Goal: Download file/media: Download file/media

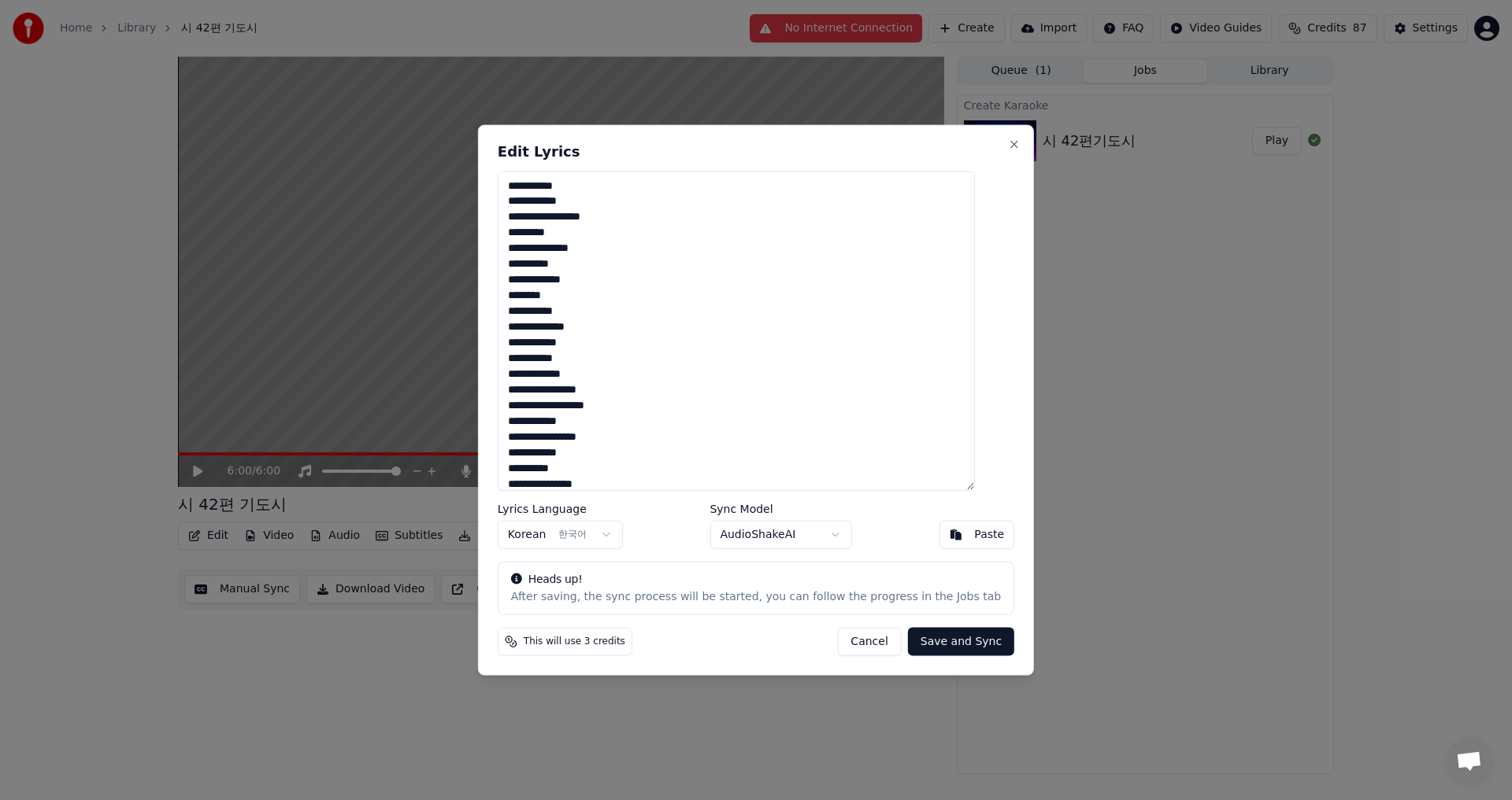
click at [613, 439] on textarea "**********" at bounding box center [736, 331] width 477 height 321
click at [689, 472] on textarea "**********" at bounding box center [736, 331] width 477 height 321
click at [670, 408] on textarea "**********" at bounding box center [736, 331] width 477 height 321
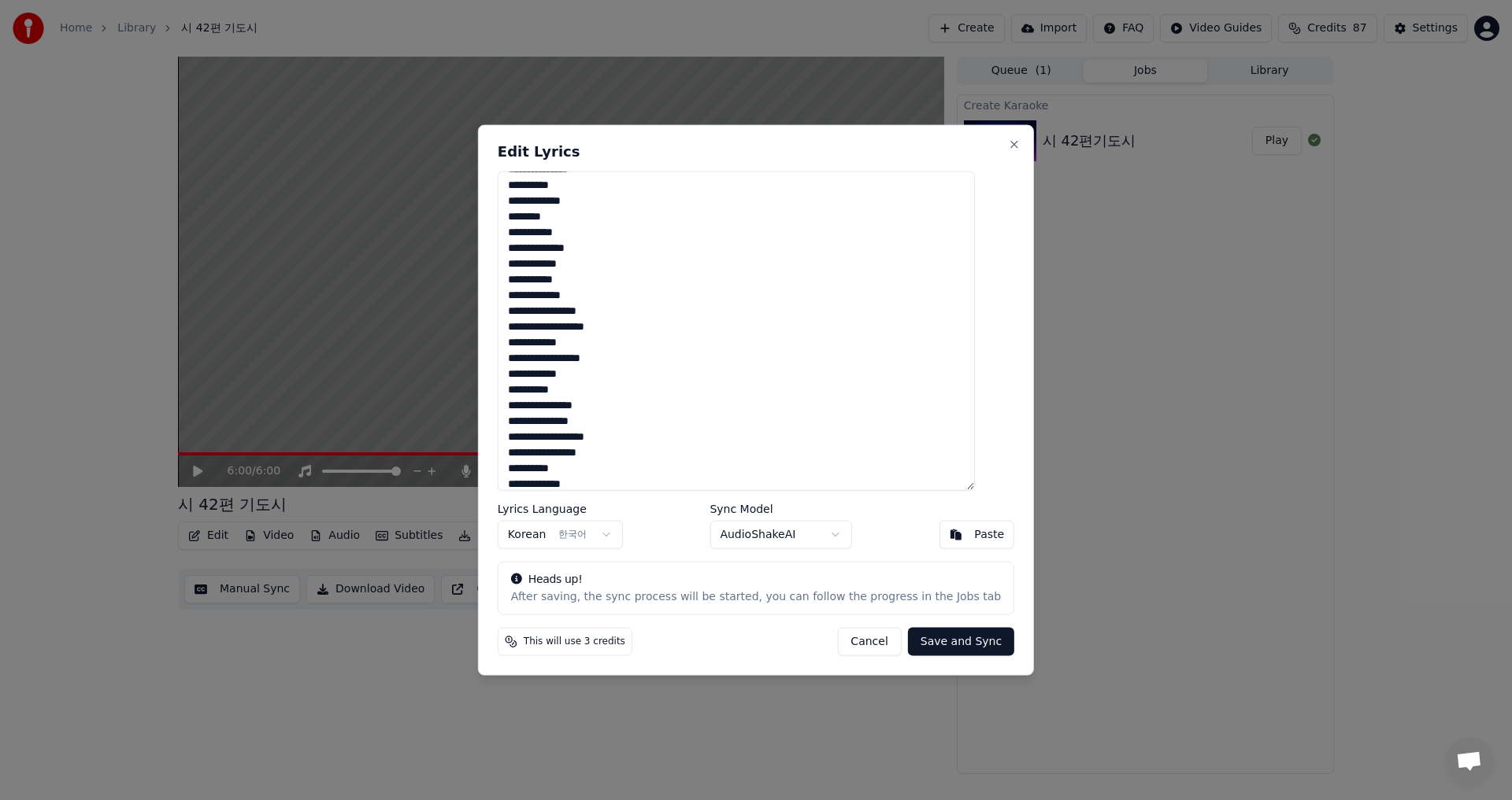
click at [646, 402] on textarea "**********" at bounding box center [736, 331] width 477 height 321
click at [544, 420] on textarea "**********" at bounding box center [736, 331] width 477 height 321
click at [603, 421] on textarea "**********" at bounding box center [736, 331] width 477 height 321
click at [643, 461] on textarea "**********" at bounding box center [736, 331] width 477 height 321
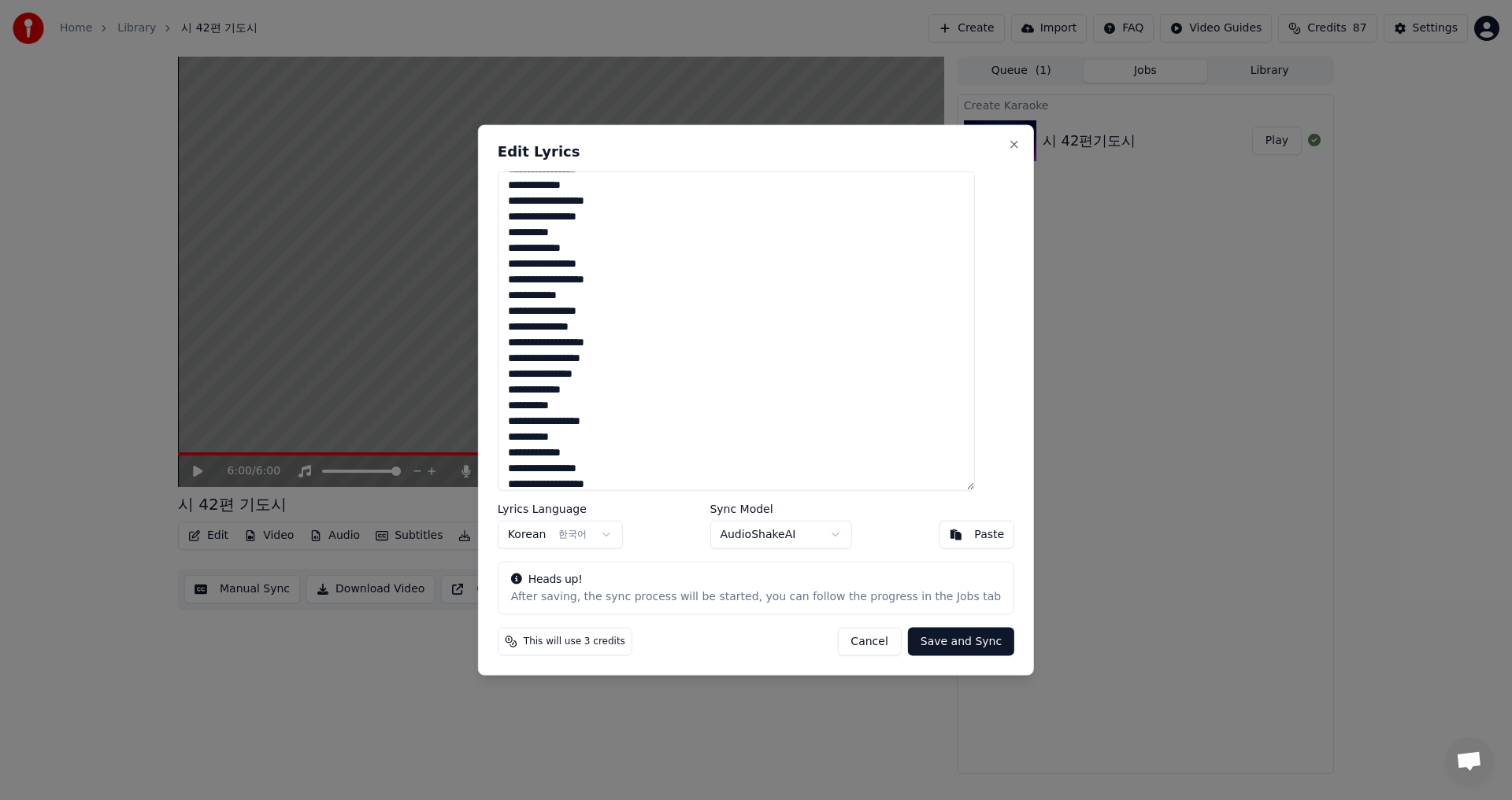
click at [587, 264] on textarea "**********" at bounding box center [736, 331] width 477 height 321
click at [610, 310] on textarea "**********" at bounding box center [736, 331] width 477 height 321
click at [711, 377] on textarea "**********" at bounding box center [736, 331] width 477 height 321
click at [604, 325] on textarea "**********" at bounding box center [736, 331] width 477 height 321
click at [561, 341] on textarea "**********" at bounding box center [736, 331] width 477 height 321
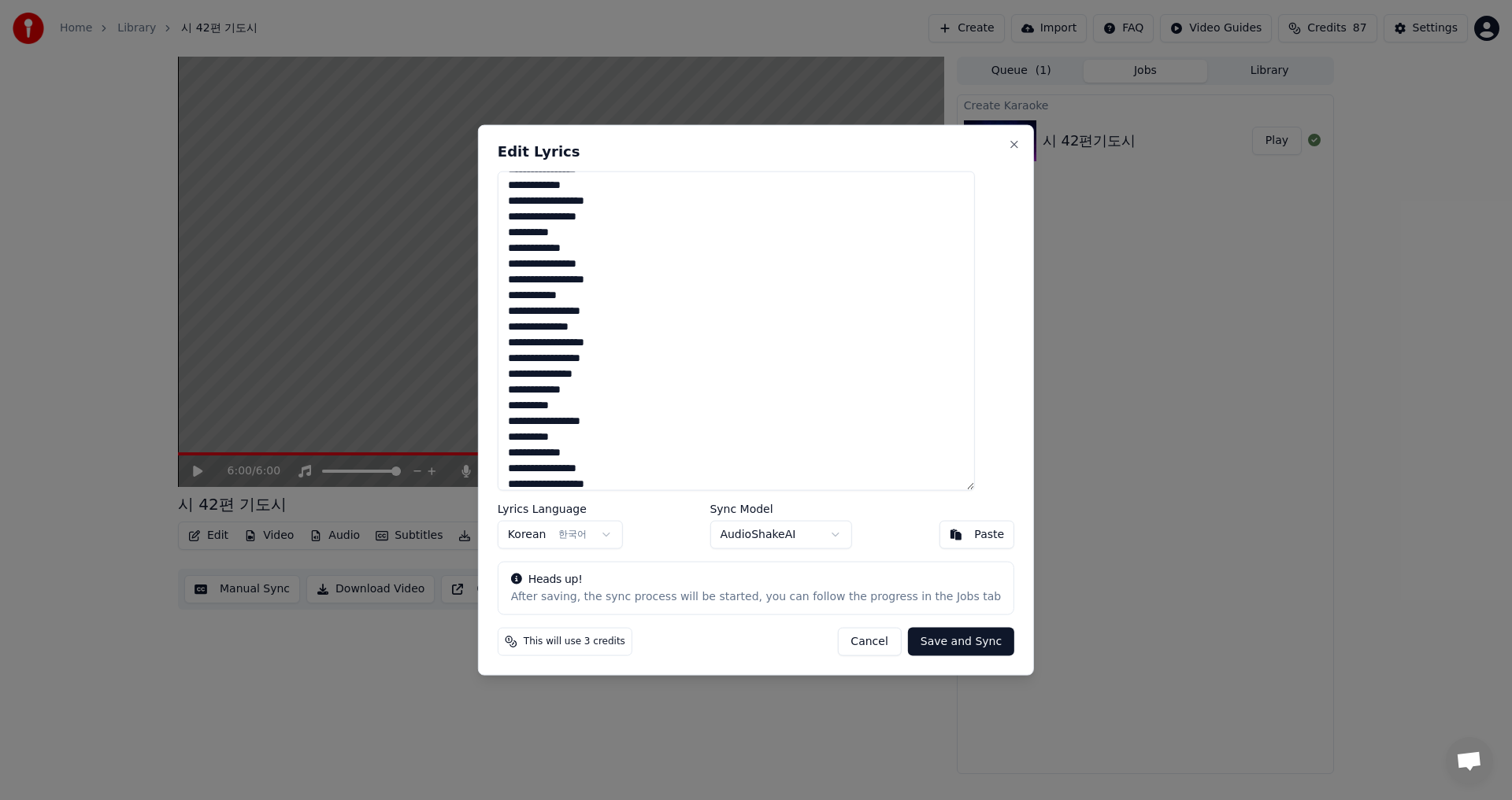
click at [700, 404] on textarea "**********" at bounding box center [736, 331] width 477 height 321
click at [560, 345] on textarea "**********" at bounding box center [736, 331] width 477 height 321
click at [609, 344] on textarea "**********" at bounding box center [736, 331] width 477 height 321
click at [613, 342] on textarea "**********" at bounding box center [736, 331] width 477 height 321
click at [590, 362] on textarea "**********" at bounding box center [736, 331] width 477 height 321
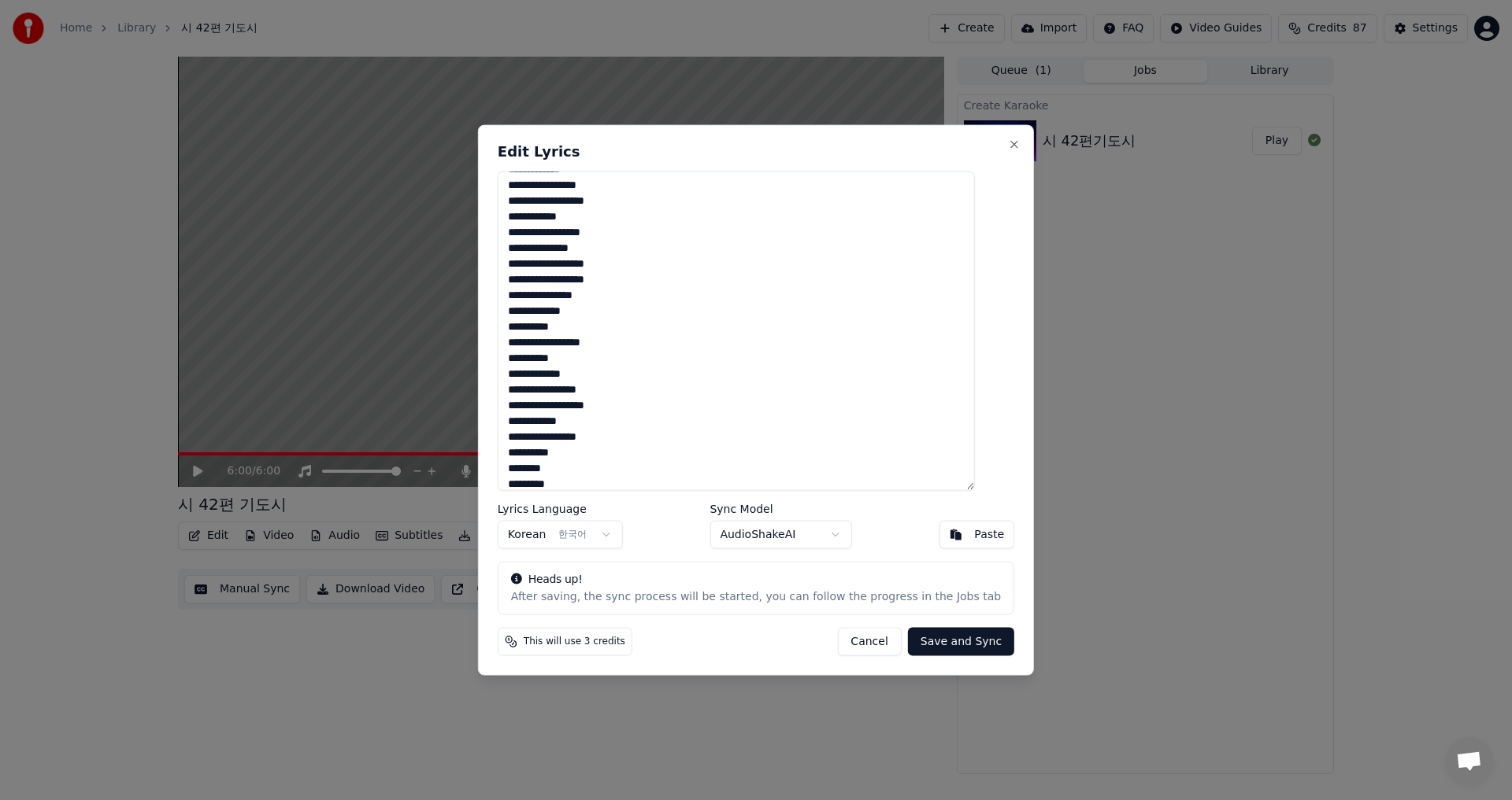
scroll to position [401, 0]
click at [577, 379] on textarea "**********" at bounding box center [736, 331] width 477 height 321
click at [611, 433] on textarea "**********" at bounding box center [736, 331] width 477 height 321
click at [541, 448] on textarea "**********" at bounding box center [736, 331] width 477 height 321
click at [639, 451] on textarea "**********" at bounding box center [736, 331] width 477 height 321
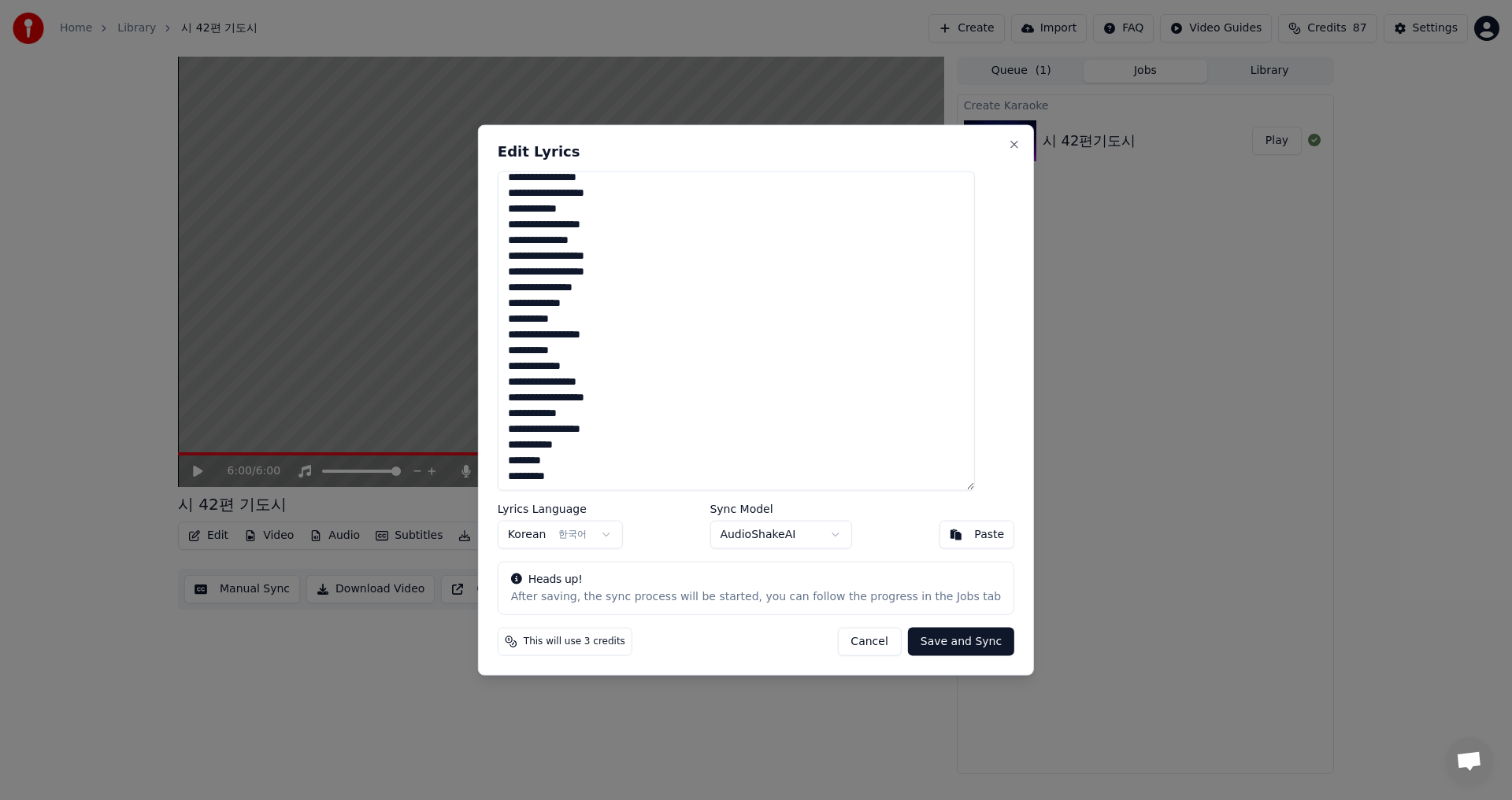
click at [584, 456] on textarea "**********" at bounding box center [736, 331] width 477 height 321
click at [553, 476] on textarea "**********" at bounding box center [736, 331] width 477 height 321
click at [640, 474] on textarea "**********" at bounding box center [736, 331] width 477 height 321
type textarea "**********"
click at [928, 643] on button "Save and Sync" at bounding box center [961, 642] width 107 height 28
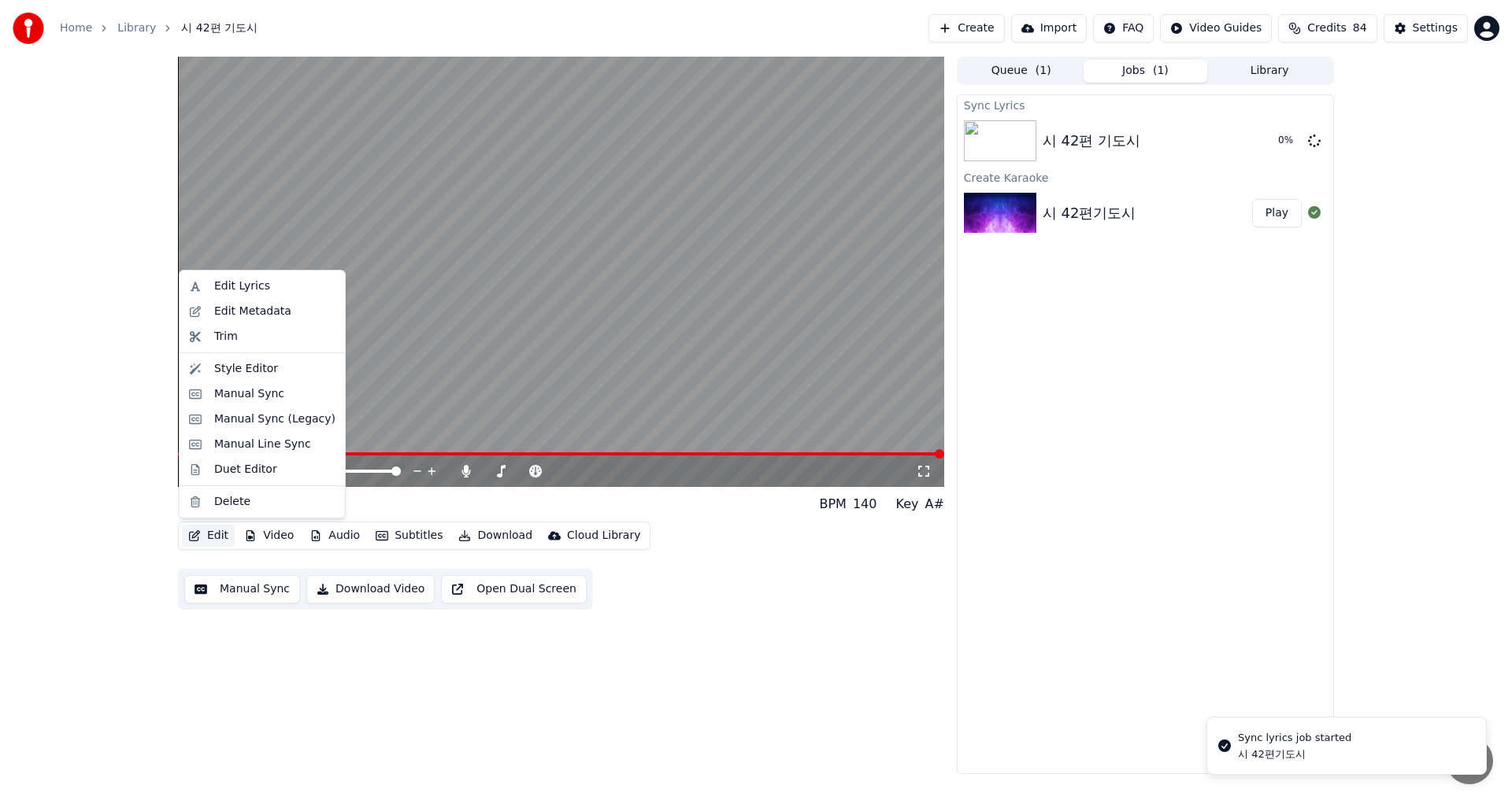
click at [205, 537] on button "Edit" at bounding box center [207, 536] width 53 height 22
click at [245, 307] on div "Edit Metadata" at bounding box center [252, 312] width 77 height 16
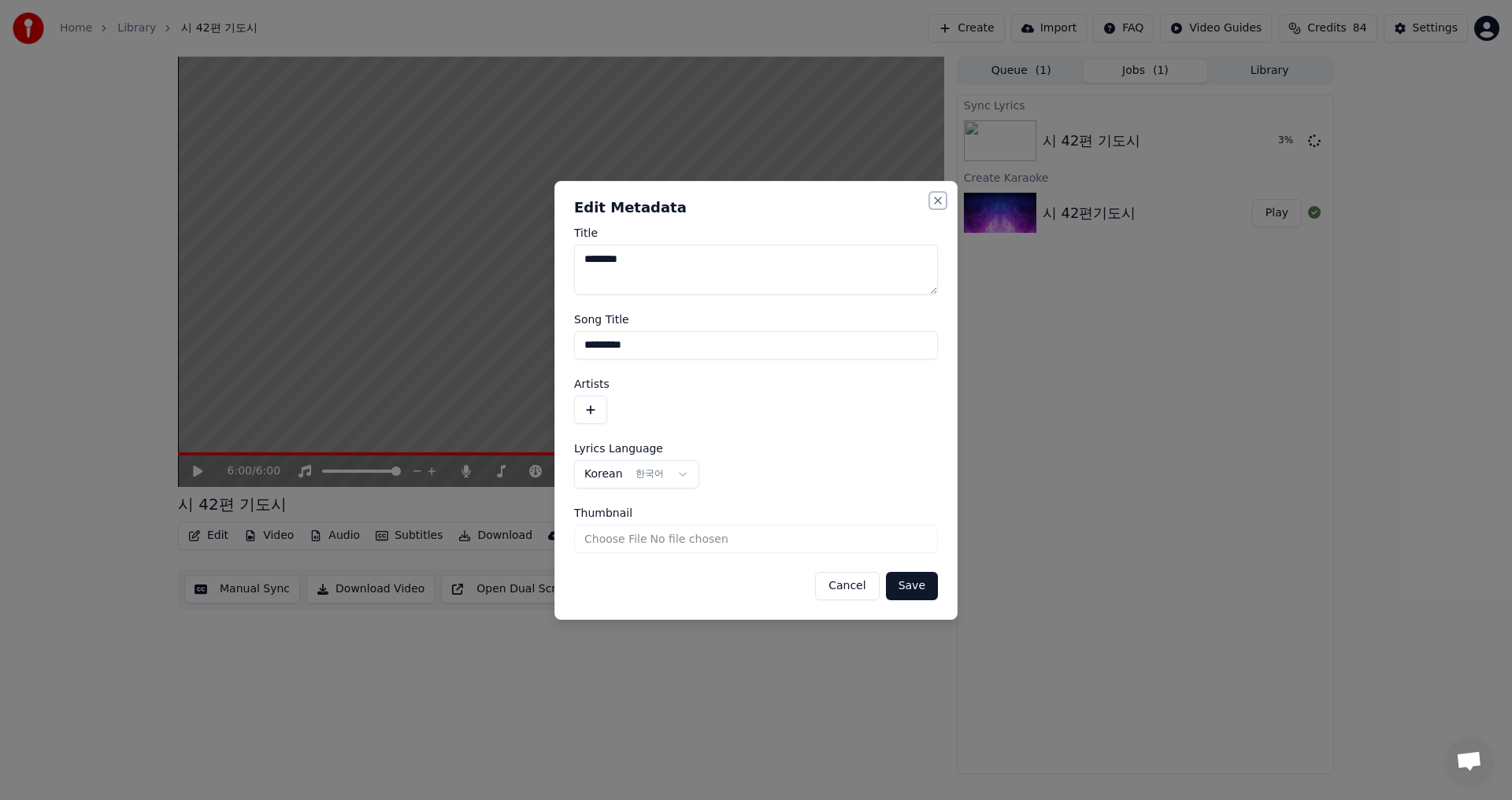
click at [938, 198] on button "Close" at bounding box center [938, 200] width 13 height 13
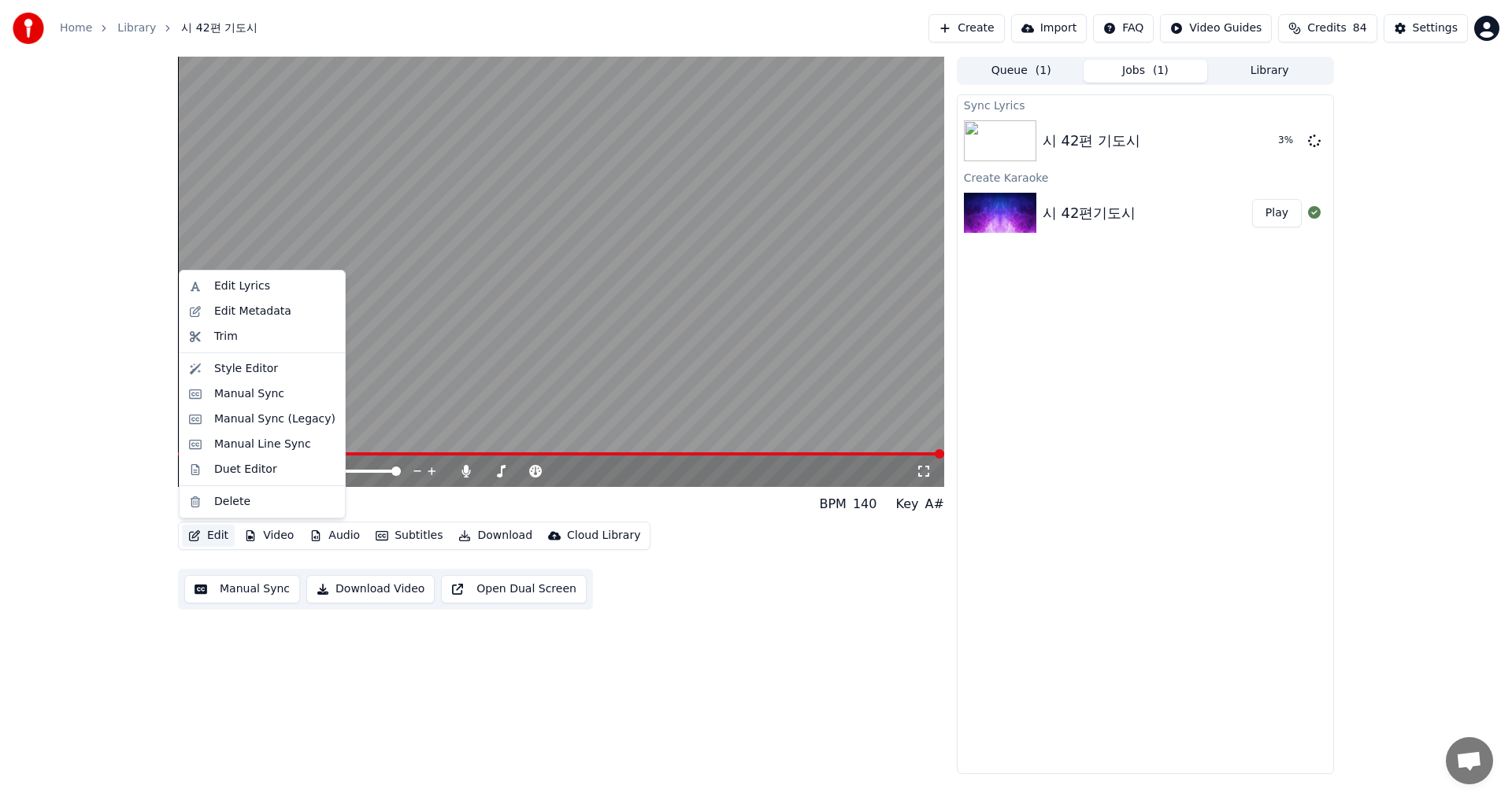
click at [198, 530] on icon "button" at bounding box center [194, 535] width 13 height 11
click at [202, 313] on div "Edit Metadata" at bounding box center [262, 311] width 159 height 25
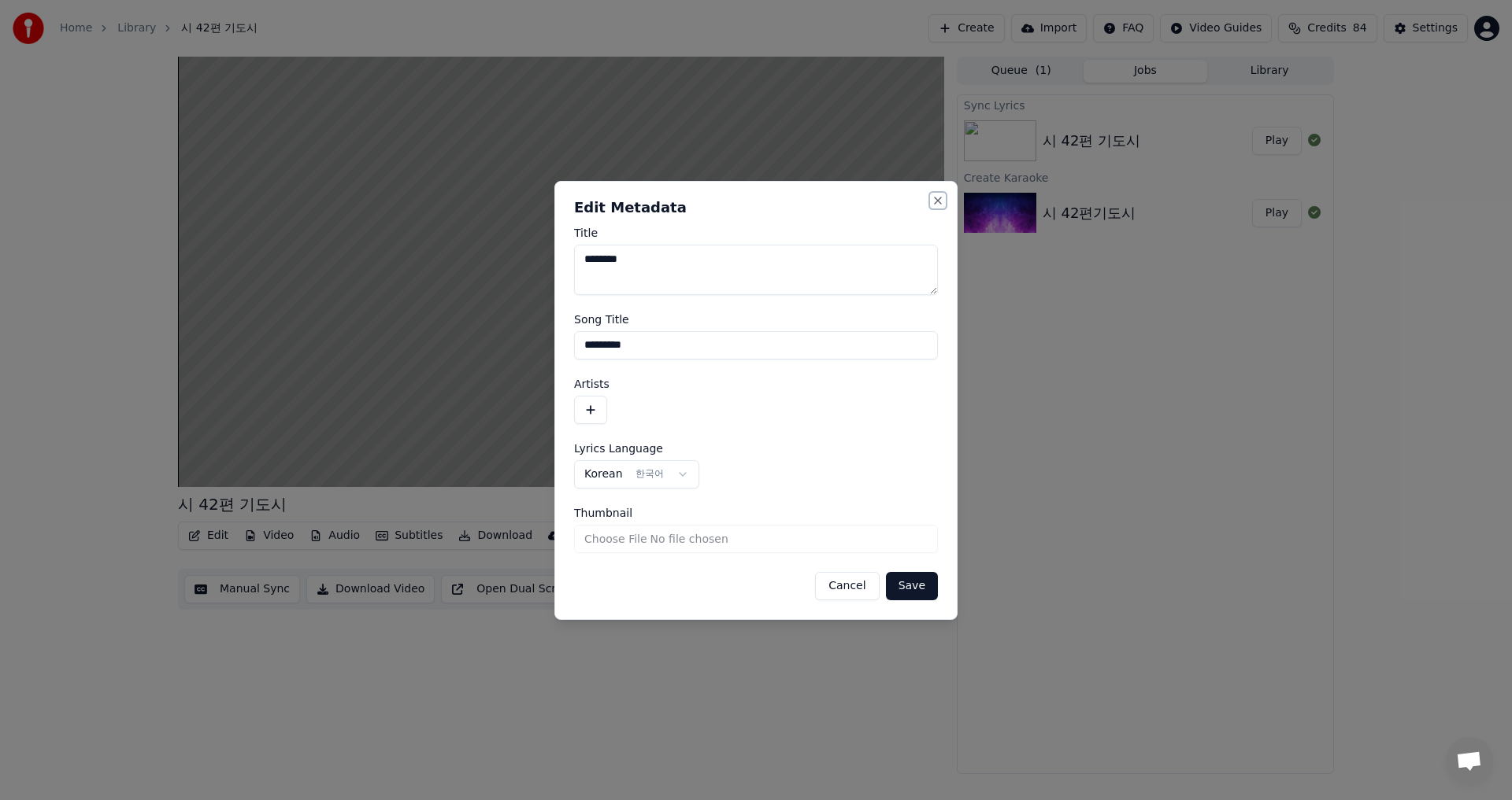
click at [935, 199] on button "Close" at bounding box center [938, 200] width 13 height 13
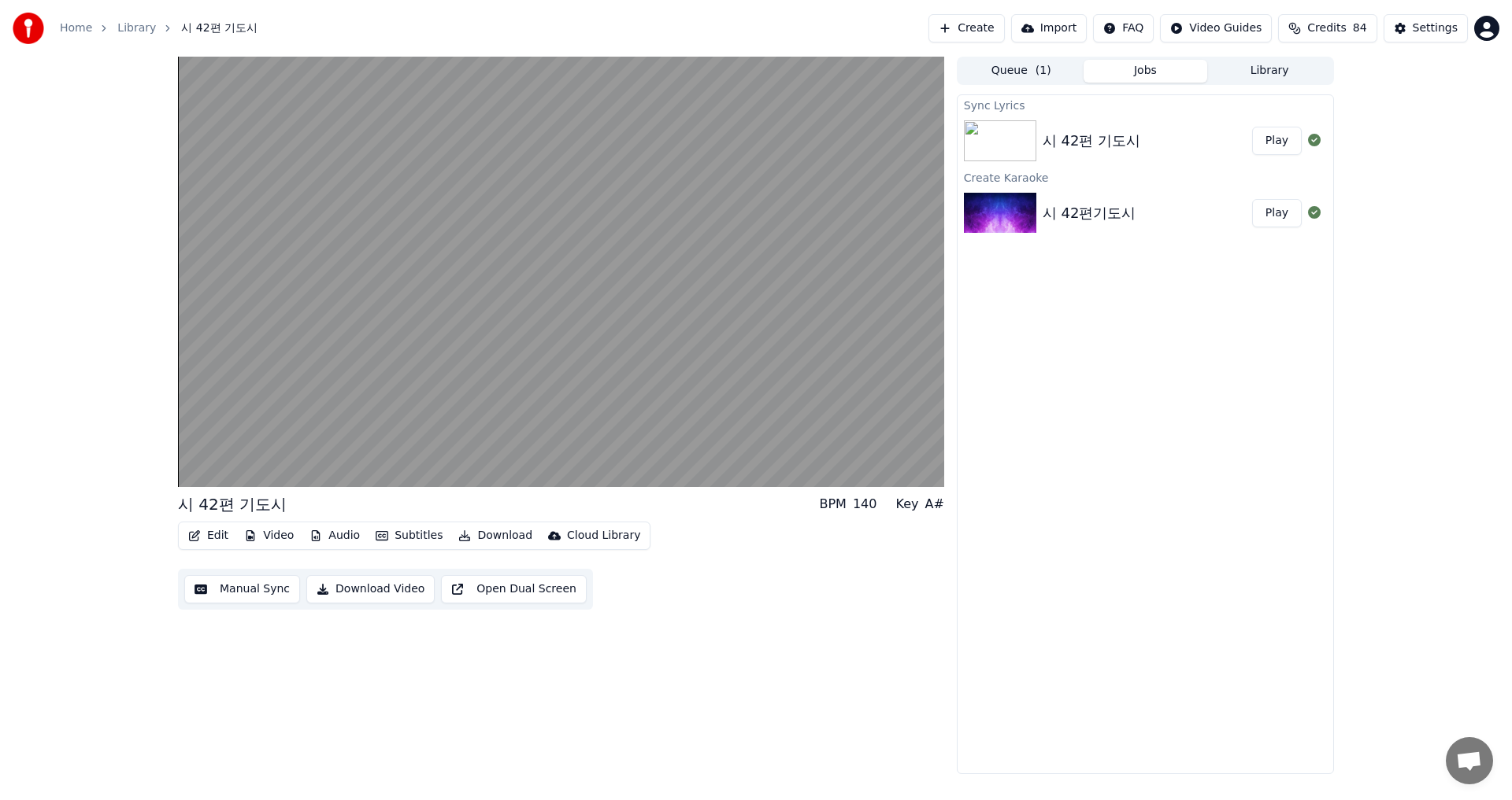
click at [311, 585] on button "Download Video" at bounding box center [370, 589] width 129 height 28
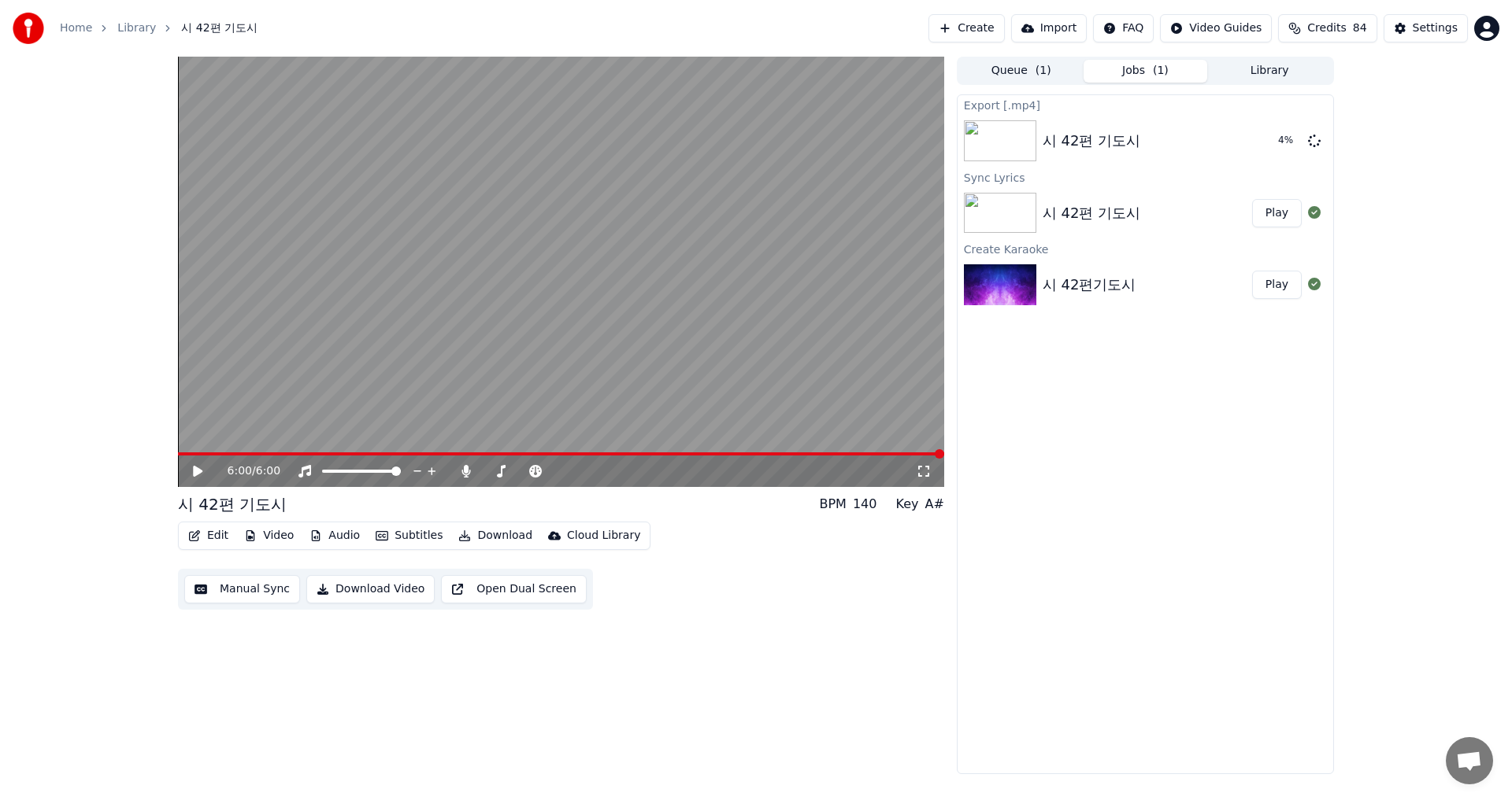
click at [458, 533] on icon "button" at bounding box center [464, 535] width 13 height 11
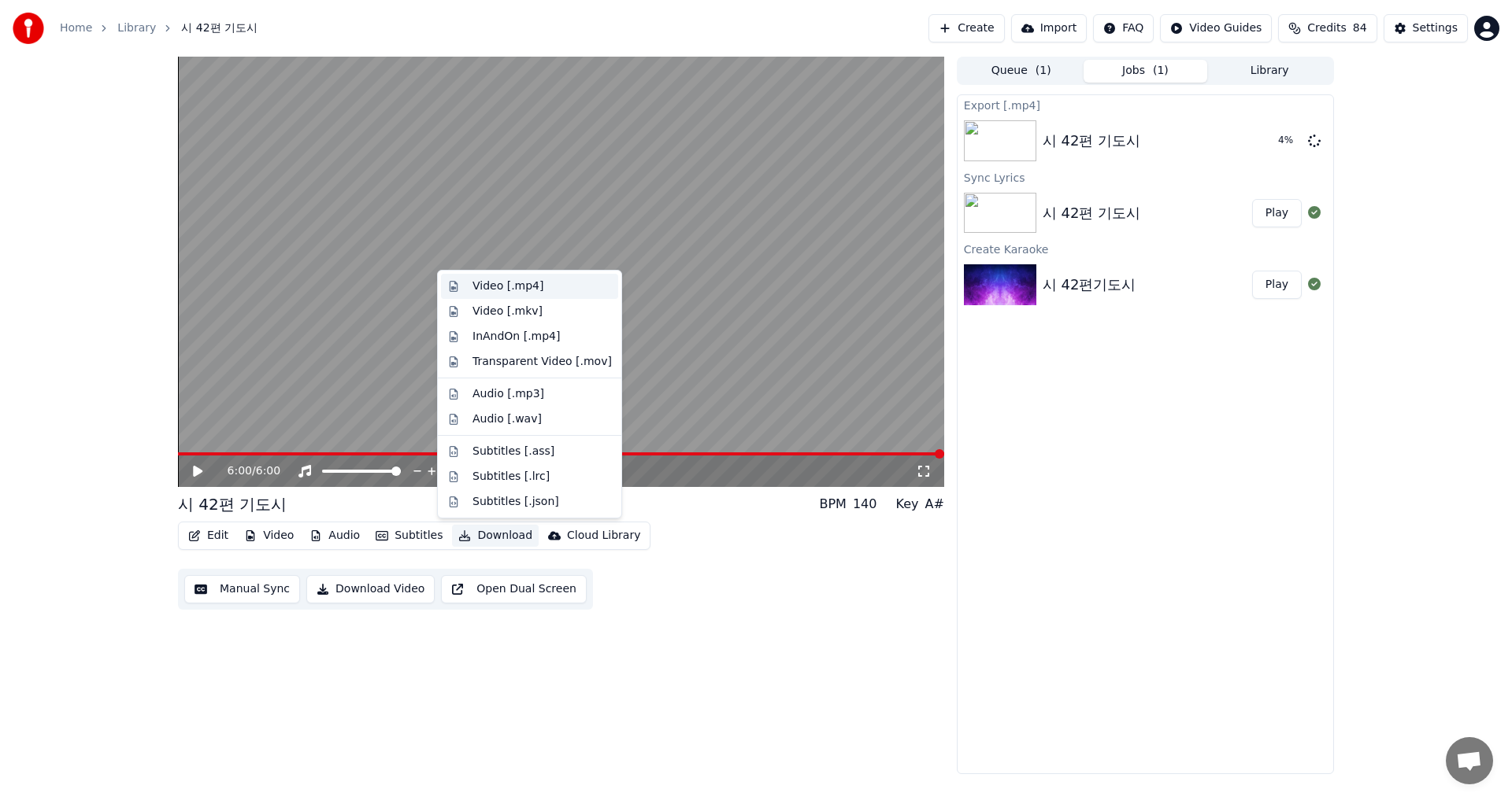
click at [478, 283] on div "Video [.mp4]" at bounding box center [507, 287] width 71 height 16
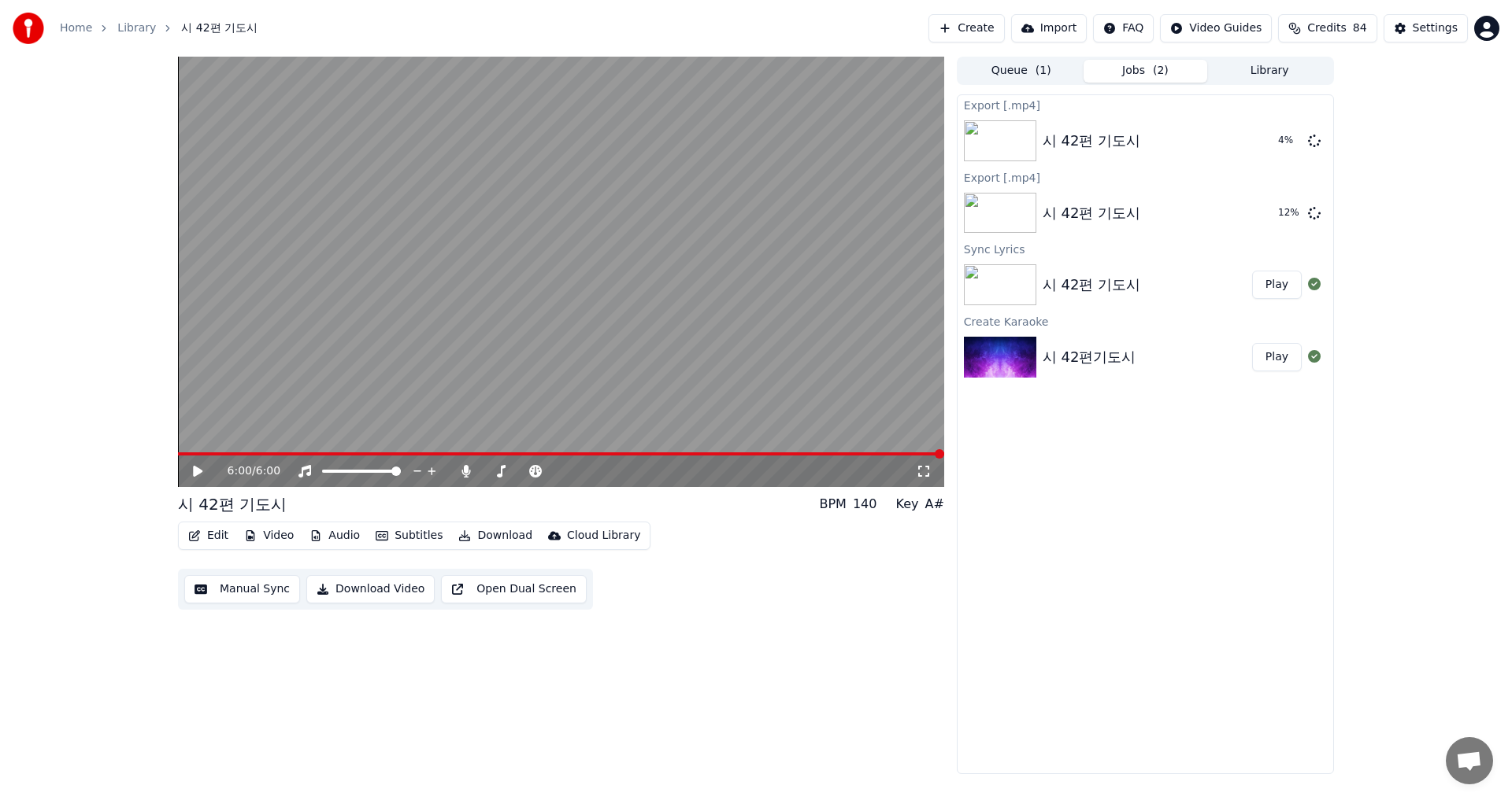
click at [341, 587] on button "Download Video" at bounding box center [370, 589] width 129 height 28
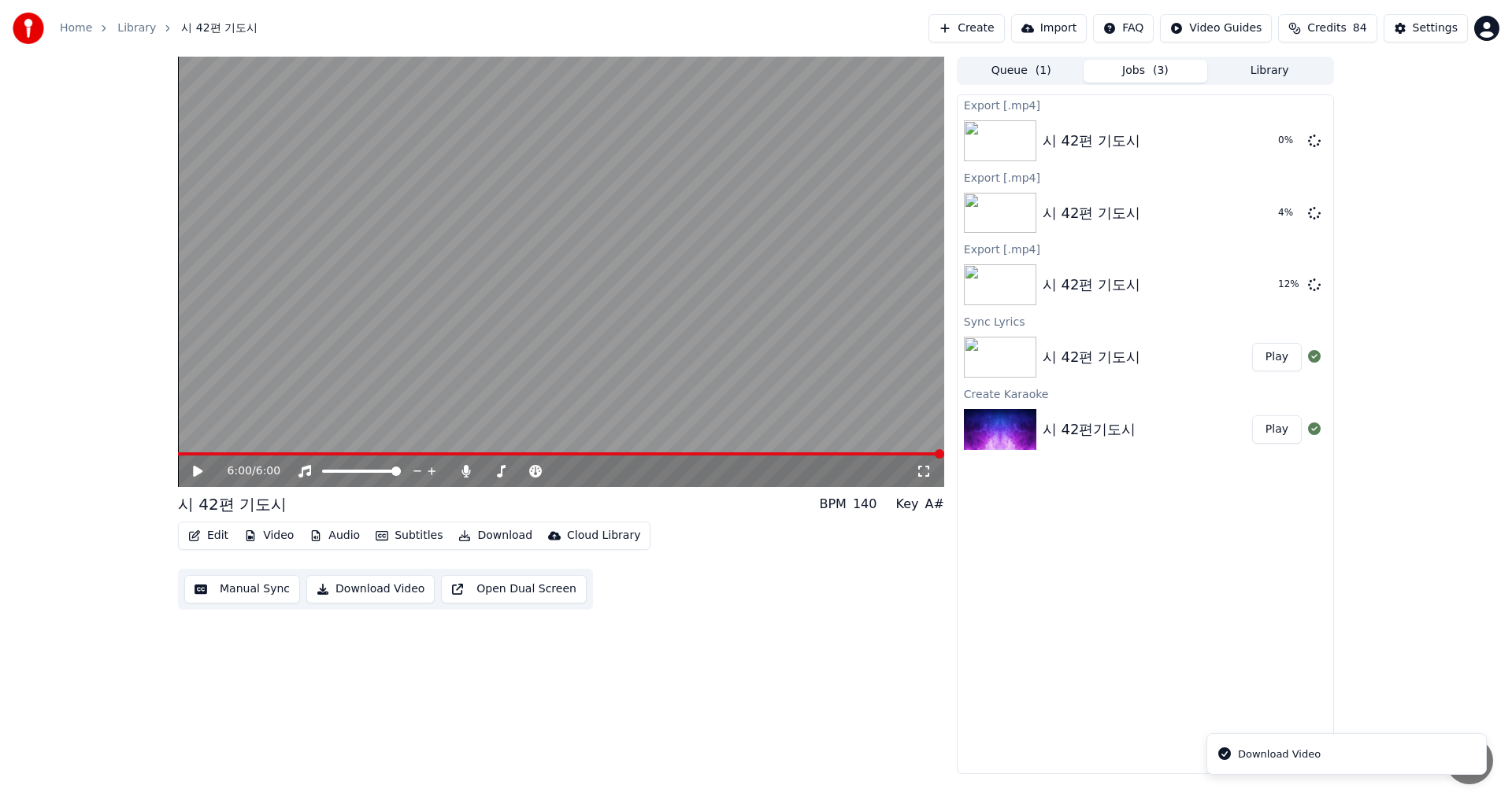
click at [1014, 433] on img at bounding box center [1000, 429] width 73 height 41
click at [1087, 423] on div "시 42편기도시" at bounding box center [1089, 429] width 94 height 22
click at [1312, 427] on icon at bounding box center [1314, 428] width 13 height 13
click at [1279, 429] on button "Play" at bounding box center [1277, 429] width 50 height 28
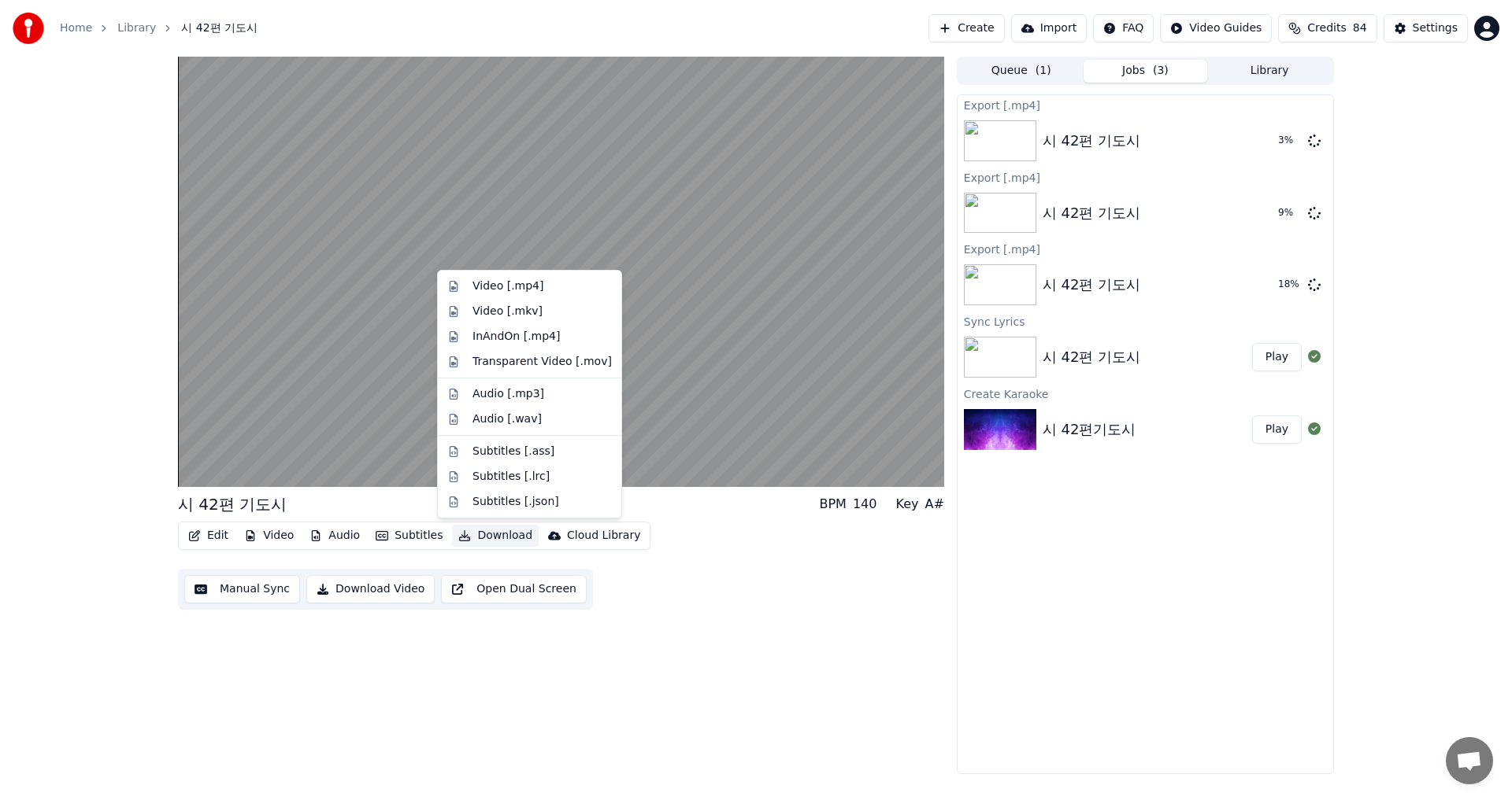
click at [458, 534] on icon "button" at bounding box center [464, 535] width 13 height 11
click at [499, 287] on div "Video [.mp4]" at bounding box center [507, 287] width 71 height 16
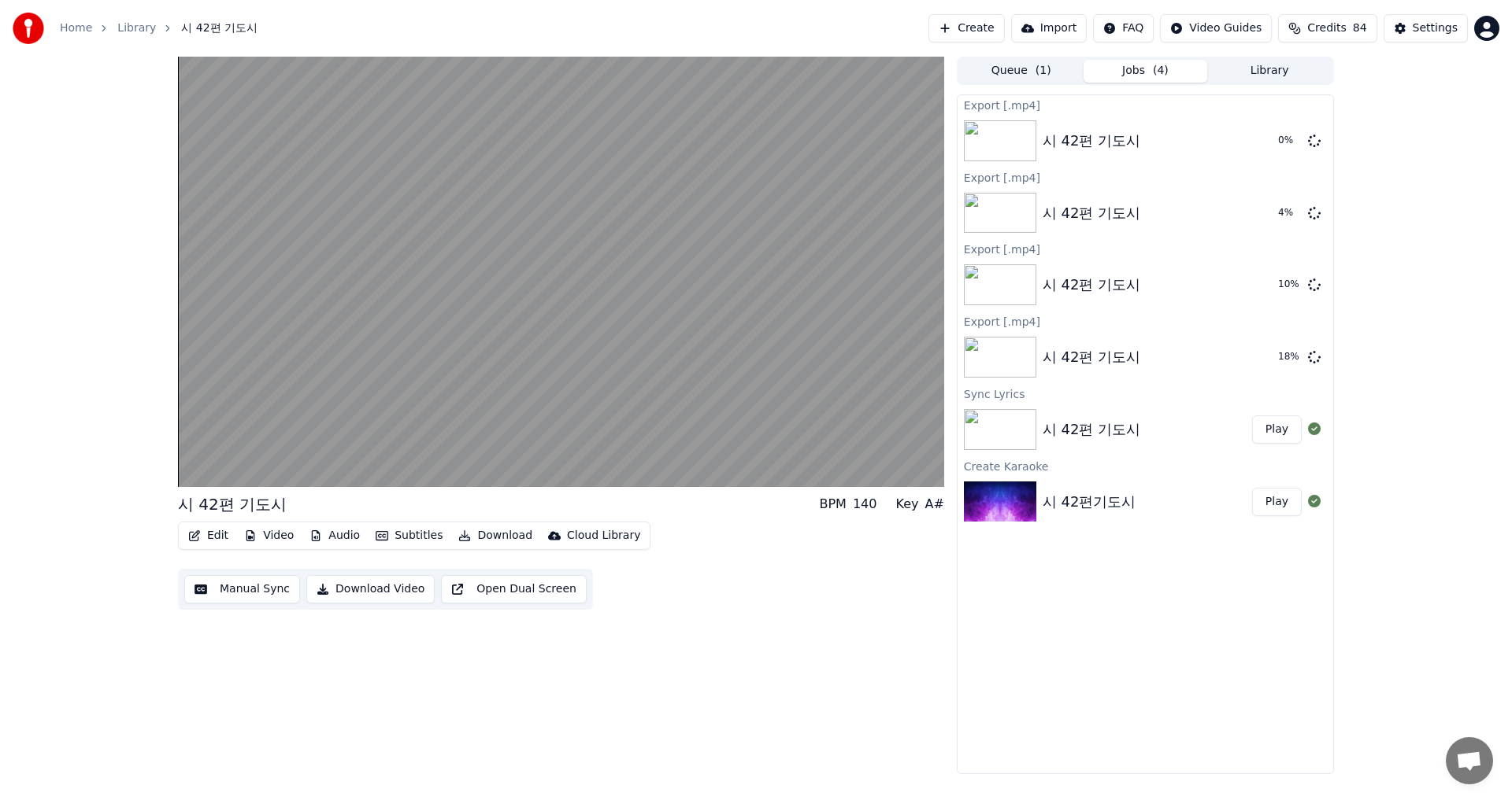
click at [314, 588] on button "Download Video" at bounding box center [370, 589] width 129 height 28
click at [992, 567] on img at bounding box center [1000, 573] width 73 height 41
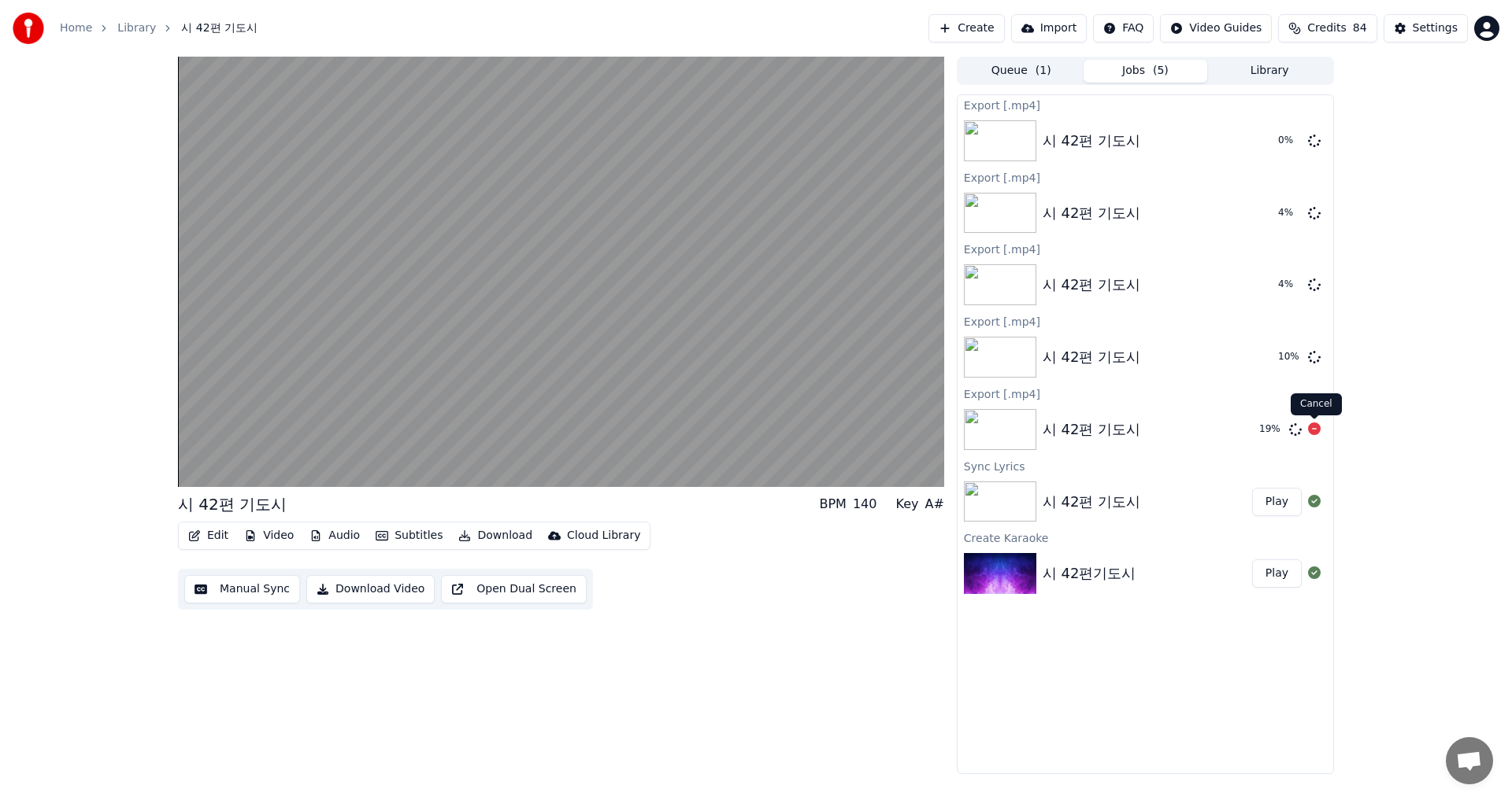
click at [1311, 429] on icon at bounding box center [1314, 428] width 13 height 13
click at [1312, 354] on icon at bounding box center [1314, 357] width 13 height 13
click at [1312, 429] on icon at bounding box center [1314, 428] width 13 height 13
click at [319, 591] on button "Download Video" at bounding box center [370, 589] width 129 height 28
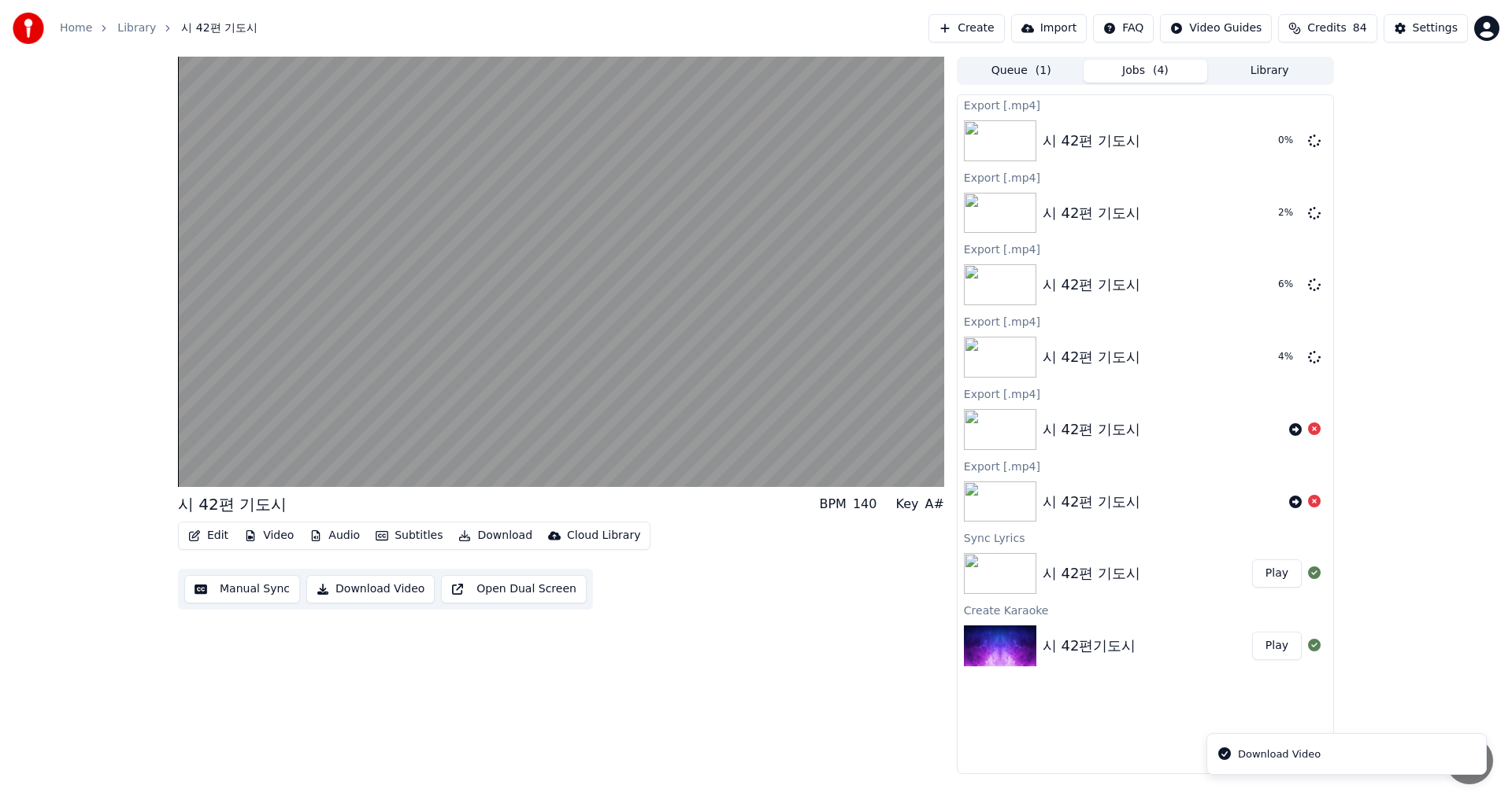
click at [318, 591] on button "Download Video" at bounding box center [370, 589] width 129 height 28
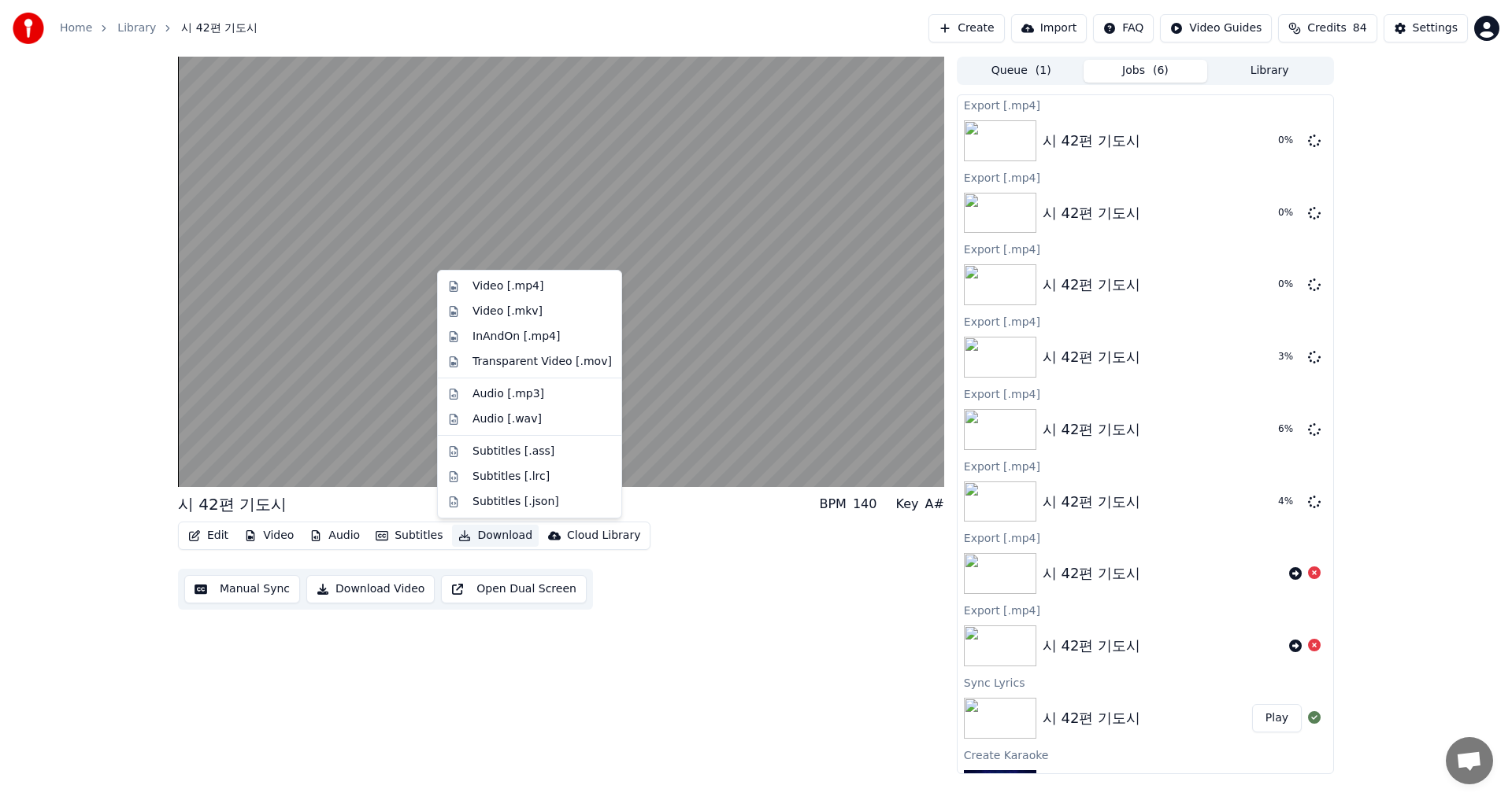
click at [493, 536] on button "Download" at bounding box center [494, 536] width 87 height 22
click at [491, 318] on div "Video [.mkv]" at bounding box center [507, 312] width 70 height 16
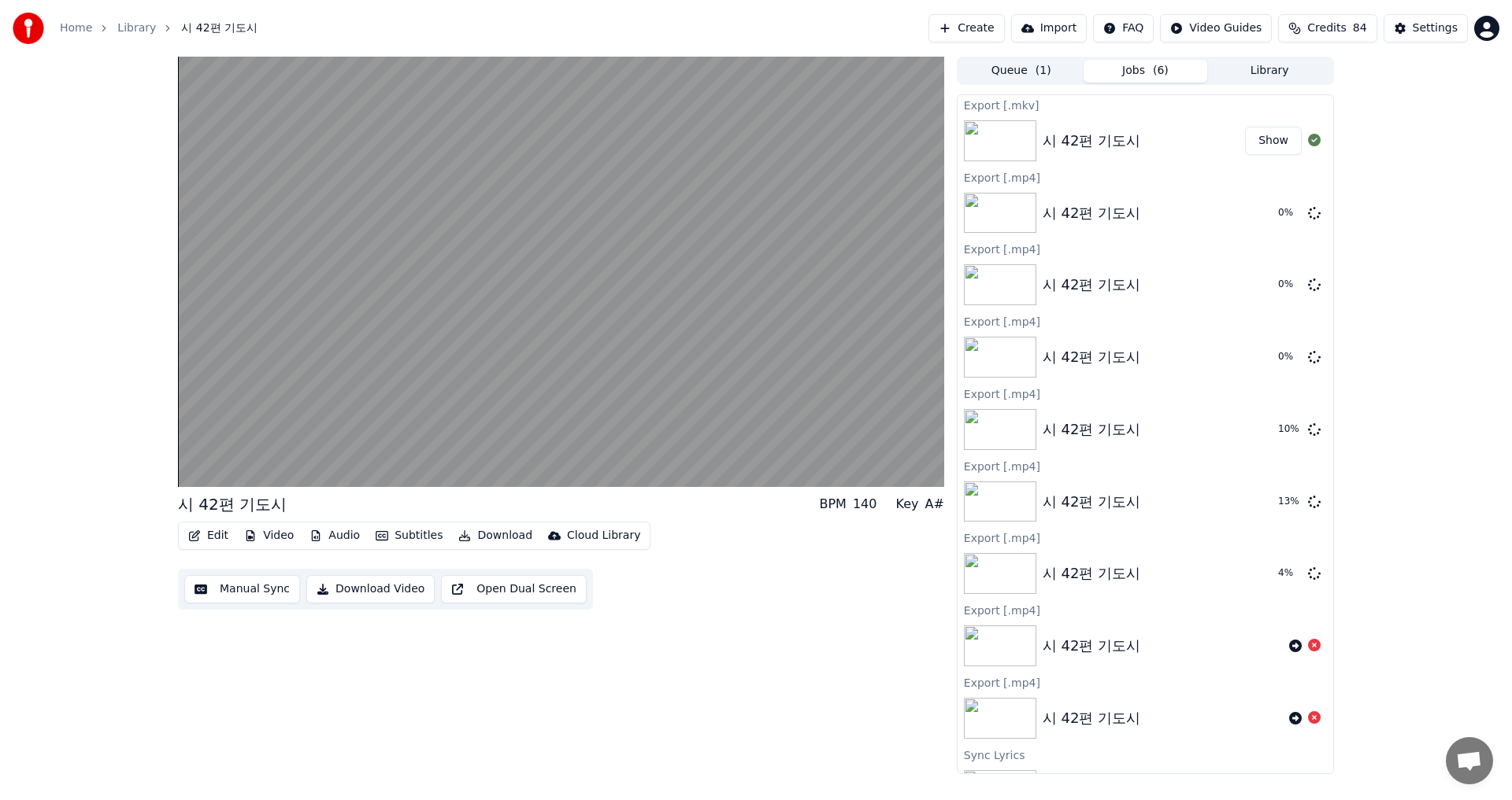
click at [459, 538] on button "Download" at bounding box center [494, 536] width 87 height 22
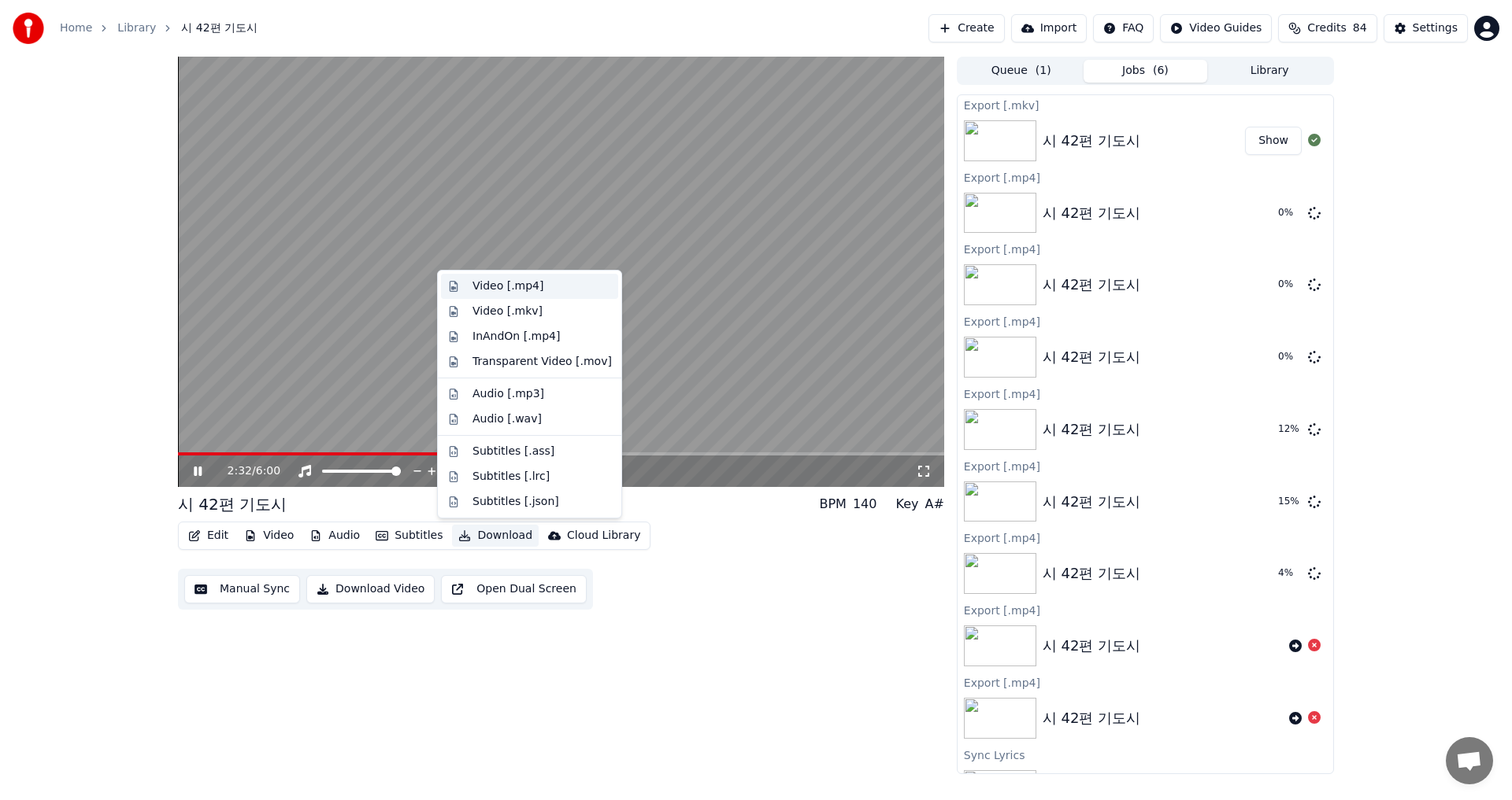
click at [480, 281] on div "Video [.mp4]" at bounding box center [507, 287] width 71 height 16
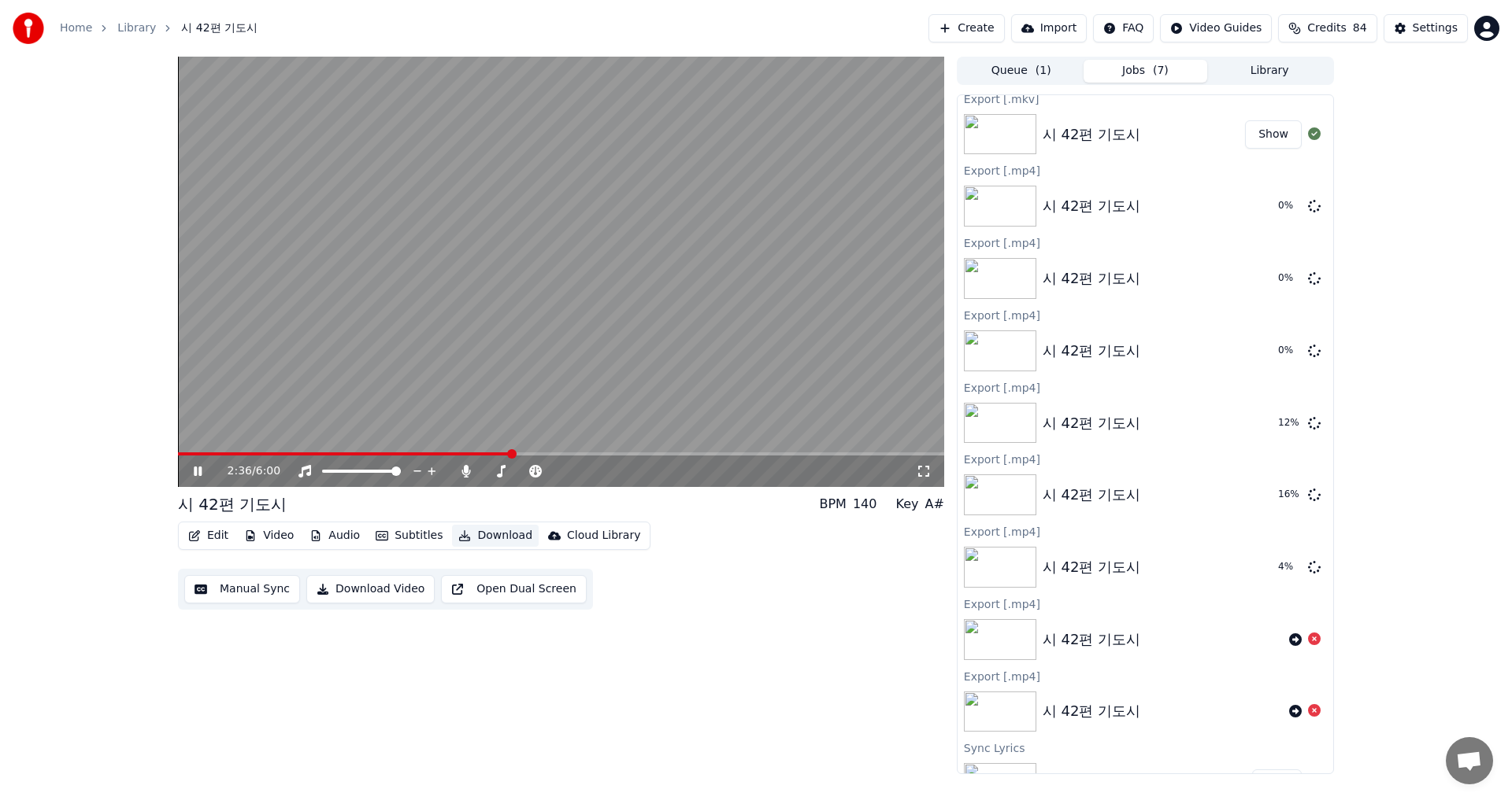
scroll to position [188, 0]
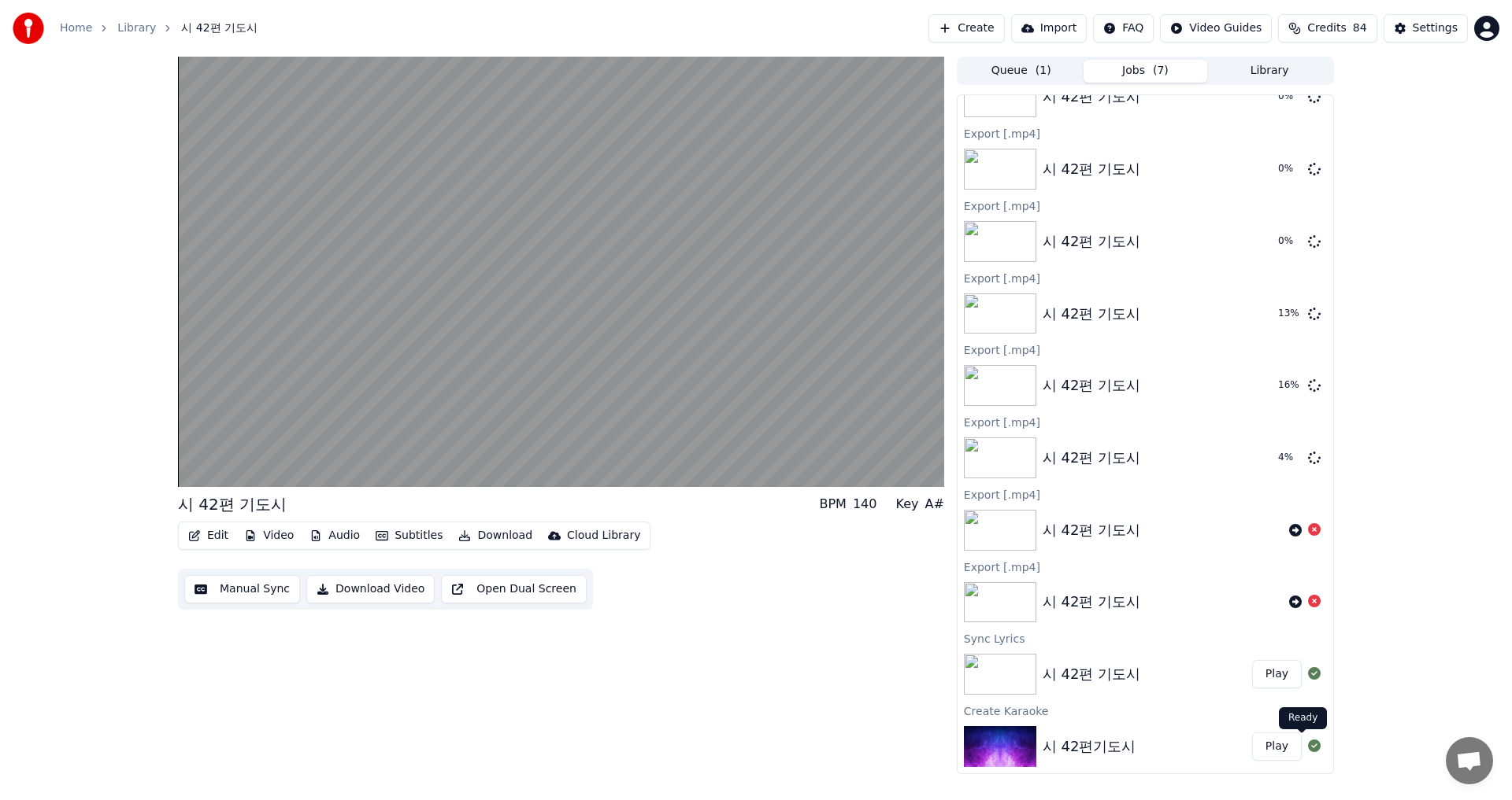
click at [1308, 744] on icon at bounding box center [1314, 746] width 13 height 13
click at [1308, 743] on icon at bounding box center [1314, 746] width 13 height 13
click at [1308, 747] on icon at bounding box center [1314, 746] width 13 height 13
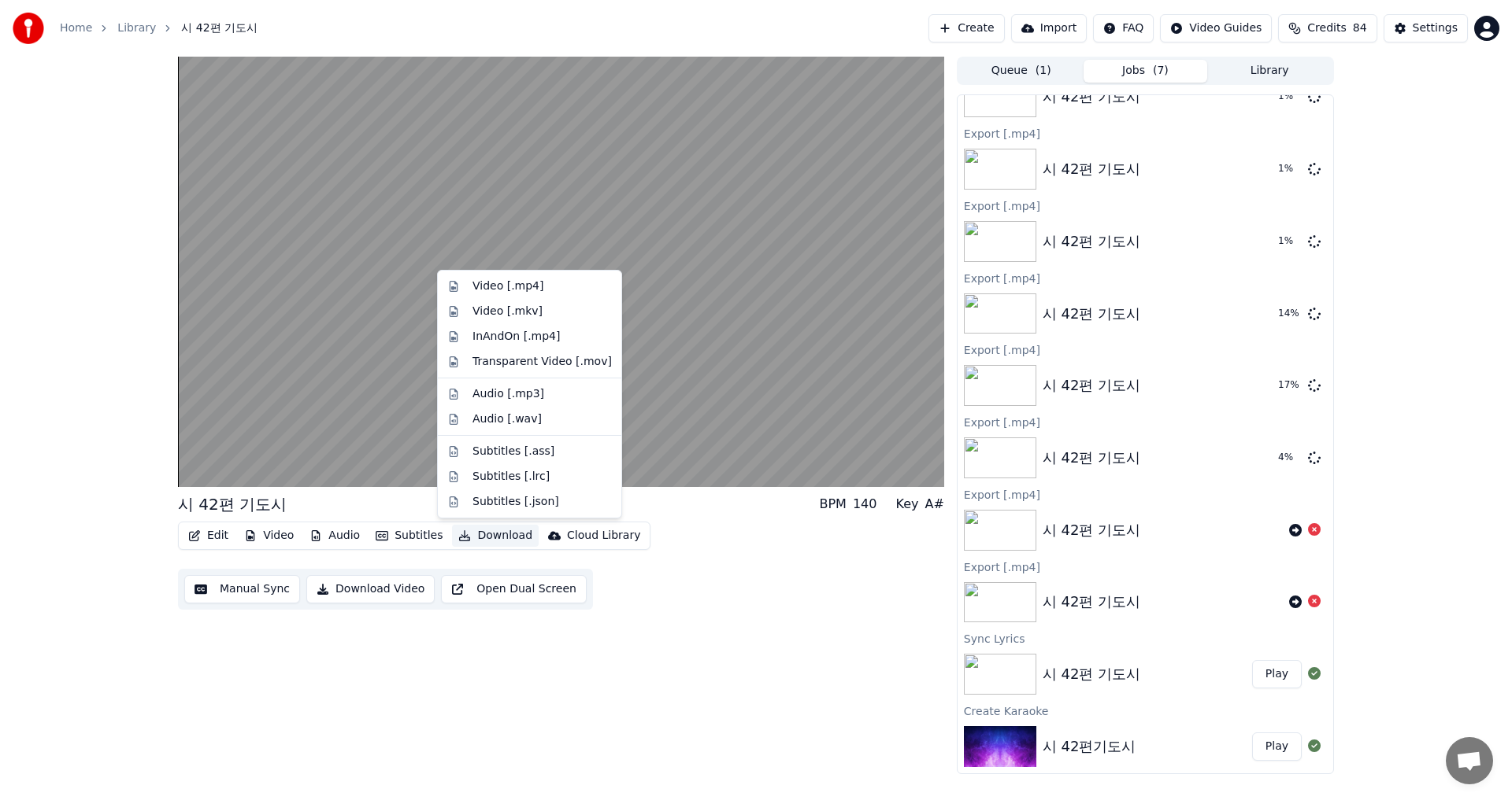
click at [481, 537] on button "Download" at bounding box center [494, 536] width 87 height 22
click at [496, 287] on div "Video [.mp4]" at bounding box center [507, 287] width 71 height 16
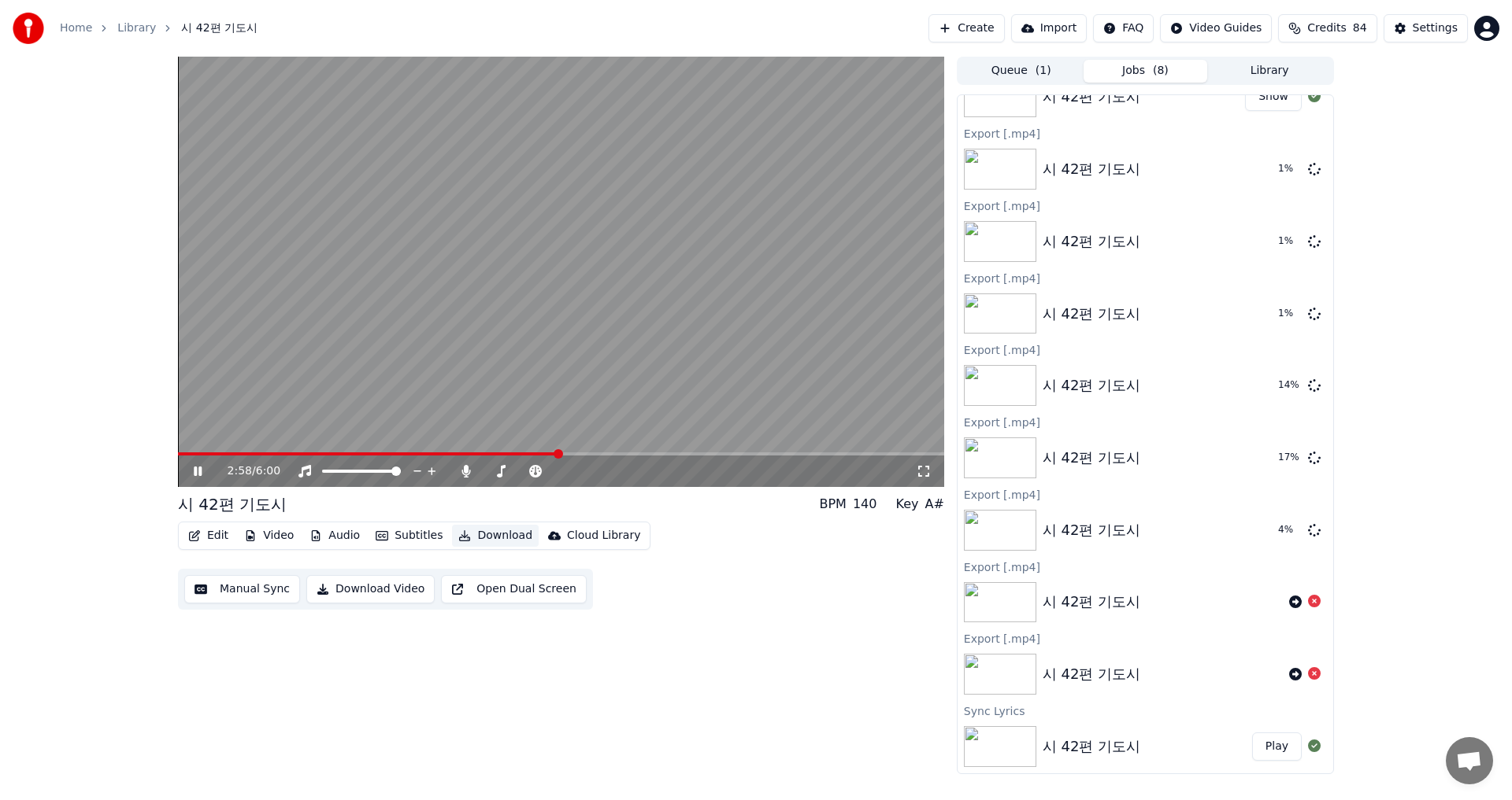
scroll to position [260, 0]
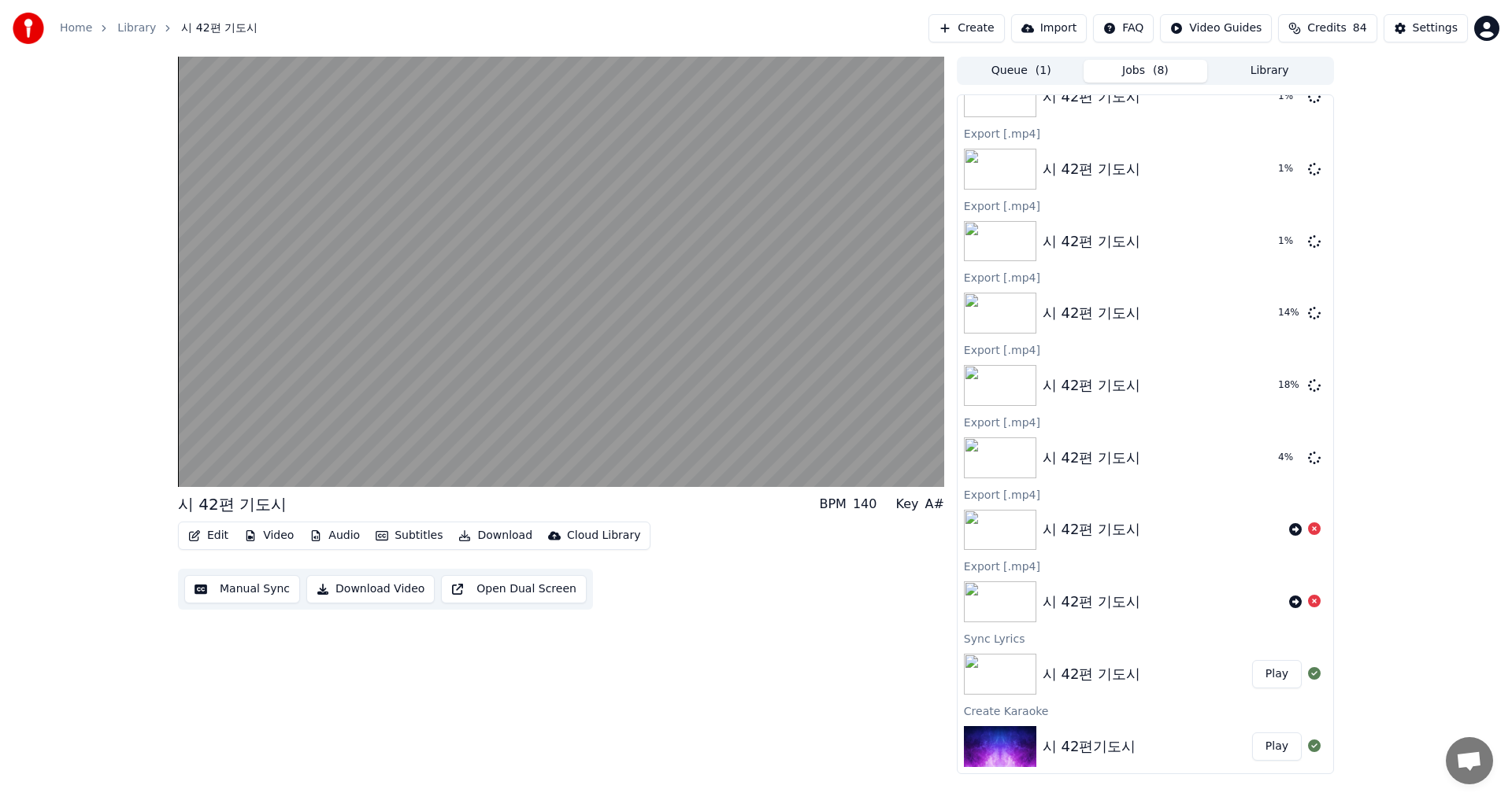
click at [332, 591] on button "Download Video" at bounding box center [370, 589] width 129 height 28
click at [1293, 753] on div "Download Video" at bounding box center [1279, 755] width 83 height 16
click at [1222, 751] on icon "Notifications alt+T" at bounding box center [1224, 754] width 13 height 13
click at [1308, 746] on icon at bounding box center [1314, 746] width 13 height 13
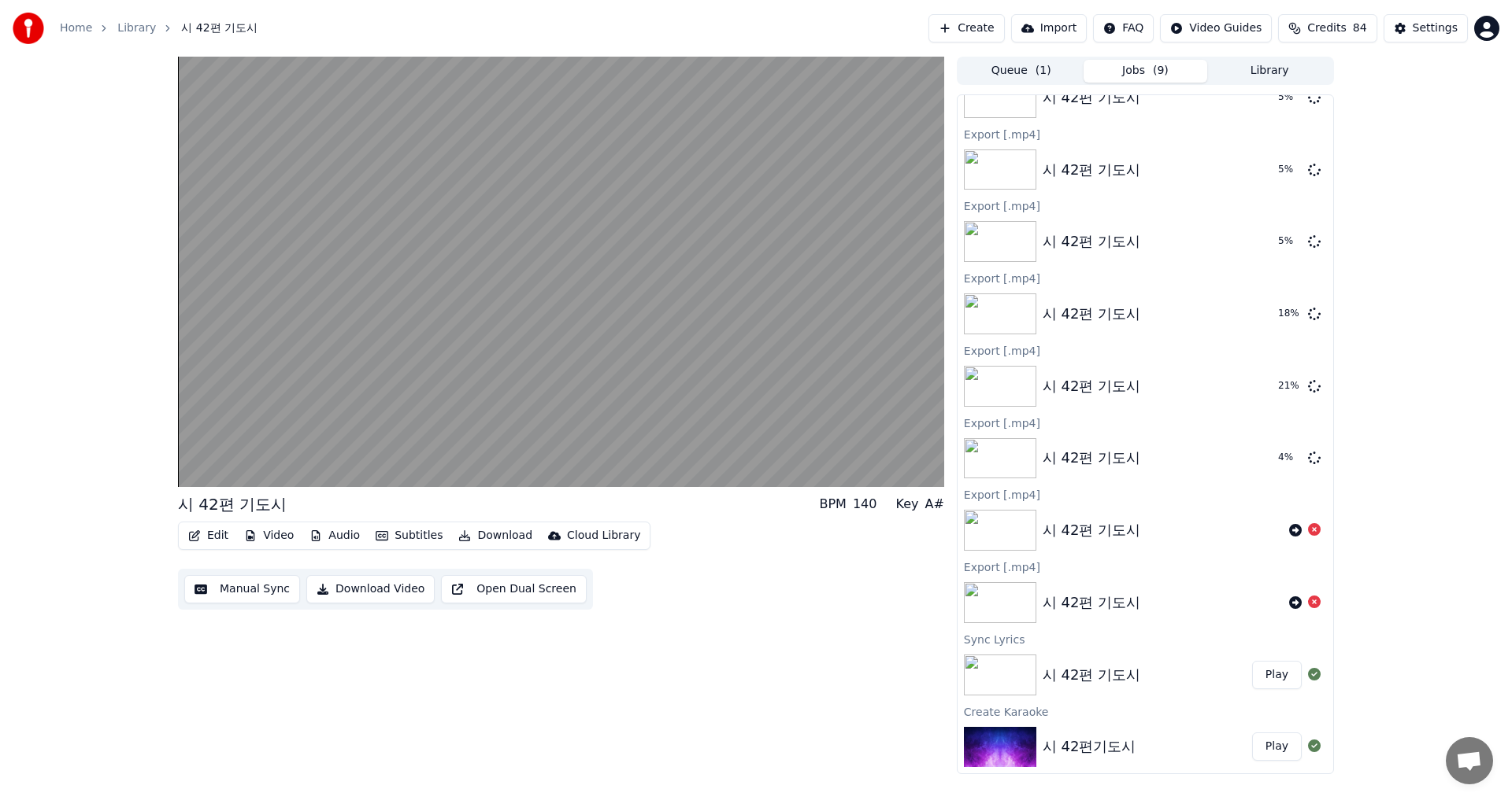
click at [357, 591] on button "Download Video" at bounding box center [370, 589] width 129 height 28
click at [323, 590] on button "Download Video" at bounding box center [370, 589] width 129 height 28
click at [1300, 751] on div "Download Video" at bounding box center [1279, 755] width 83 height 16
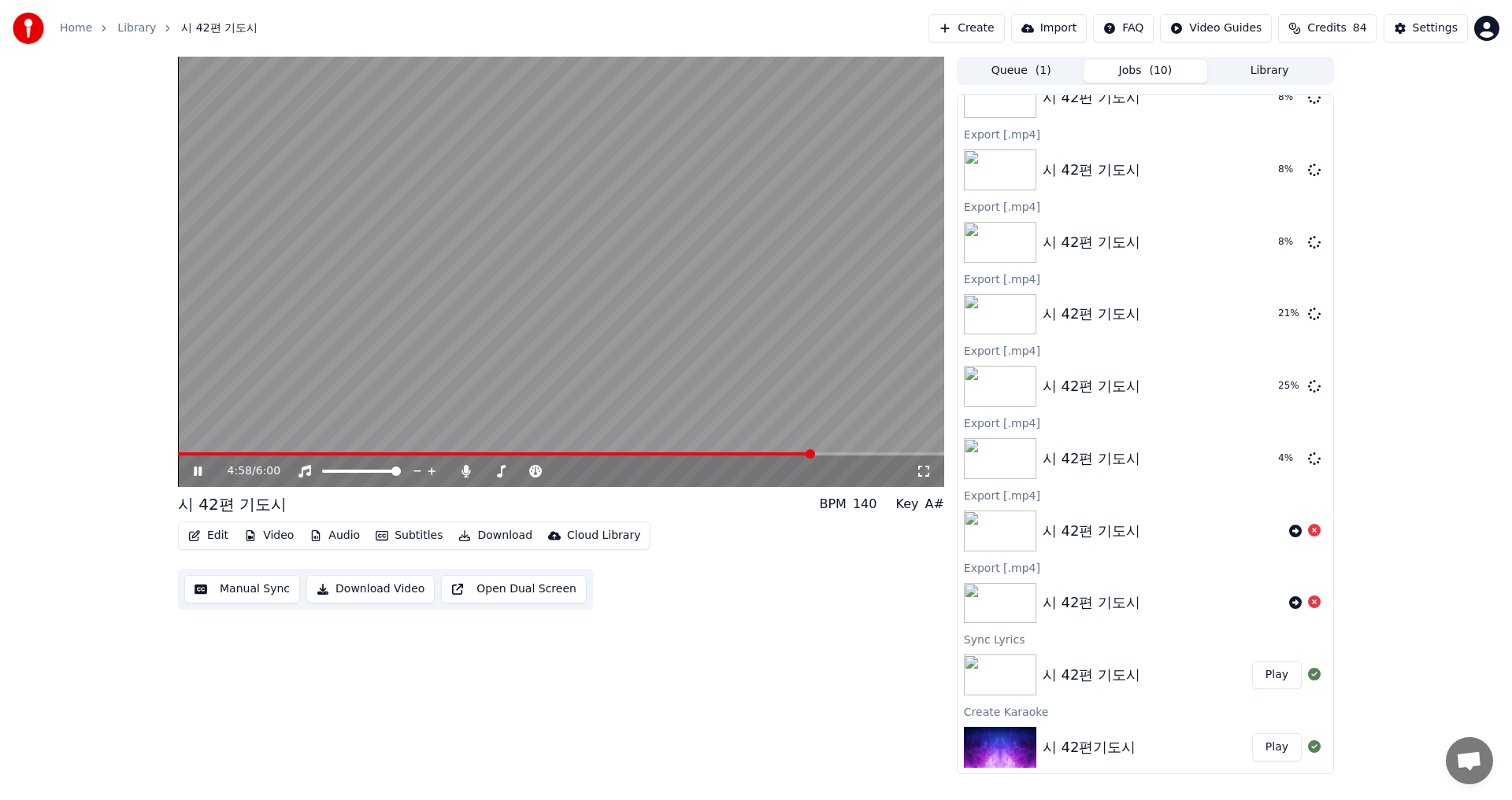
click at [197, 467] on icon at bounding box center [197, 470] width 8 height 9
click at [272, 537] on button "Video" at bounding box center [269, 536] width 62 height 22
click at [429, 561] on div "Edit Video Audio Subtitles Download Cloud Library Manual Sync Download Video Op…" at bounding box center [561, 566] width 766 height 88
click at [264, 594] on button "Manual Sync" at bounding box center [242, 589] width 116 height 28
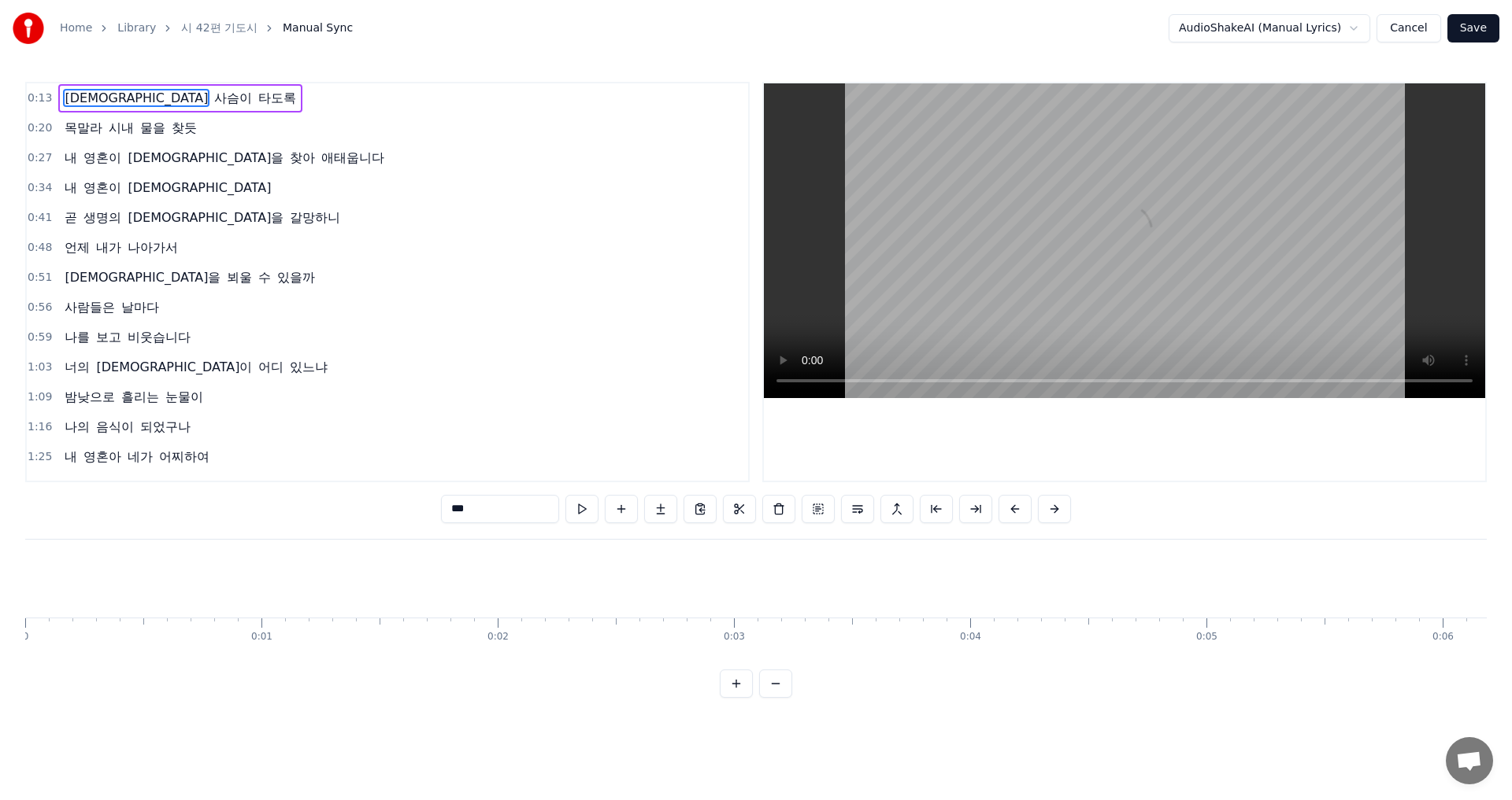
scroll to position [0, 3176]
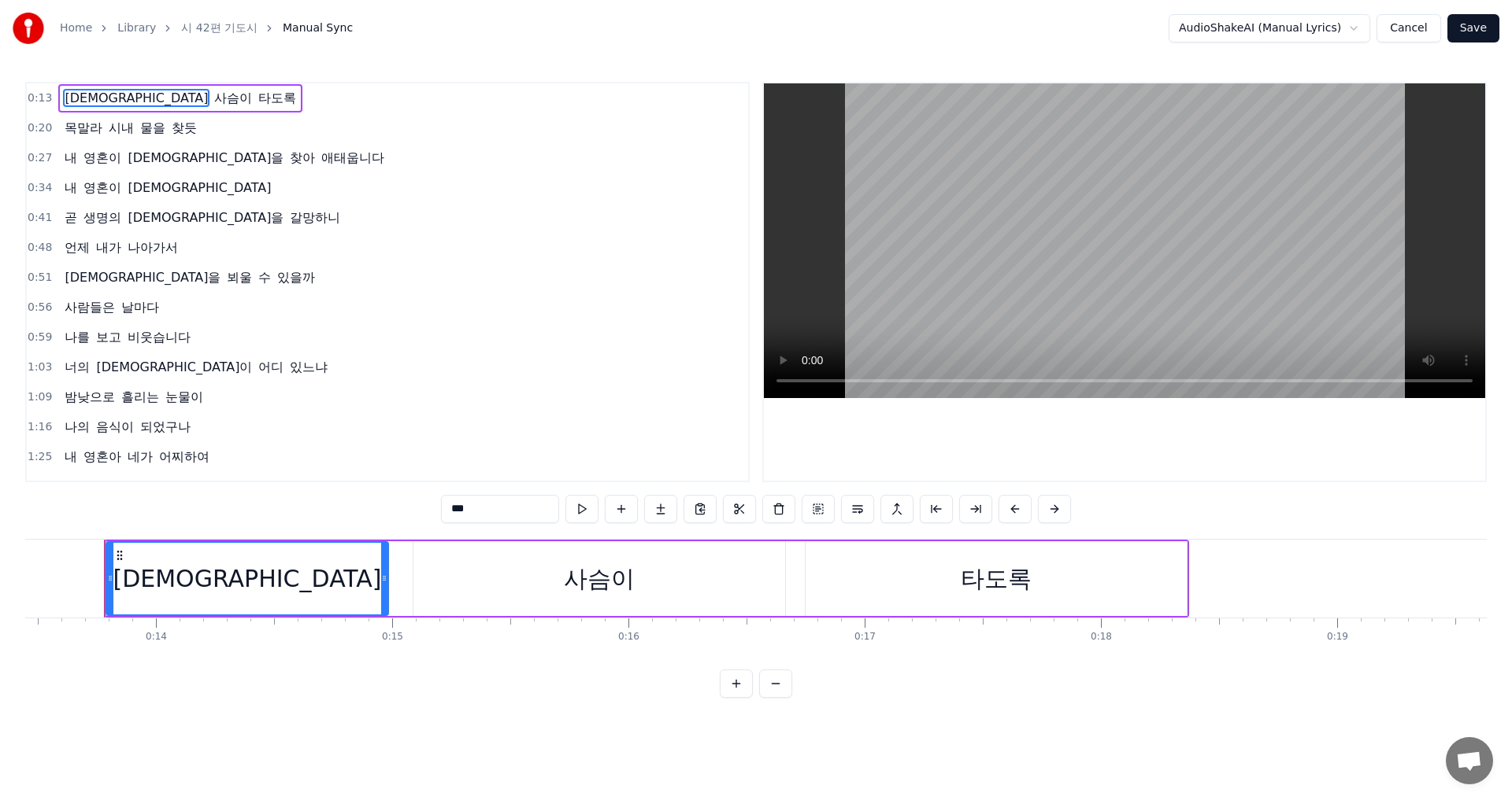
click at [1471, 32] on button "Save" at bounding box center [1473, 28] width 52 height 28
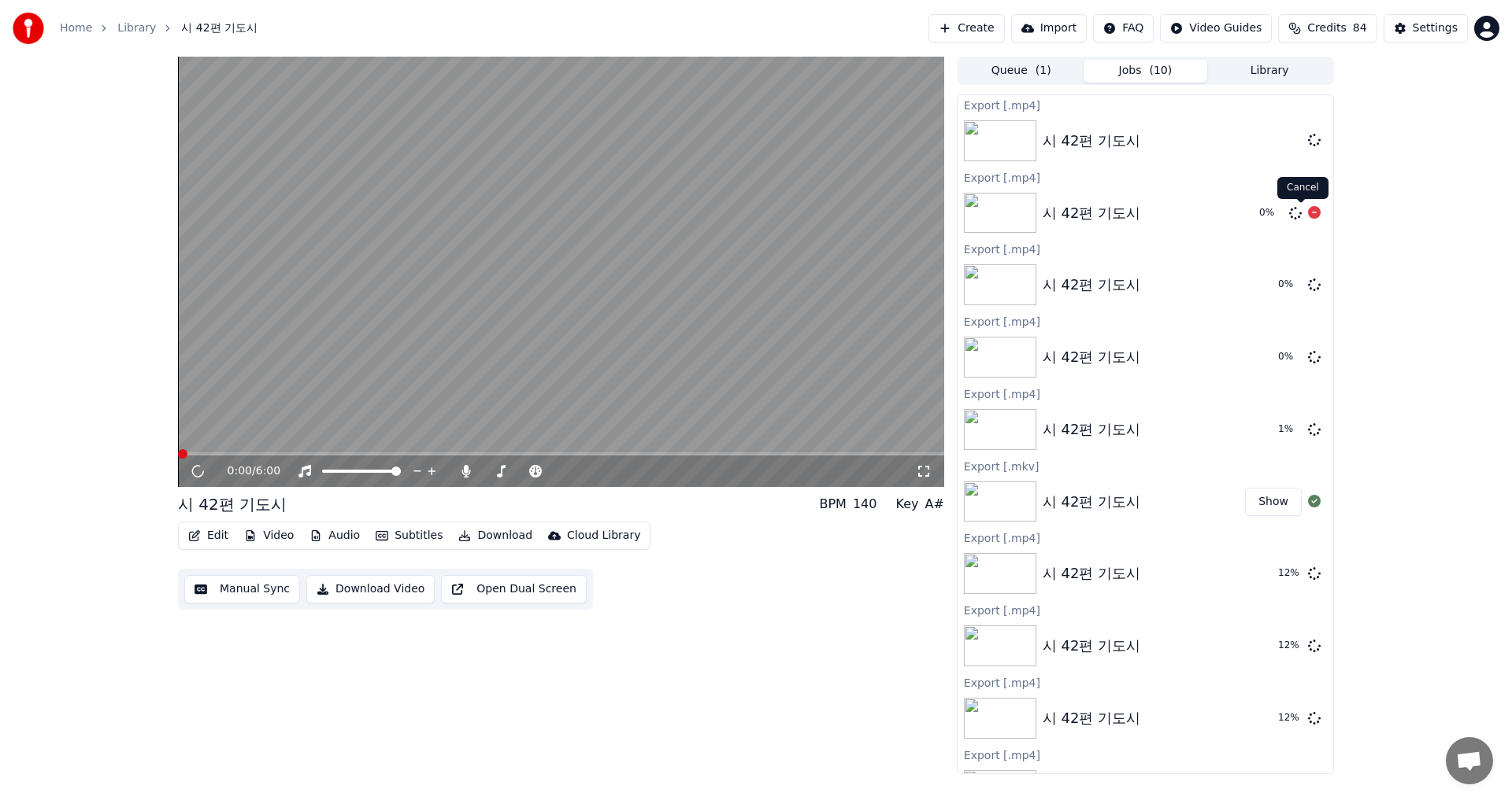
click at [1308, 214] on icon at bounding box center [1314, 212] width 13 height 13
click at [1308, 210] on icon at bounding box center [1314, 212] width 13 height 13
click at [1308, 140] on icon at bounding box center [1314, 139] width 13 height 13
click at [1307, 144] on div at bounding box center [1314, 140] width 25 height 19
click at [1308, 139] on icon at bounding box center [1314, 139] width 13 height 13
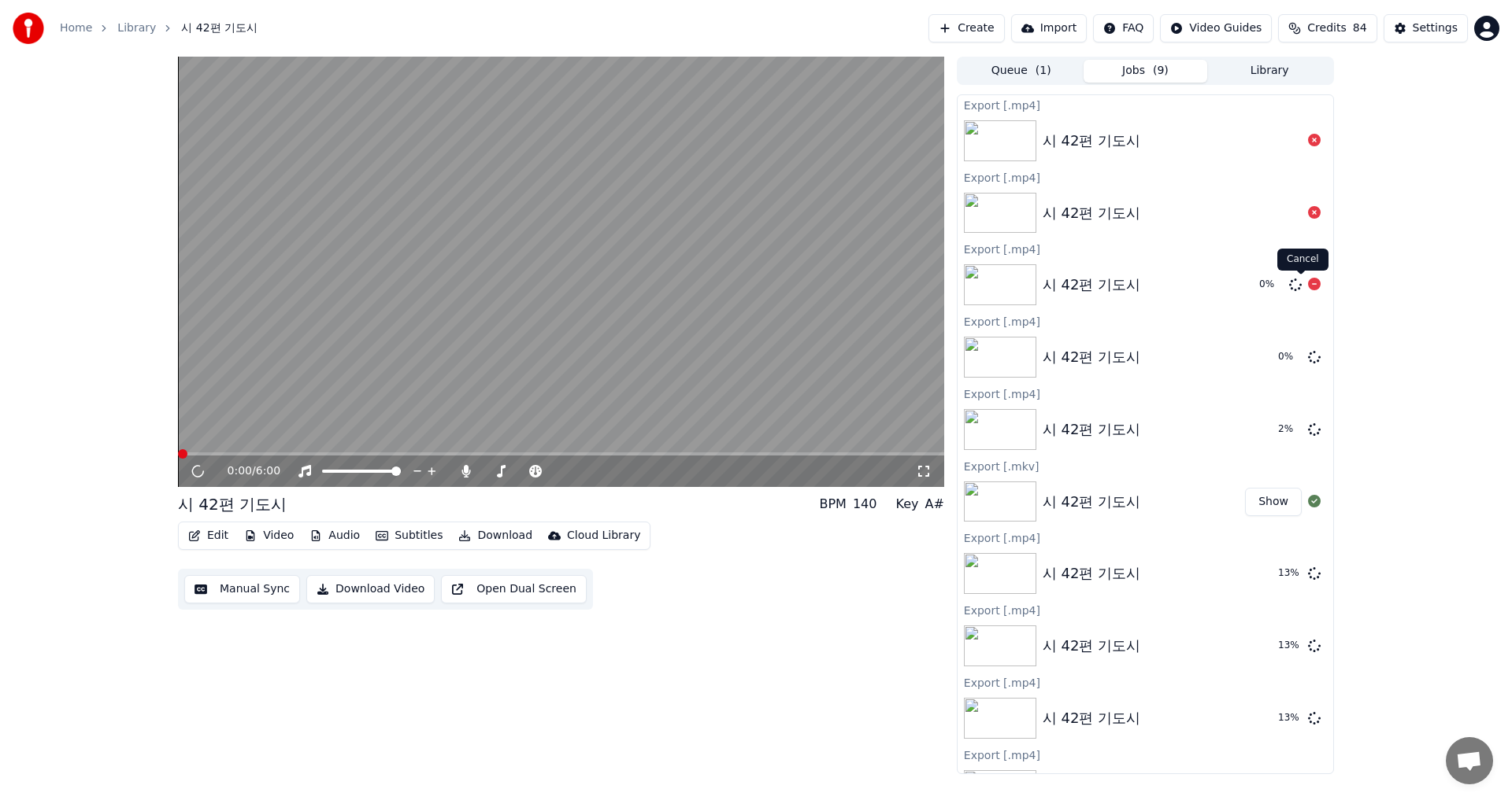
click at [1308, 286] on icon at bounding box center [1314, 284] width 13 height 13
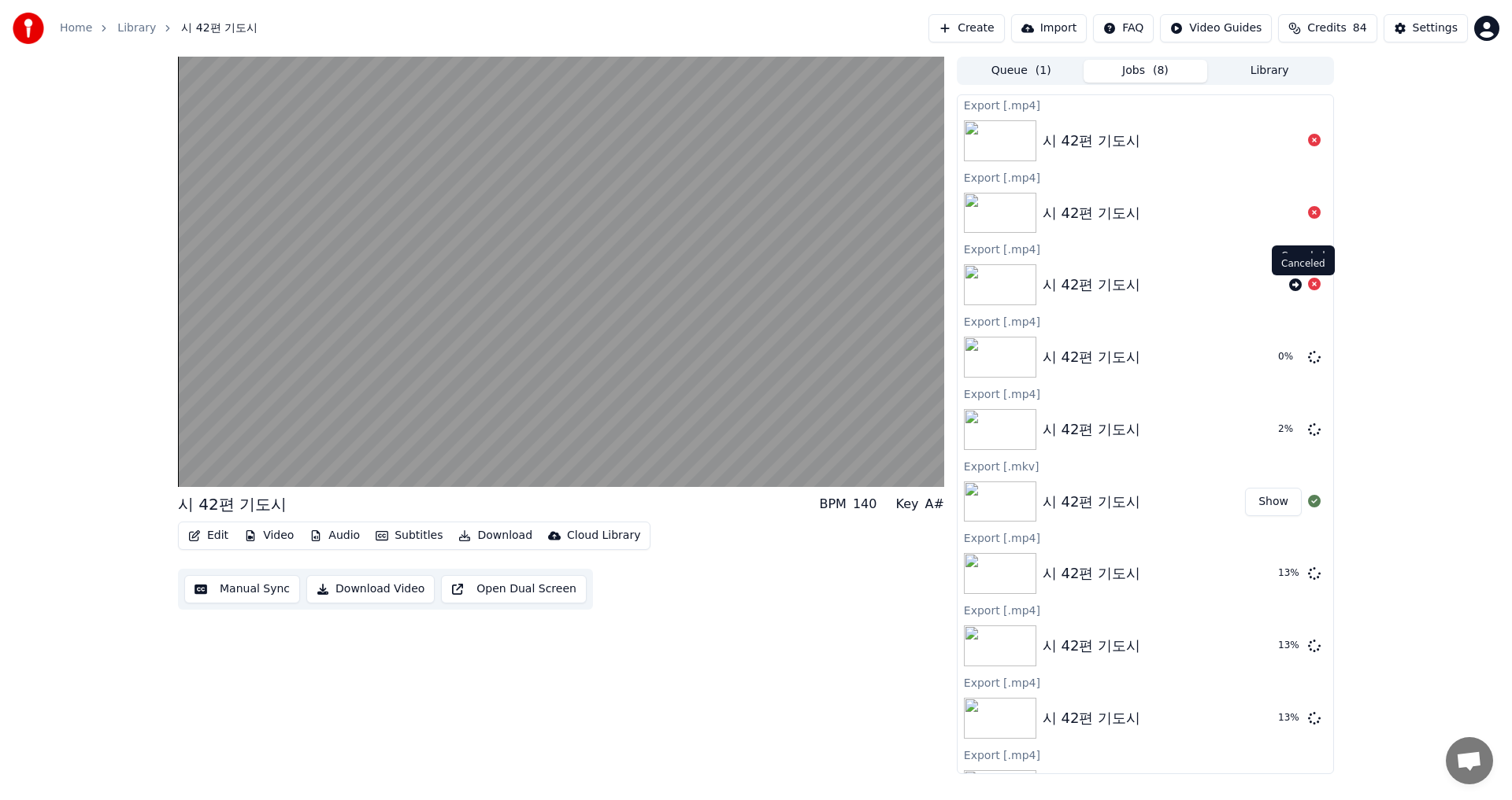
click at [1308, 283] on icon at bounding box center [1314, 284] width 13 height 13
click at [1308, 212] on icon at bounding box center [1314, 212] width 13 height 13
click at [1308, 360] on icon at bounding box center [1314, 357] width 13 height 13
click at [1308, 358] on icon at bounding box center [1314, 357] width 13 height 13
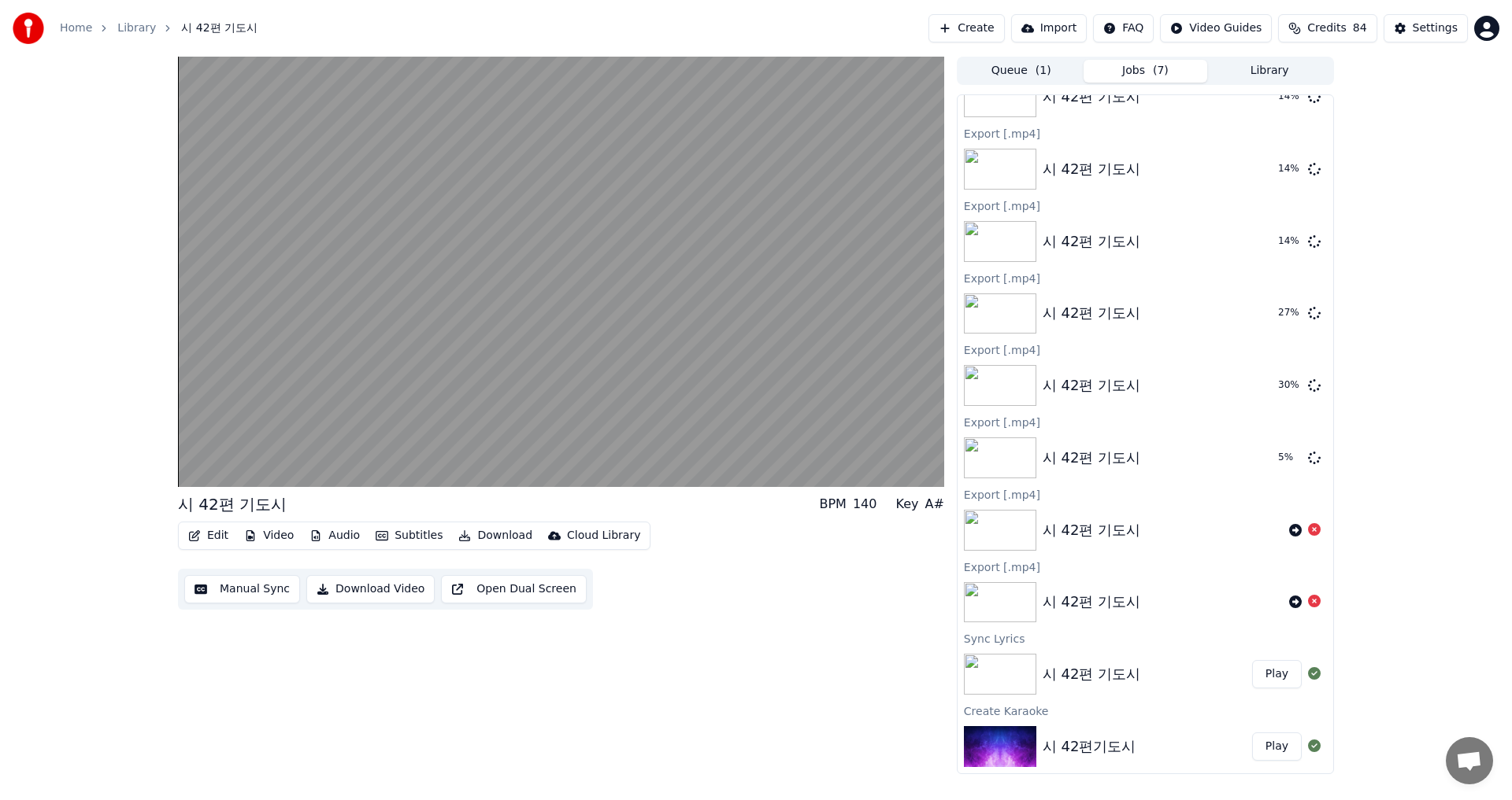
click at [1017, 744] on img at bounding box center [1000, 746] width 73 height 41
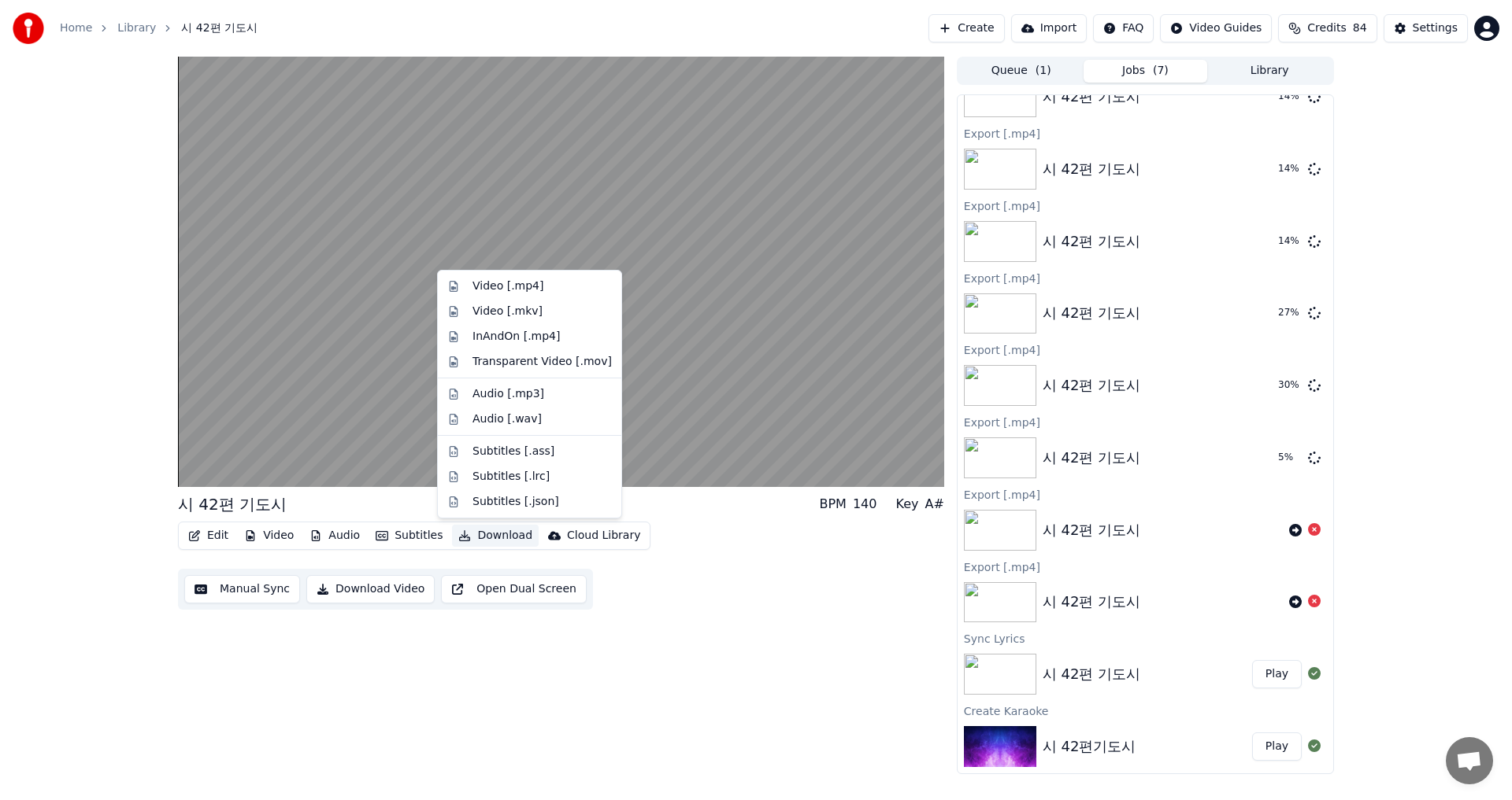
click at [458, 532] on icon "button" at bounding box center [464, 535] width 13 height 11
click at [493, 289] on div "Video [.mp4]" at bounding box center [507, 287] width 71 height 16
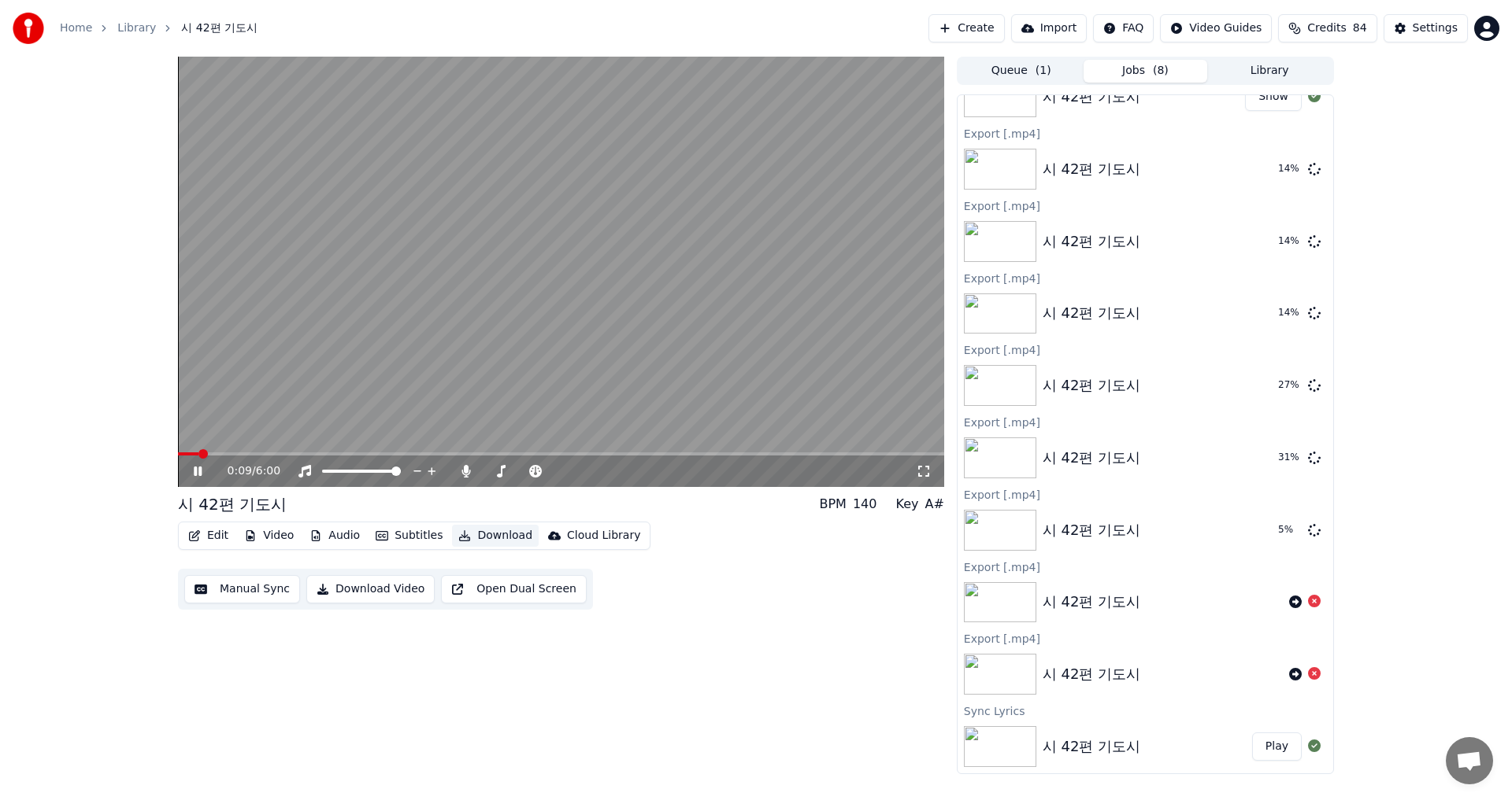
scroll to position [549, 0]
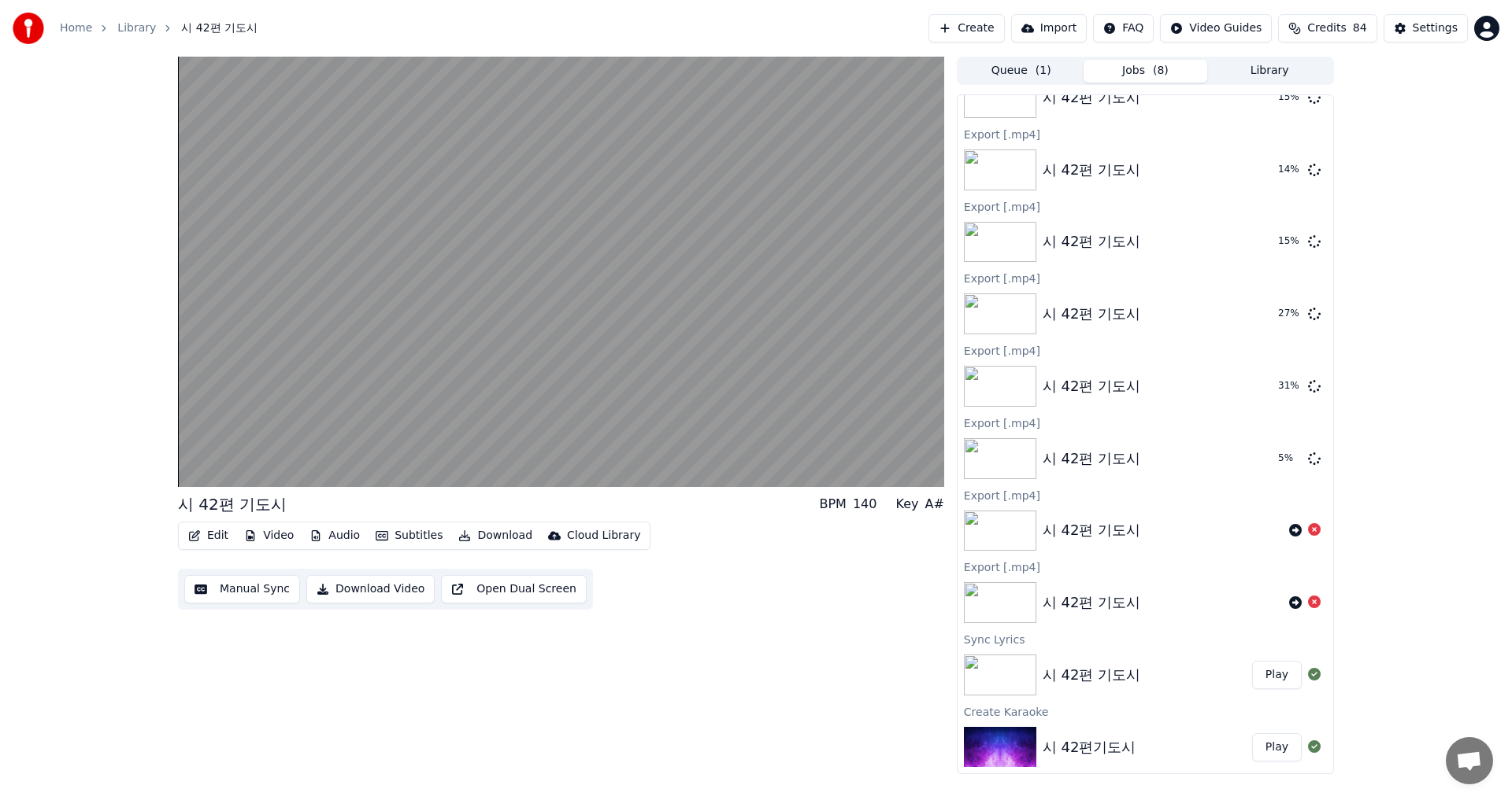
click at [319, 586] on button "Download Video" at bounding box center [370, 589] width 129 height 28
click at [337, 591] on button "Download Video" at bounding box center [370, 589] width 129 height 28
click at [1255, 759] on div "Download Video" at bounding box center [1279, 755] width 83 height 16
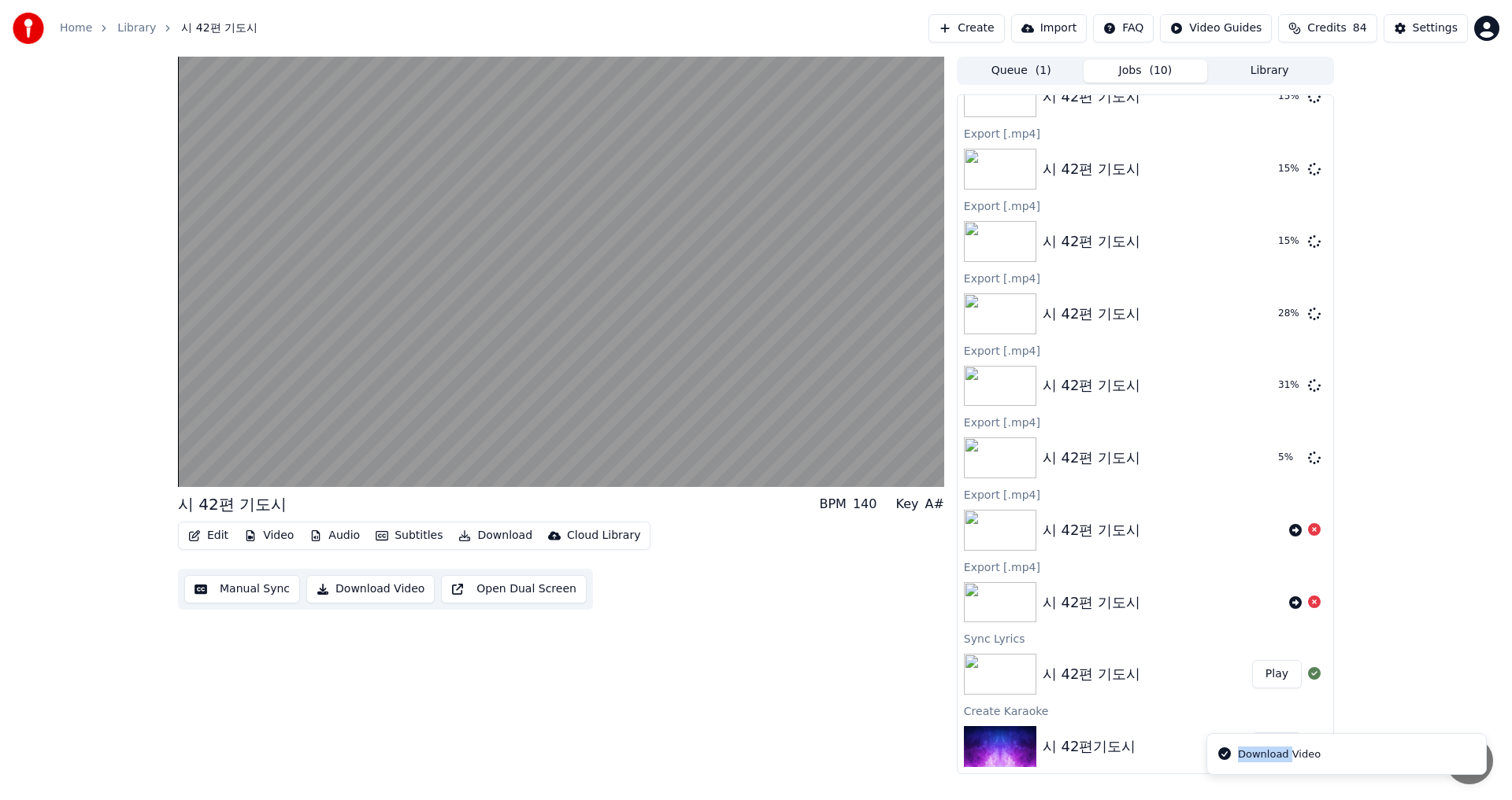
click at [1255, 759] on div "Download Video" at bounding box center [1279, 755] width 83 height 16
click at [1230, 757] on icon "Notifications alt+T" at bounding box center [1224, 754] width 13 height 13
click at [1390, 751] on li "Download Video" at bounding box center [1346, 754] width 280 height 43
click at [1376, 755] on li "Download Video" at bounding box center [1346, 754] width 280 height 43
click at [462, 539] on button "Download" at bounding box center [494, 536] width 87 height 22
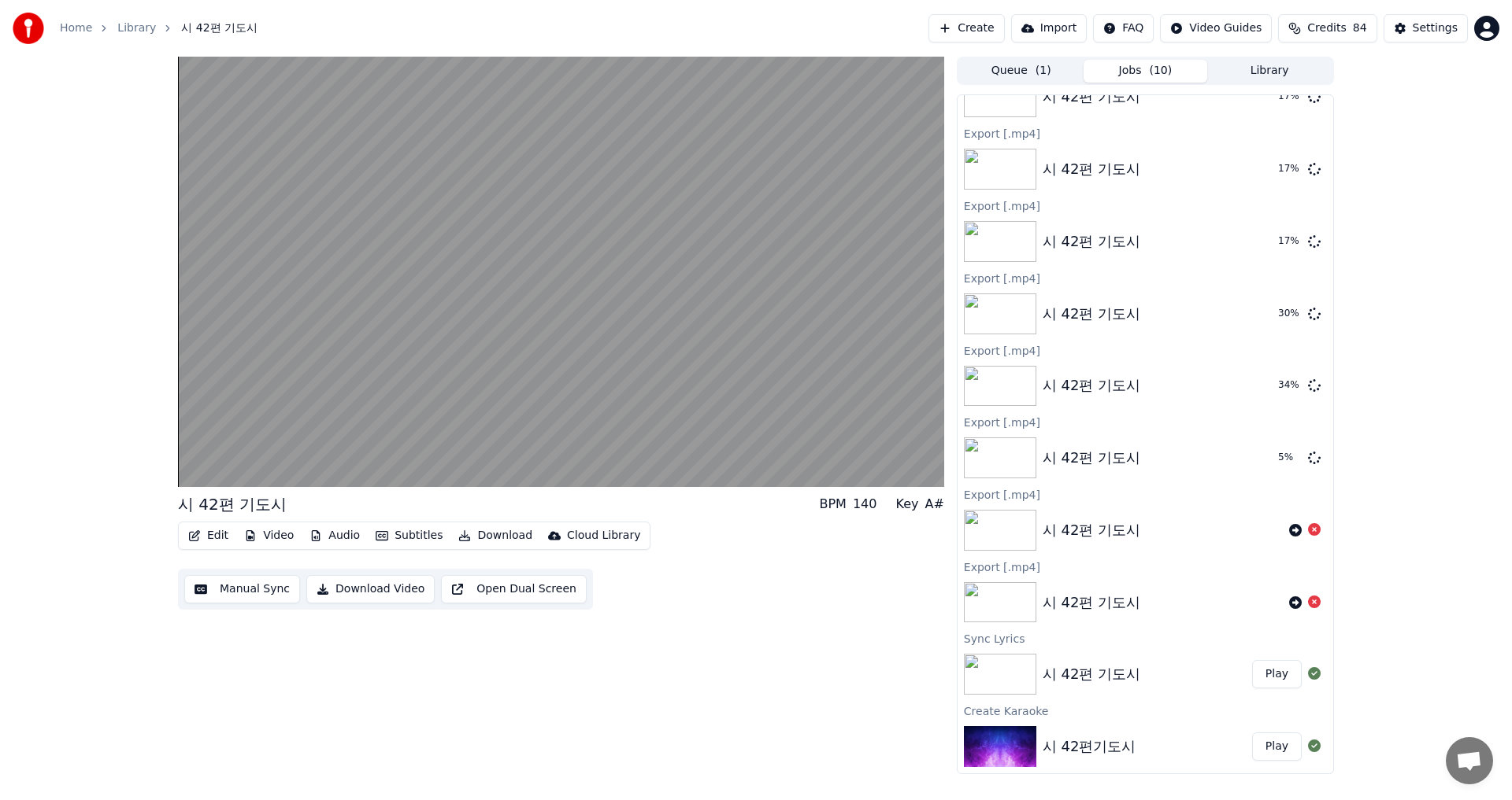
click at [1011, 751] on img at bounding box center [1000, 746] width 73 height 41
click at [313, 586] on button "Download Video" at bounding box center [370, 589] width 129 height 28
click at [1017, 749] on img at bounding box center [1000, 746] width 73 height 41
click at [459, 537] on icon "button" at bounding box center [464, 535] width 11 height 11
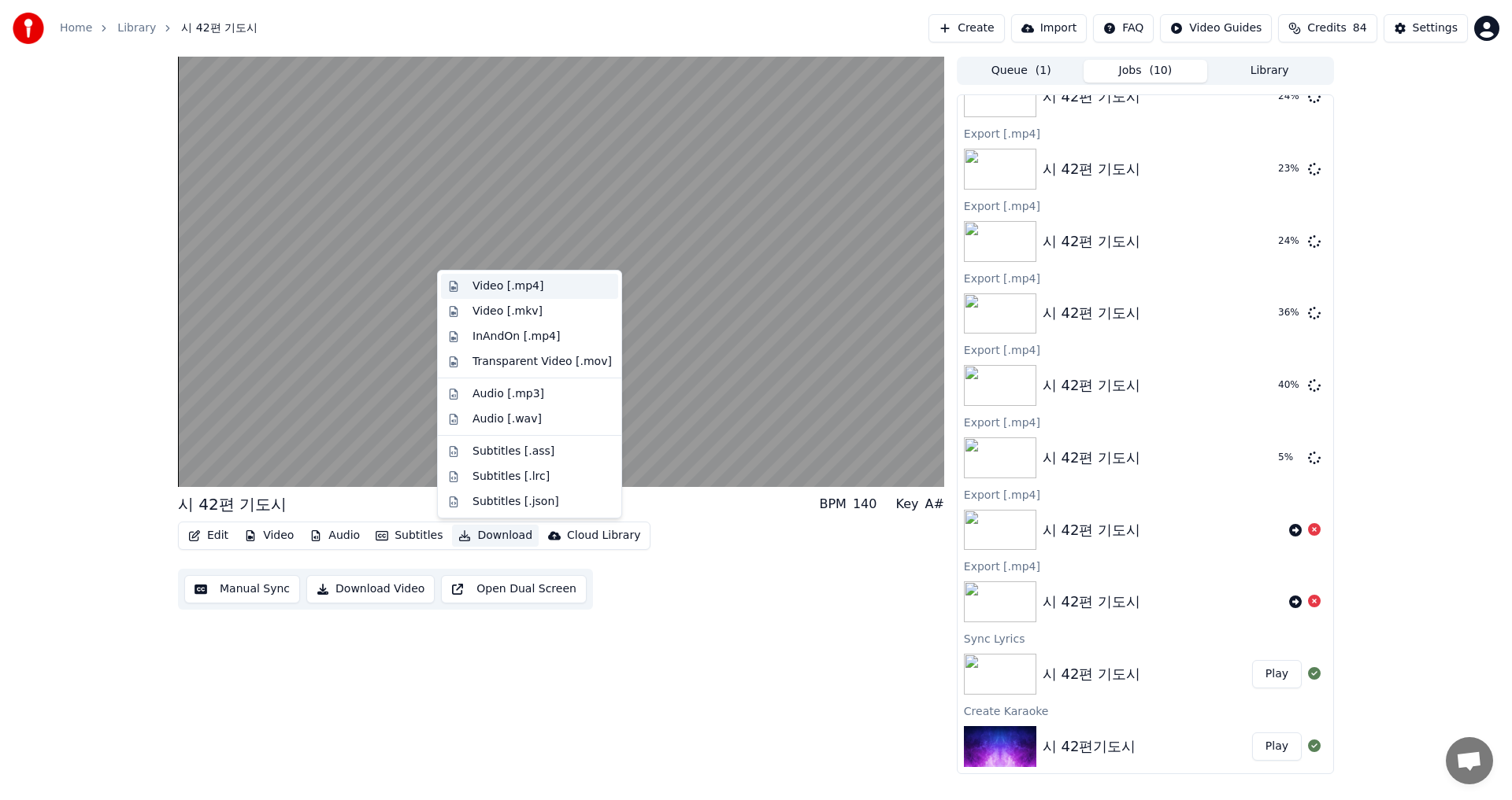
click at [485, 284] on div "Video [.mp4]" at bounding box center [507, 287] width 71 height 16
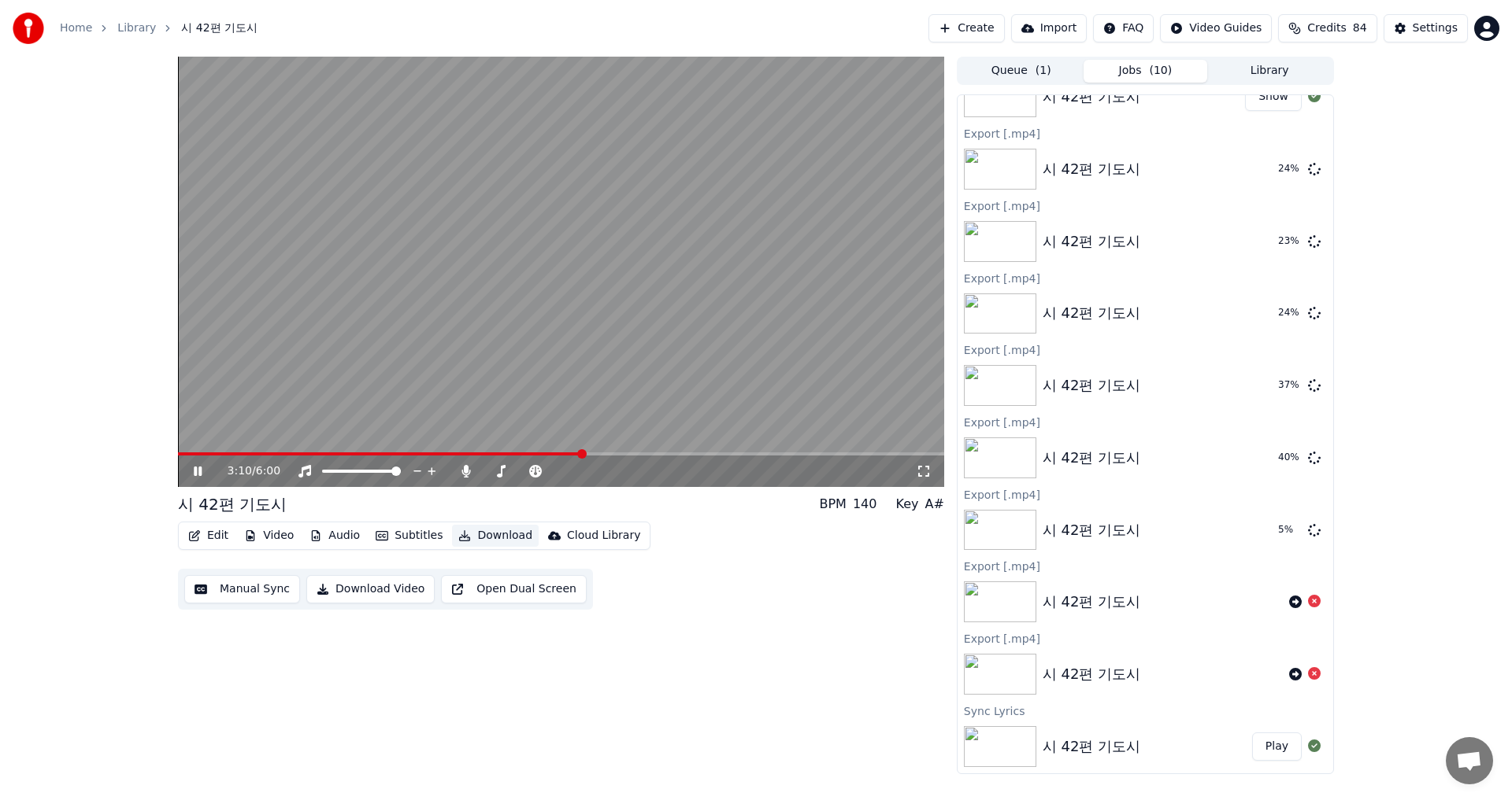
scroll to position [838, 0]
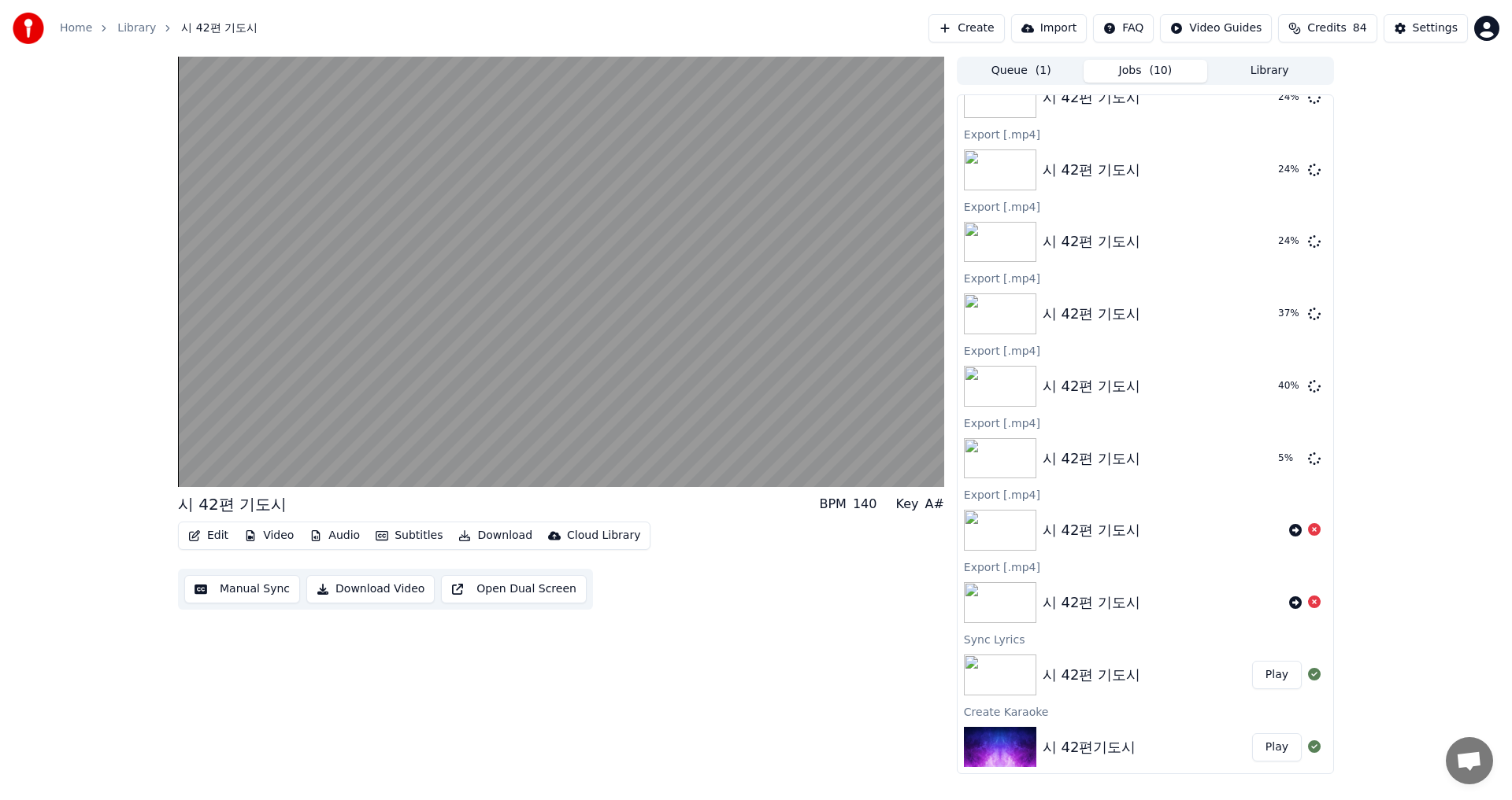
click at [985, 742] on img at bounding box center [1000, 747] width 73 height 41
click at [1000, 746] on img at bounding box center [1000, 747] width 73 height 41
click at [1308, 667] on button at bounding box center [1314, 674] width 13 height 19
click at [1308, 672] on icon at bounding box center [1314, 674] width 13 height 13
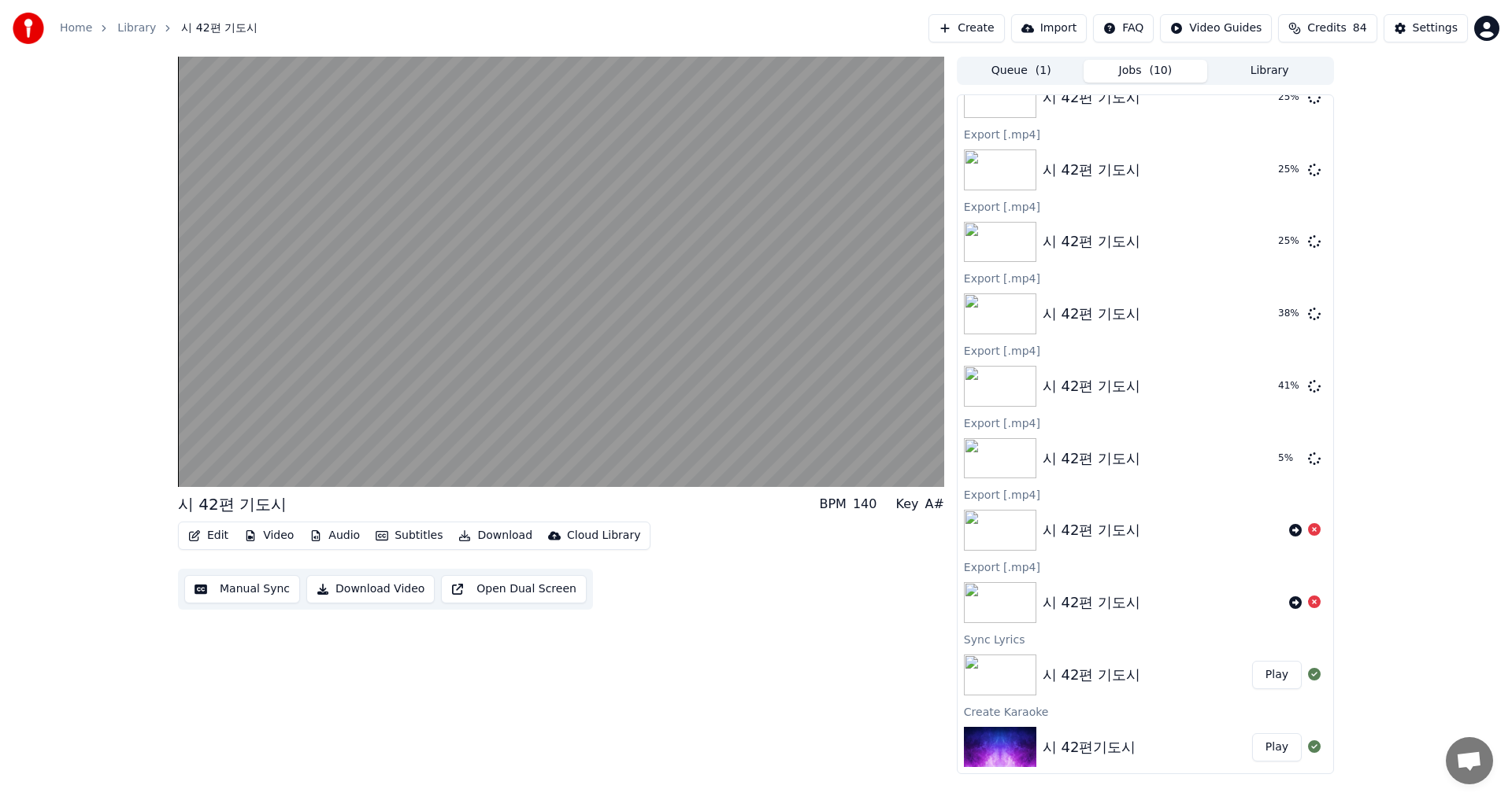
click at [1258, 673] on button "Play" at bounding box center [1277, 675] width 50 height 28
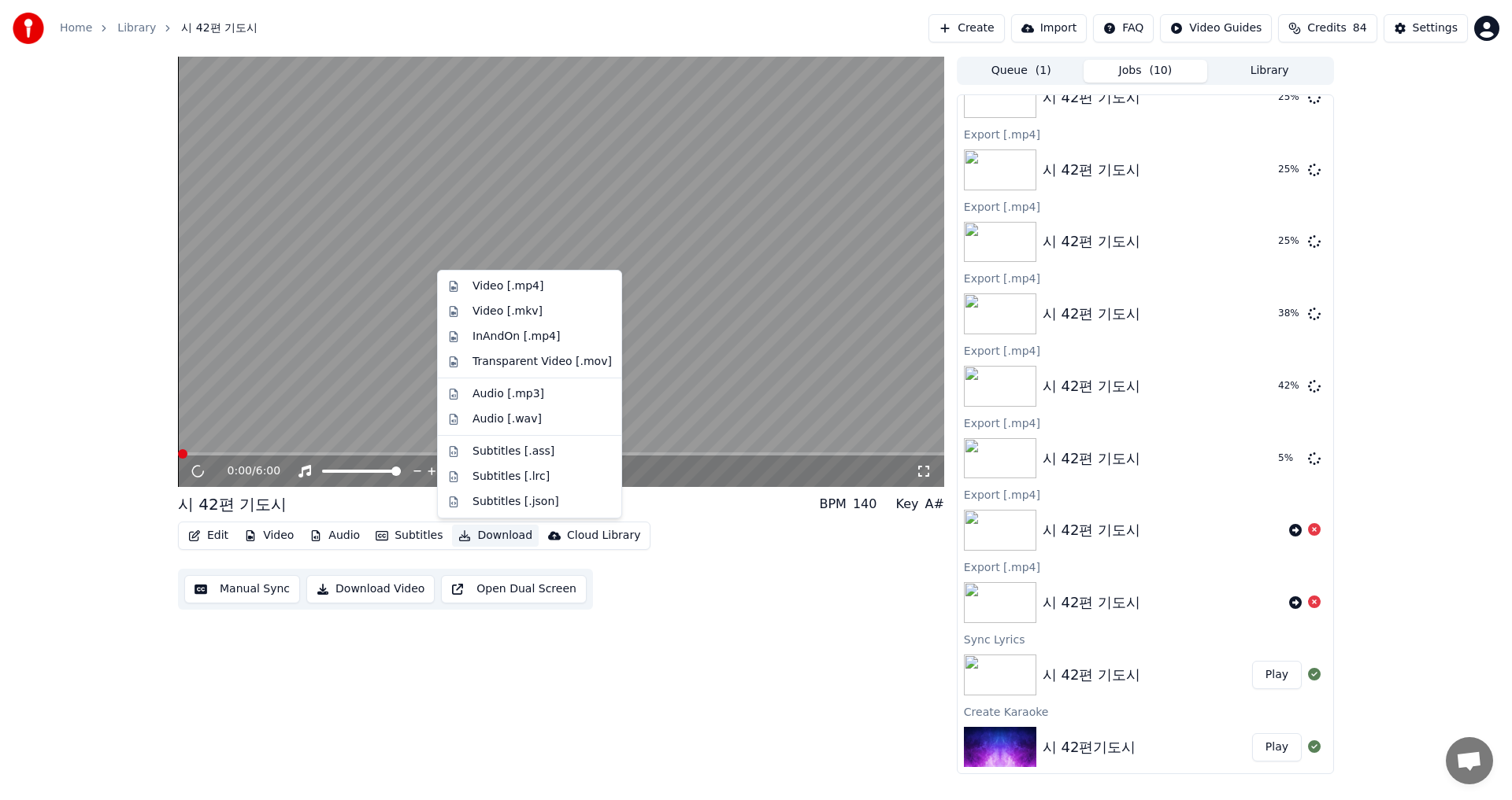
click at [458, 535] on icon "button" at bounding box center [464, 535] width 13 height 11
click at [491, 290] on div "Video [.mp4]" at bounding box center [507, 287] width 71 height 16
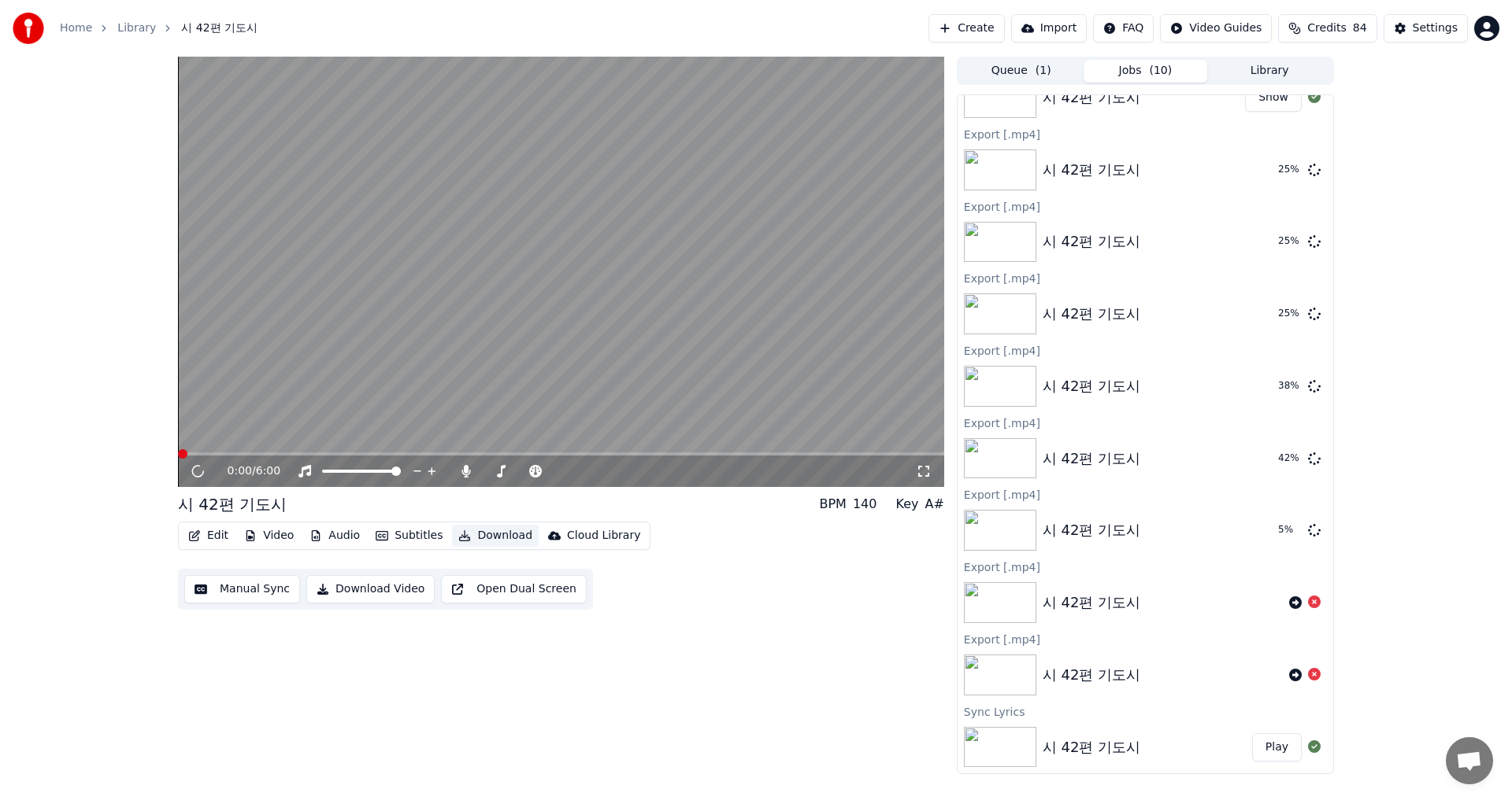
scroll to position [910, 0]
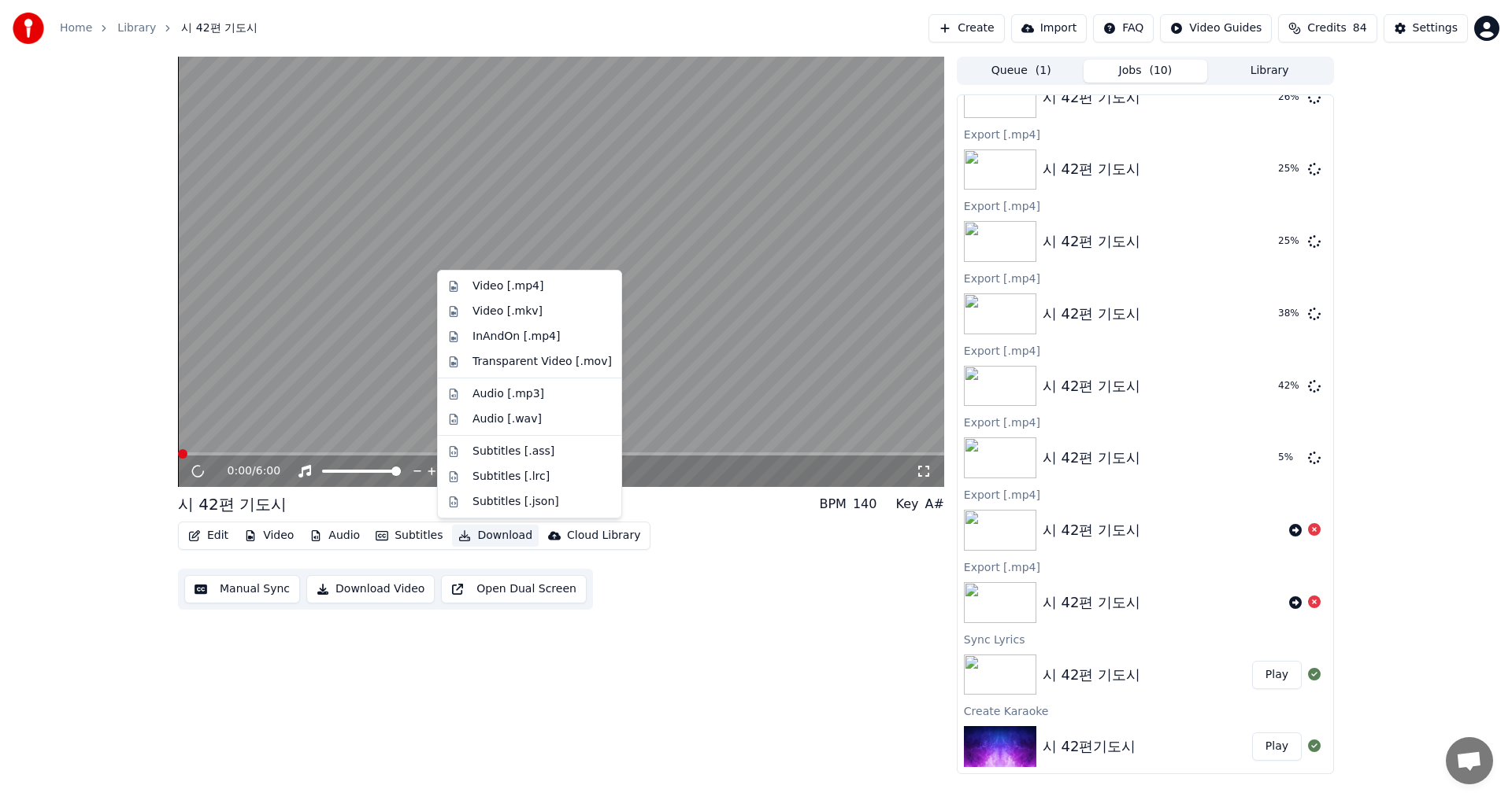
click at [459, 537] on icon "button" at bounding box center [464, 535] width 11 height 11
click at [485, 392] on div "Audio [.mp3]" at bounding box center [508, 395] width 72 height 16
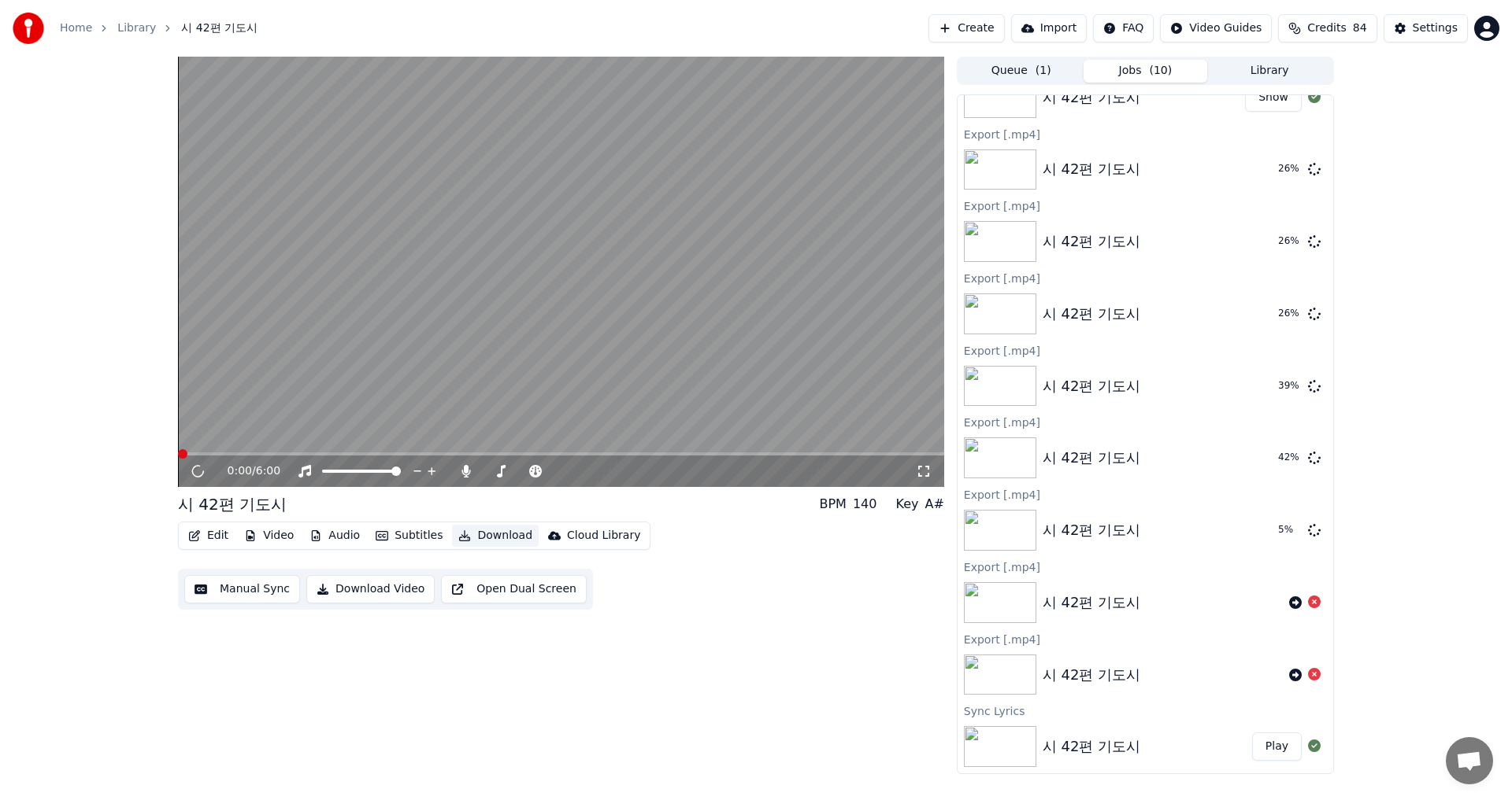
scroll to position [982, 0]
click at [470, 534] on button "Download" at bounding box center [494, 536] width 87 height 22
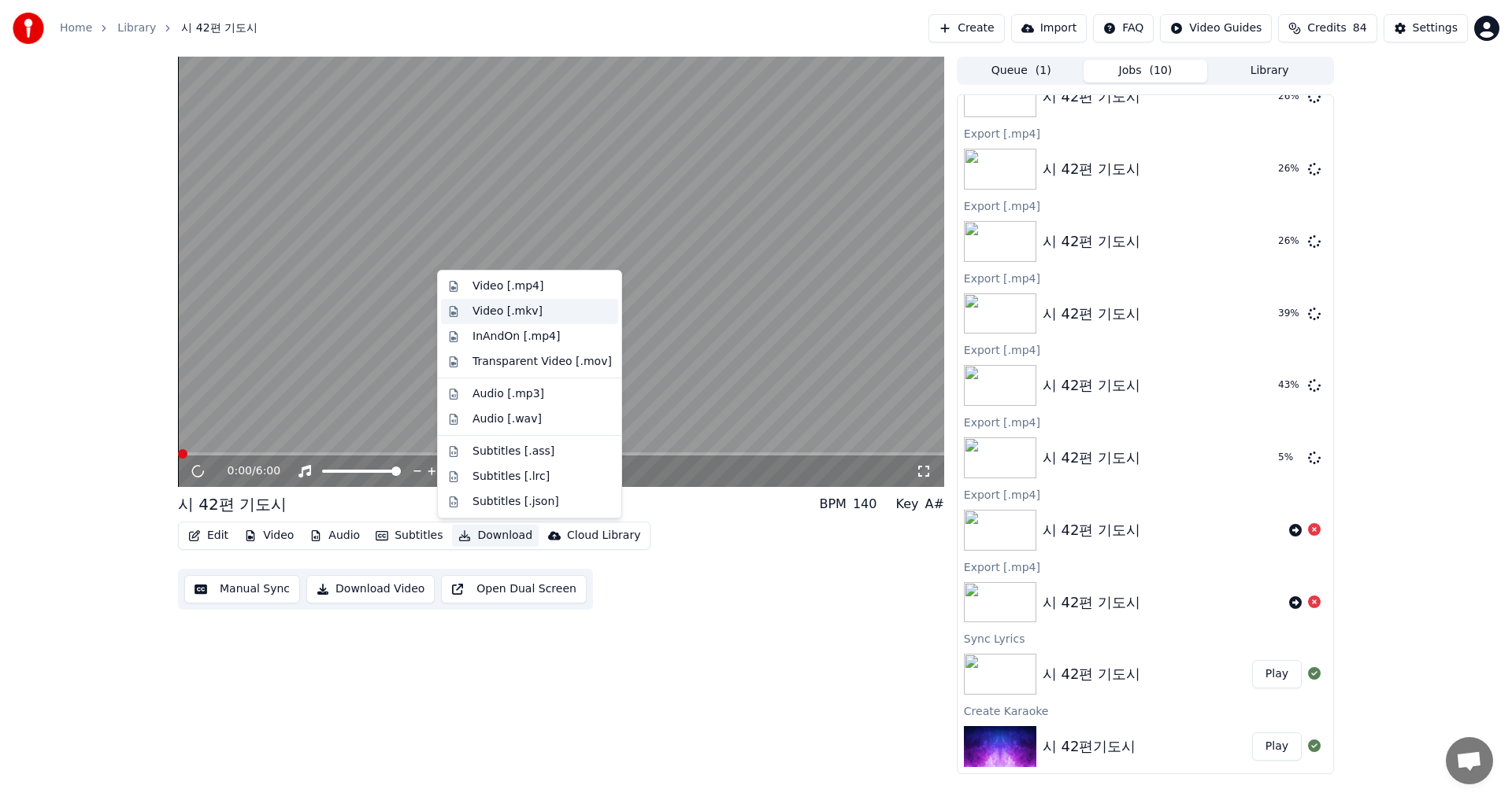
click at [481, 313] on div "Video [.mkv]" at bounding box center [507, 312] width 70 height 16
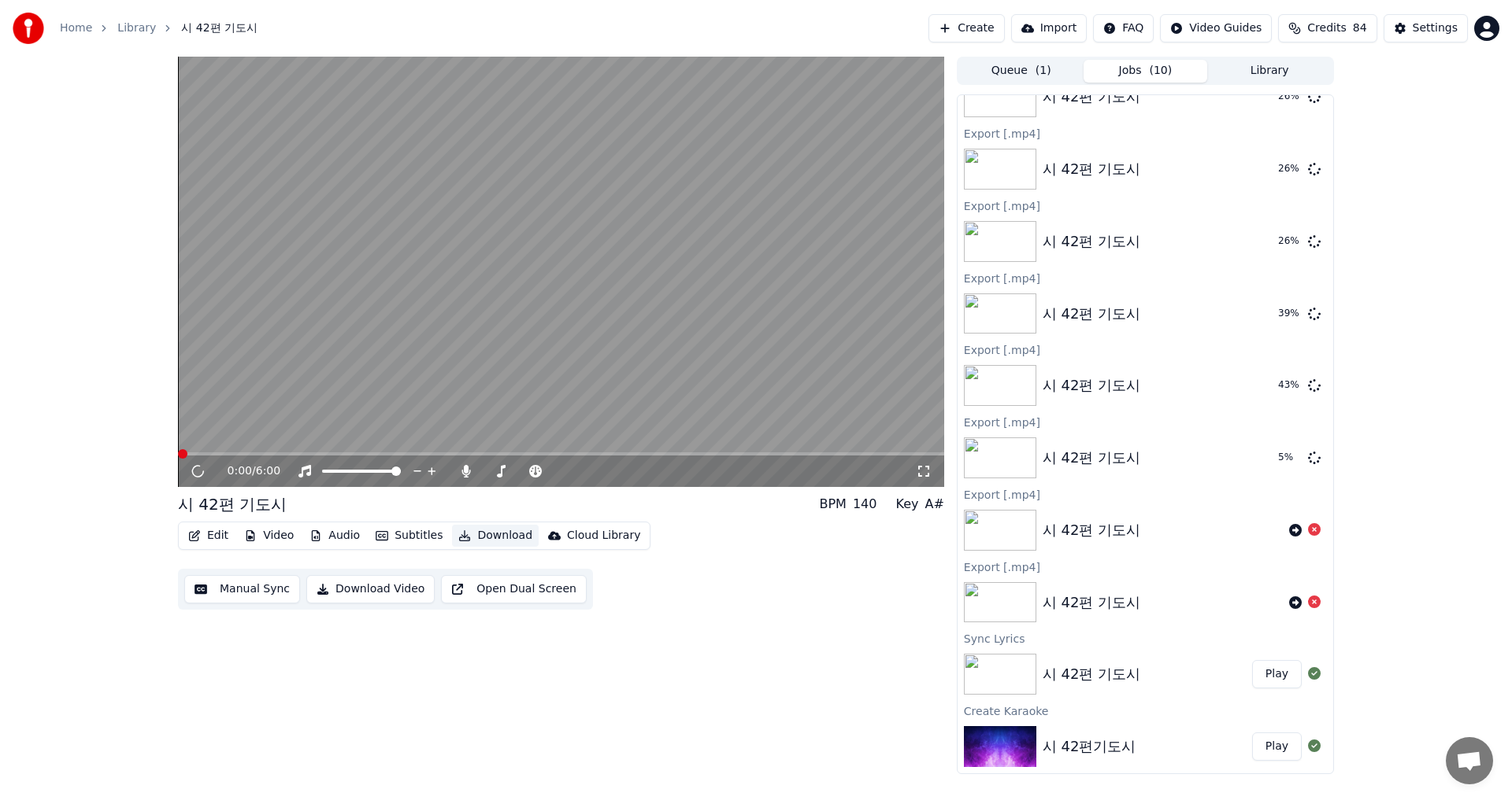
scroll to position [1054, 0]
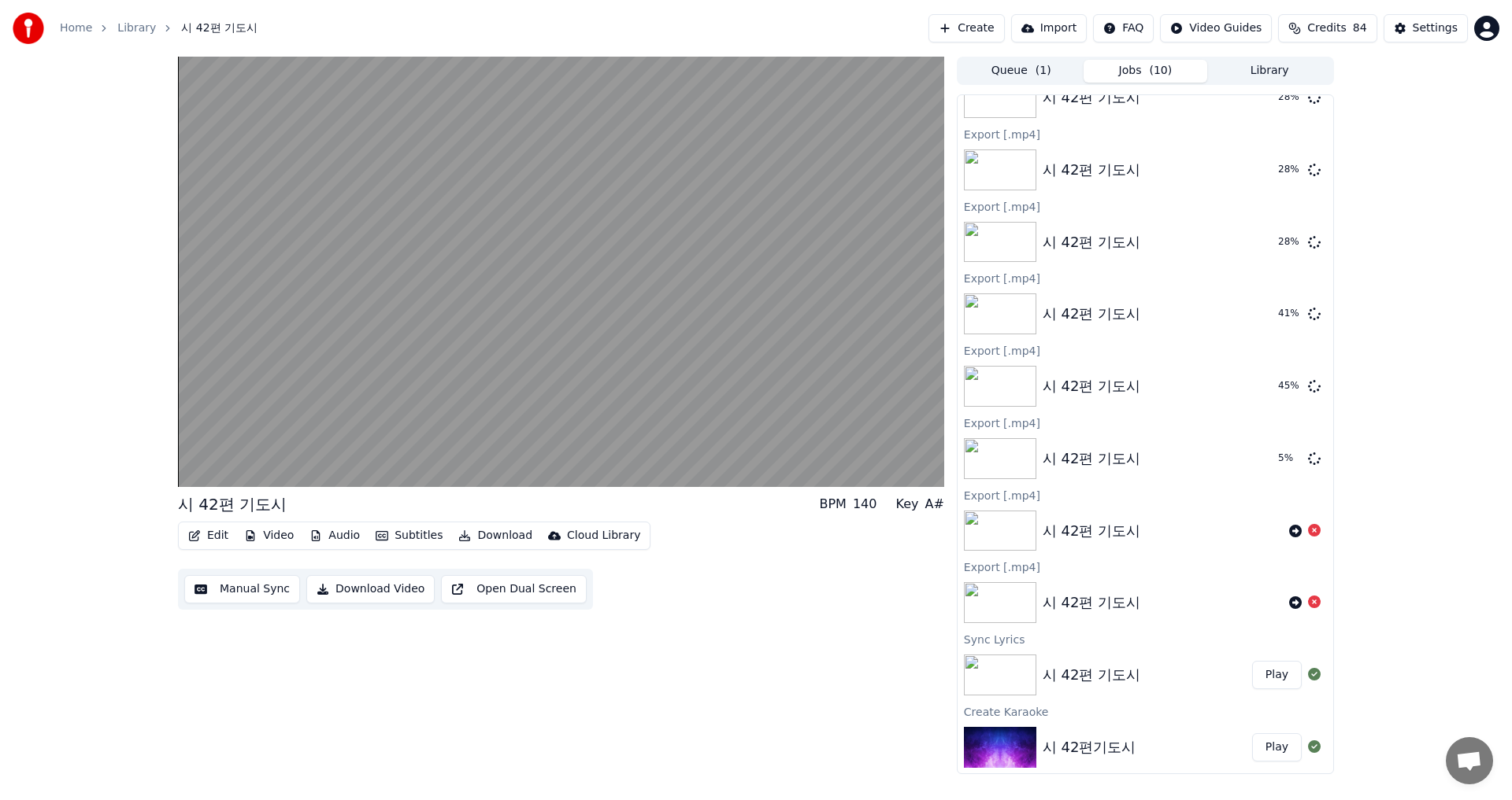
click at [259, 591] on button "Manual Sync" at bounding box center [242, 589] width 116 height 28
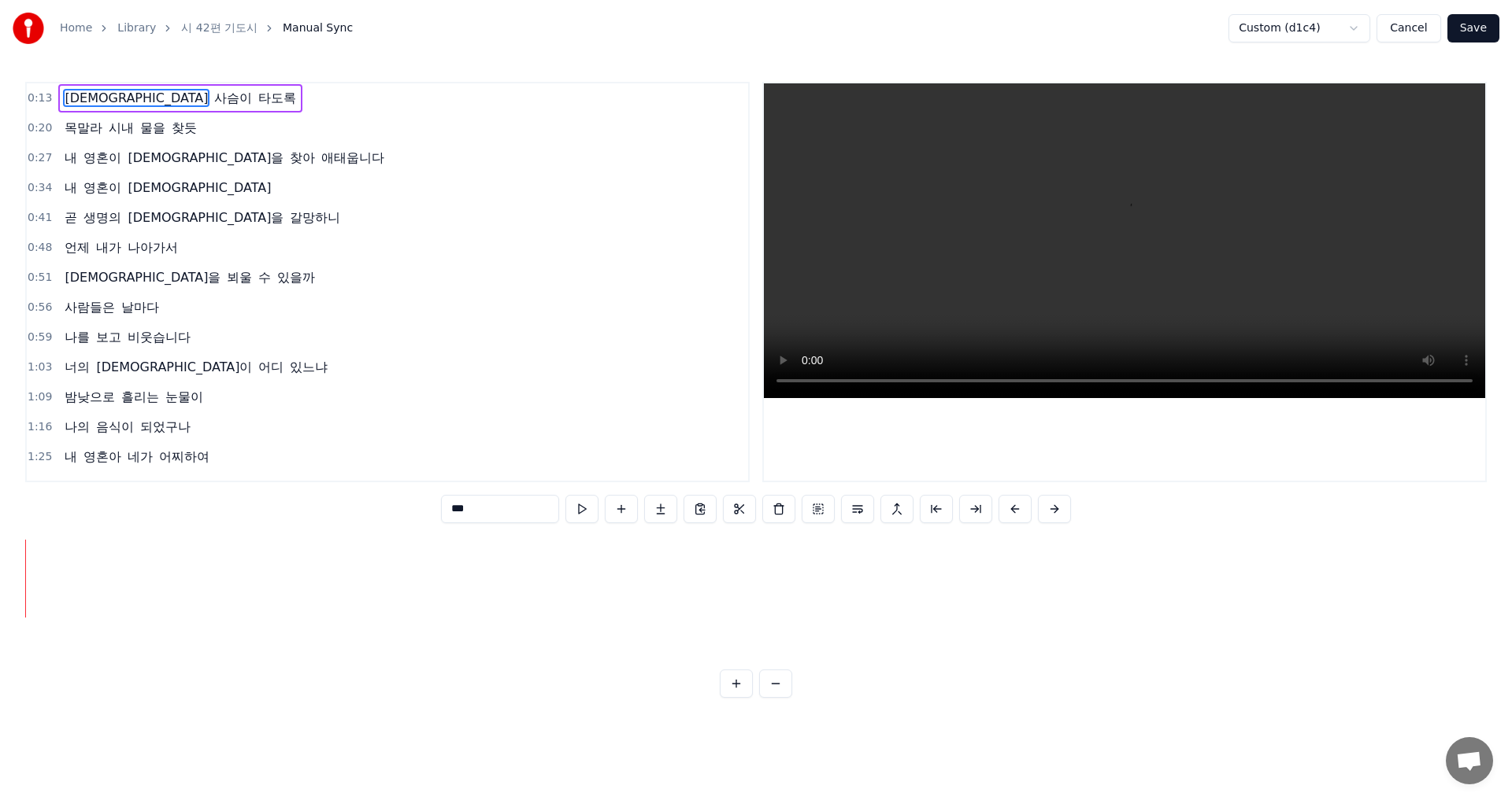
scroll to position [0, 3176]
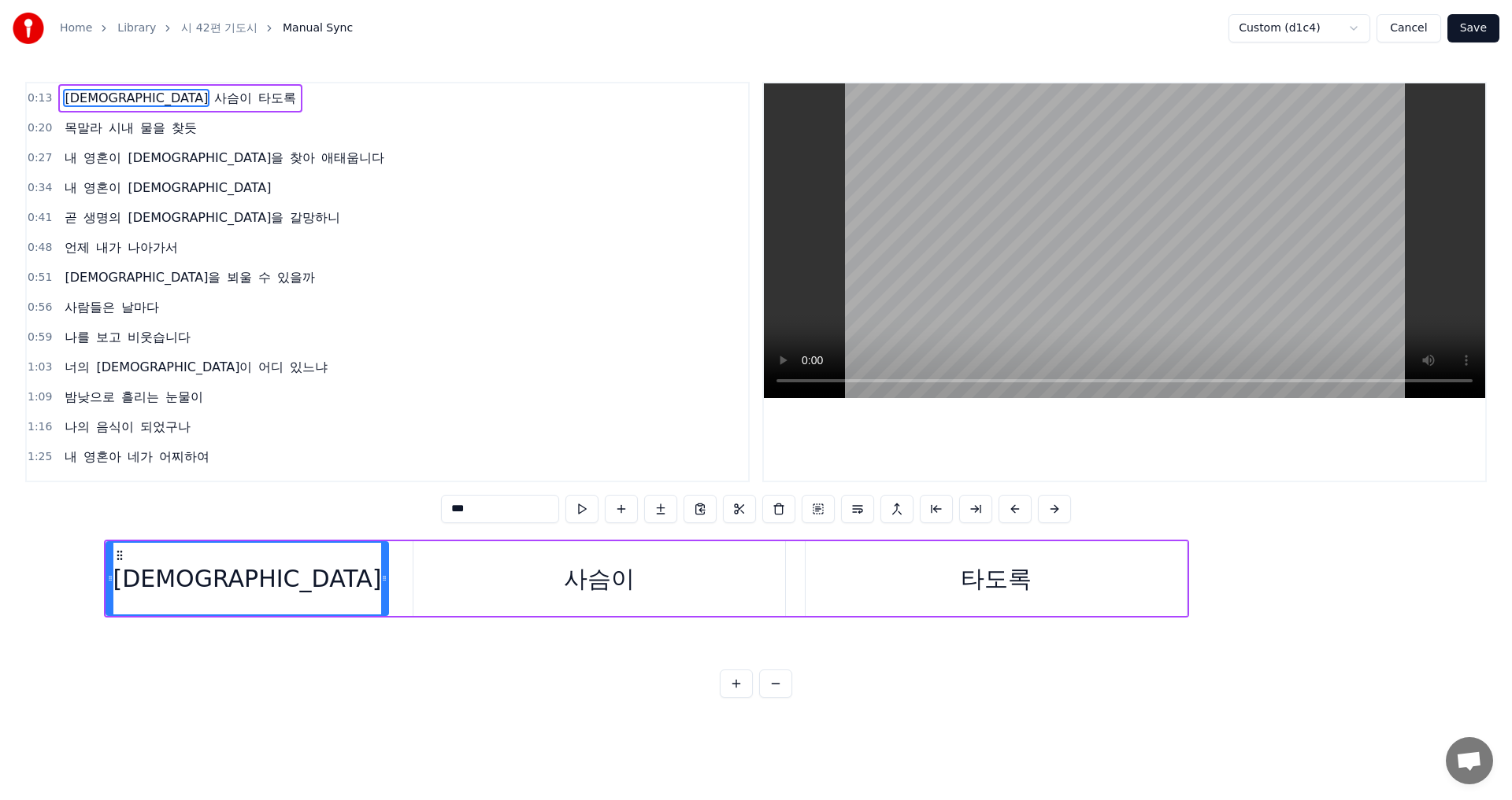
click at [1403, 28] on button "Cancel" at bounding box center [1408, 28] width 64 height 28
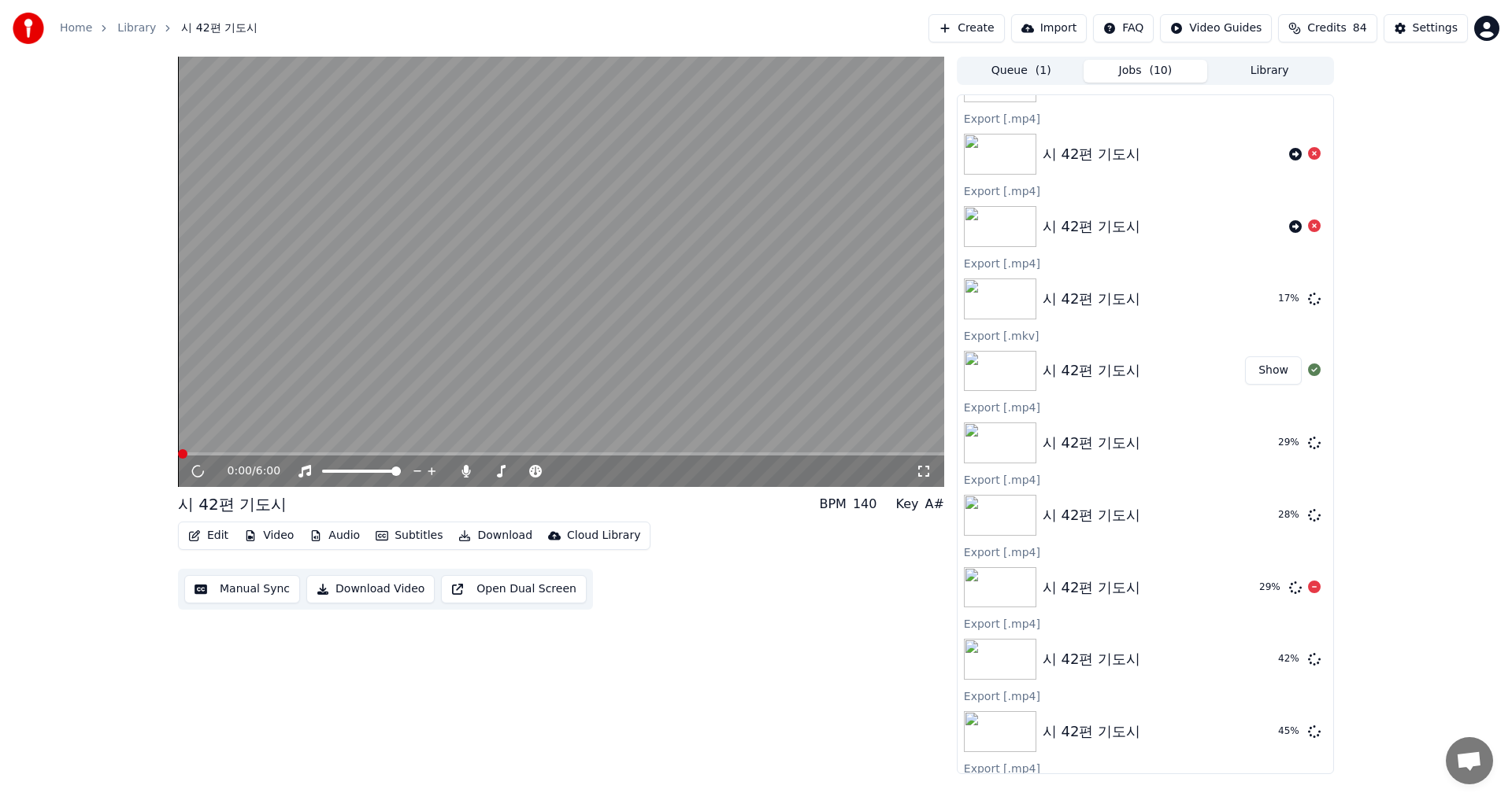
scroll to position [866, 0]
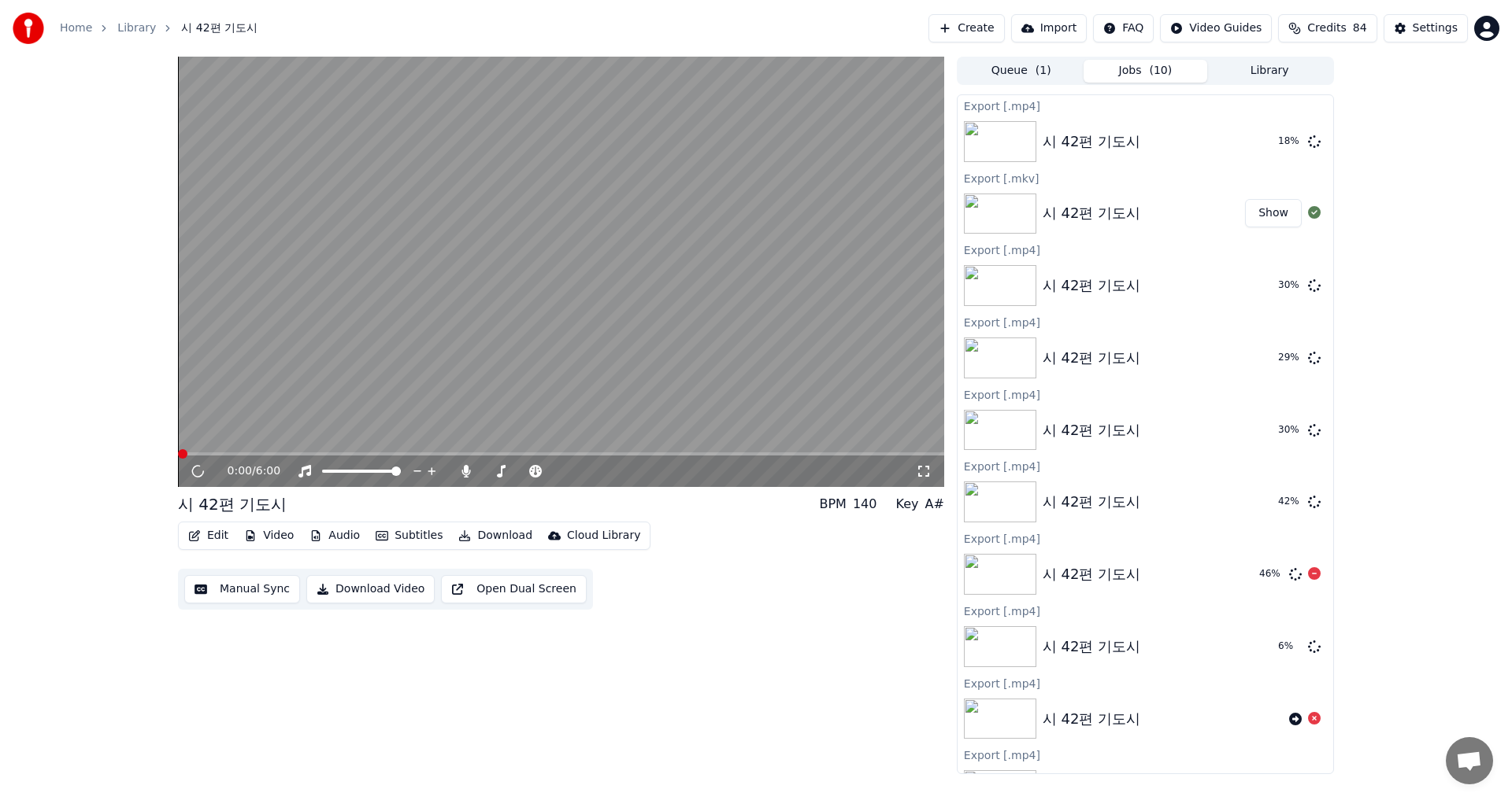
click at [1001, 578] on img at bounding box center [1000, 574] width 73 height 41
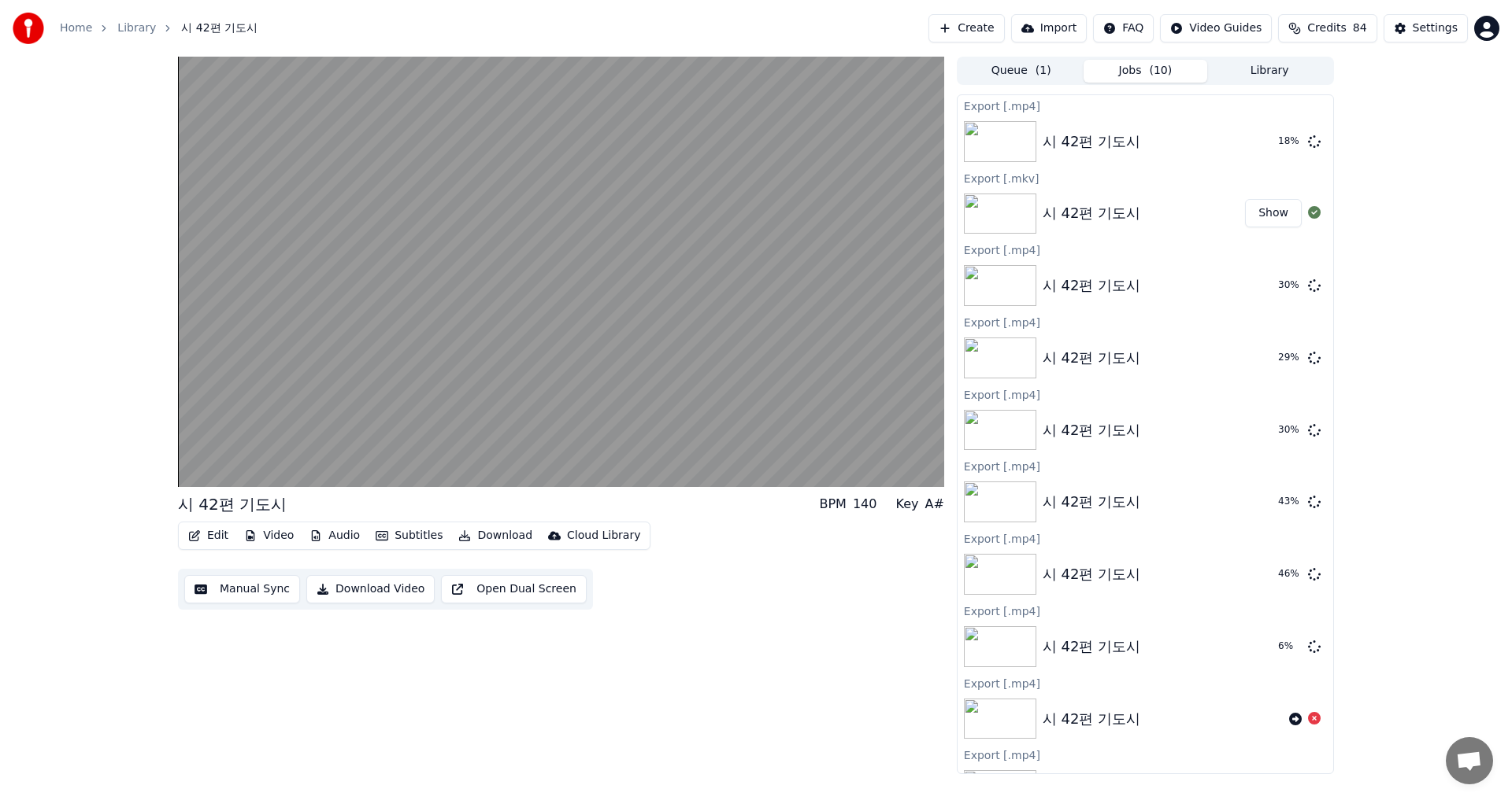
click at [458, 534] on icon "button" at bounding box center [464, 535] width 13 height 11
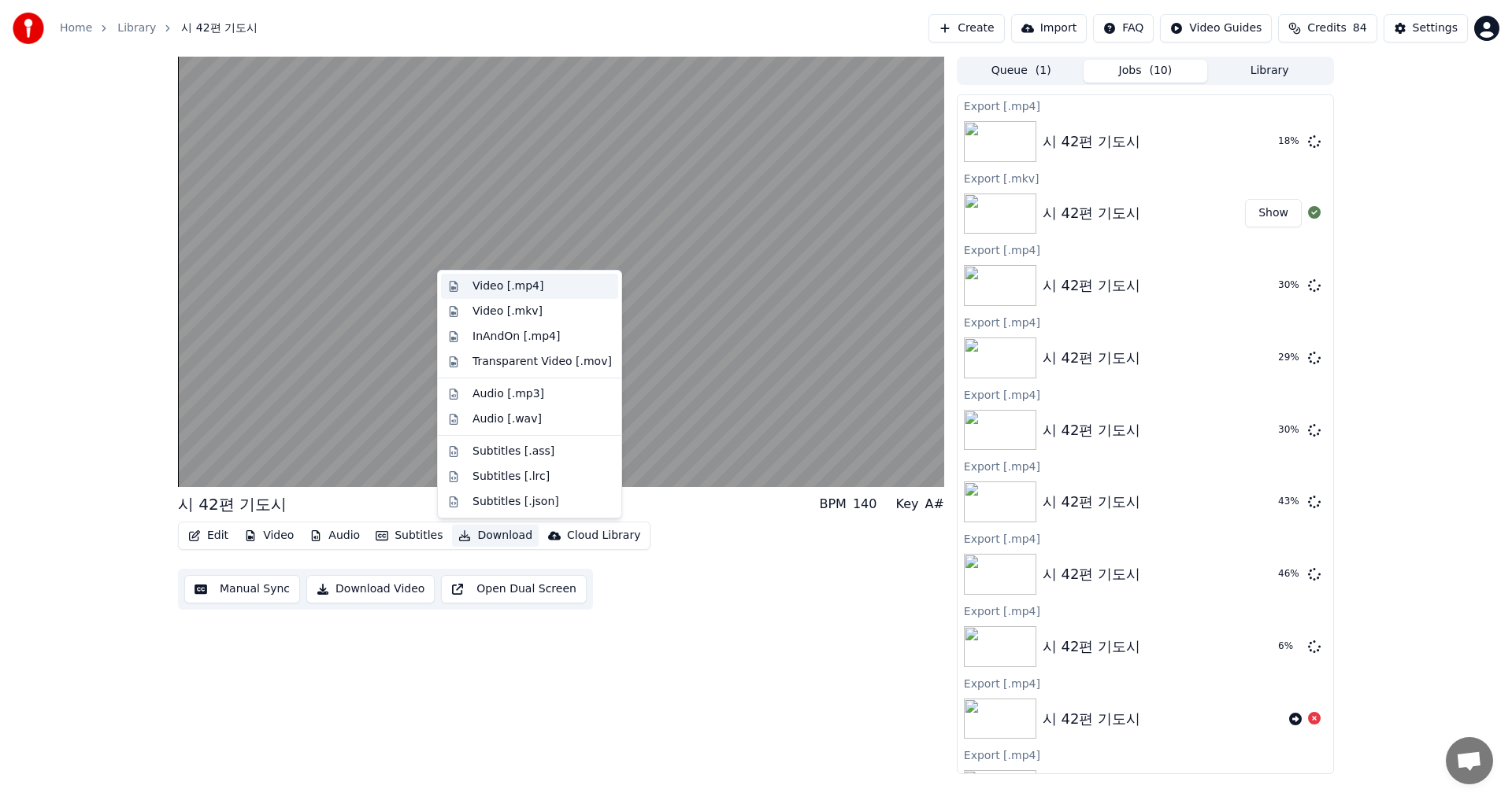
click at [512, 284] on div "Video [.mp4]" at bounding box center [507, 287] width 71 height 16
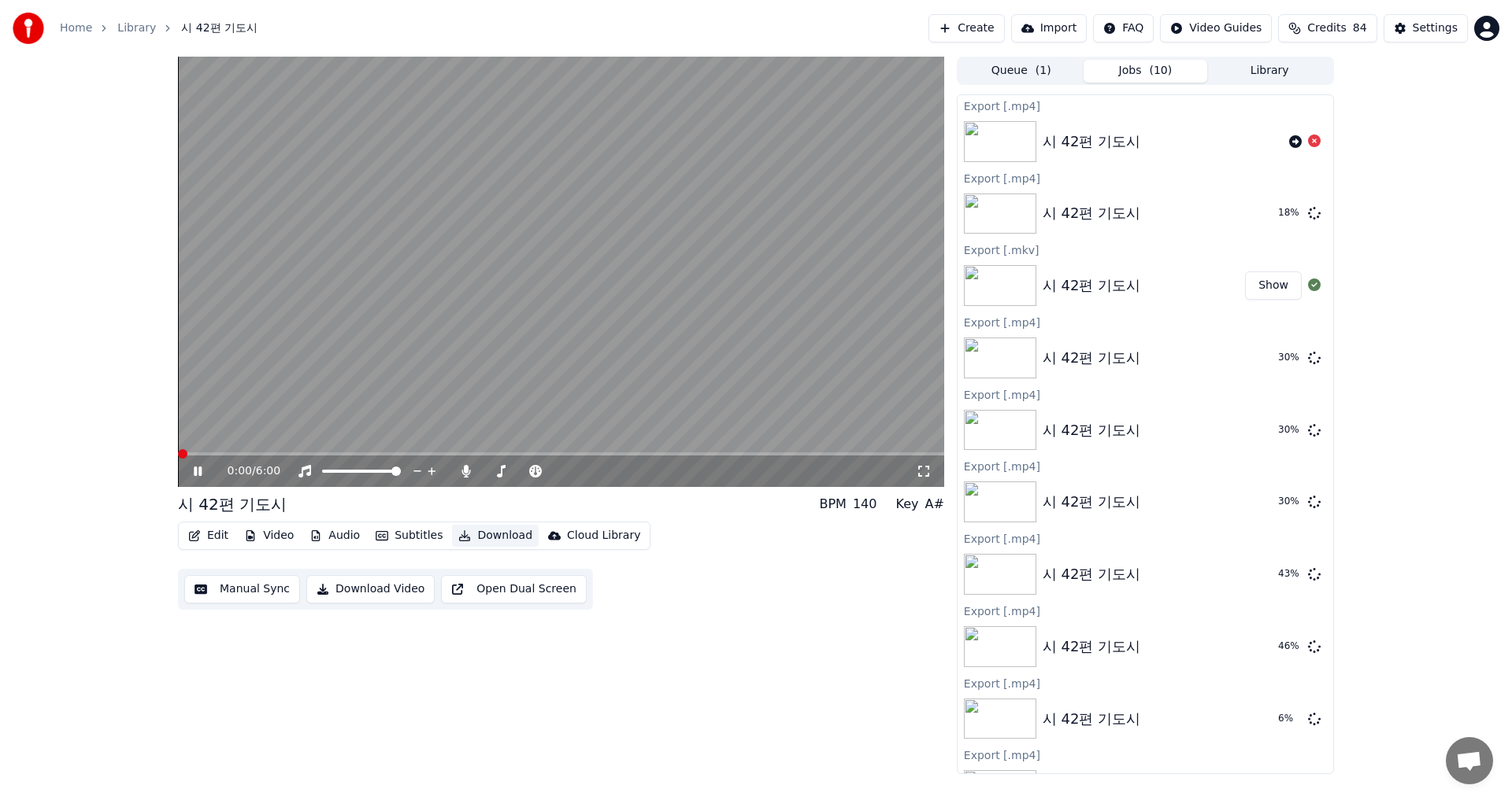
scroll to position [938, 0]
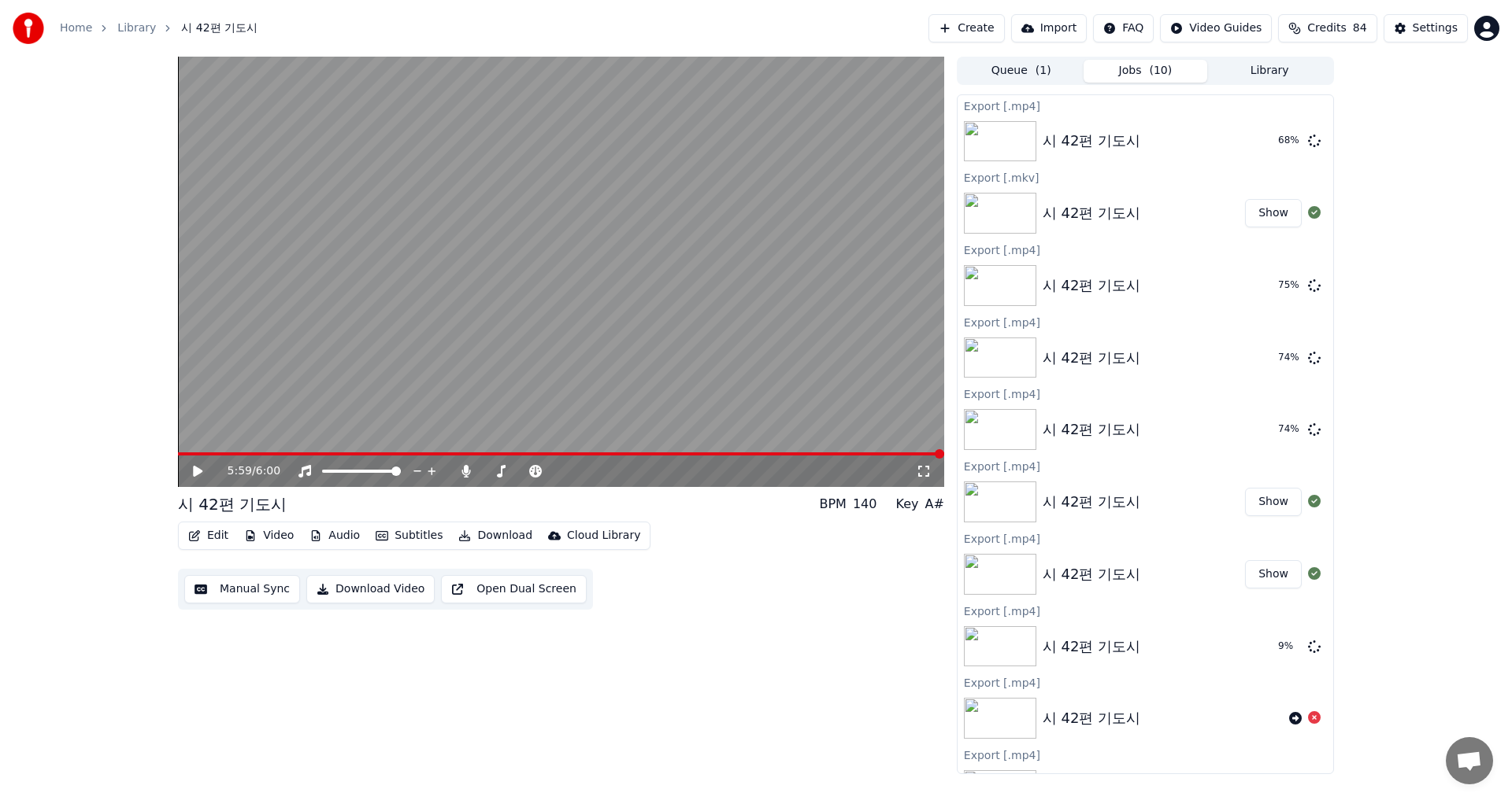
click at [1383, 394] on div "5:59 / 6:00 시 42편 기도시 BPM 140 Key A# Edit Video Audio Subtitles Download Cloud …" at bounding box center [756, 415] width 1512 height 717
click at [987, 504] on img at bounding box center [1000, 501] width 73 height 41
click at [986, 508] on img at bounding box center [1000, 501] width 73 height 41
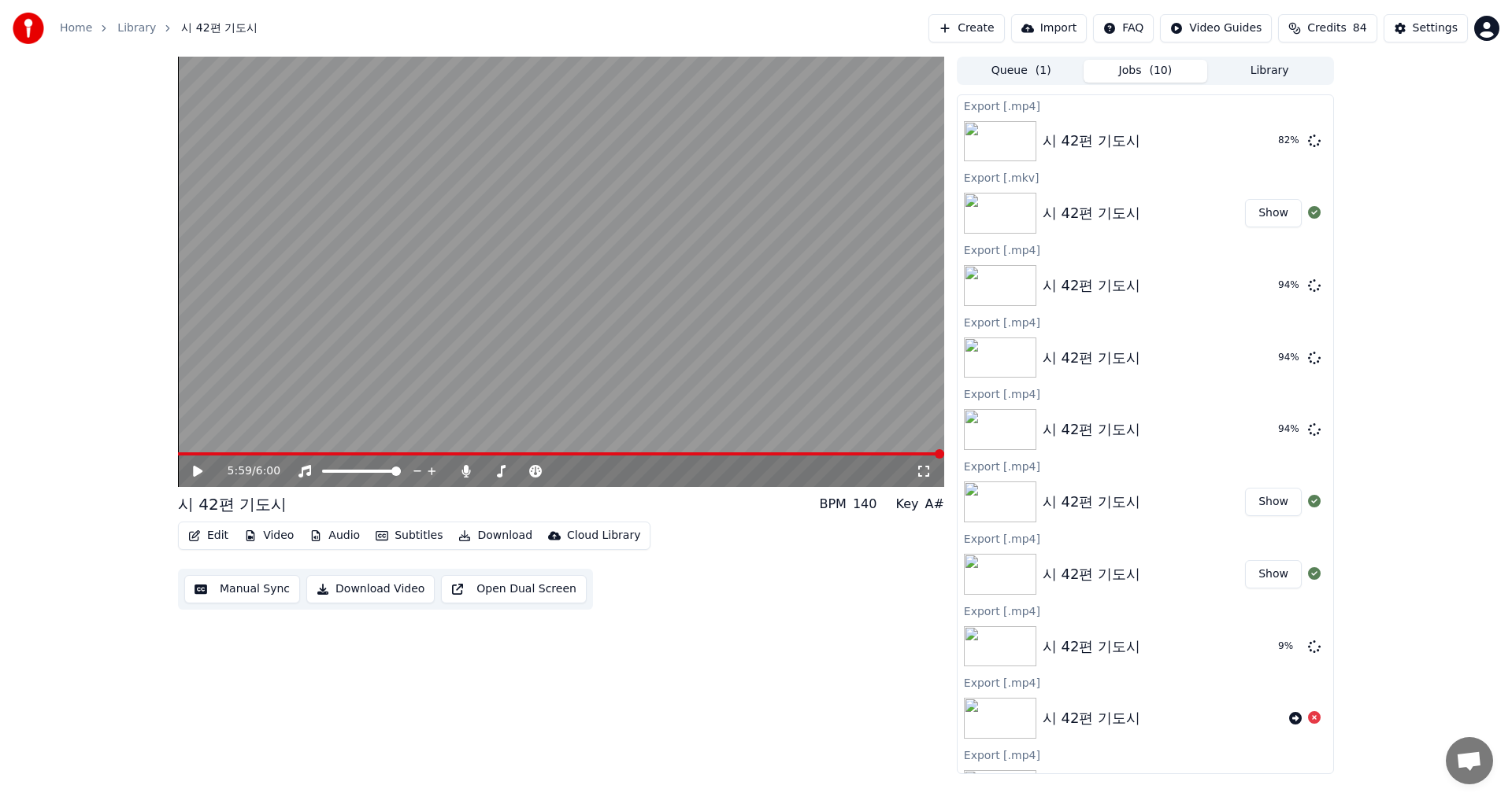
click at [1308, 499] on icon at bounding box center [1314, 501] width 13 height 13
click at [999, 511] on img at bounding box center [1000, 501] width 73 height 41
click at [459, 536] on icon "button" at bounding box center [464, 535] width 11 height 11
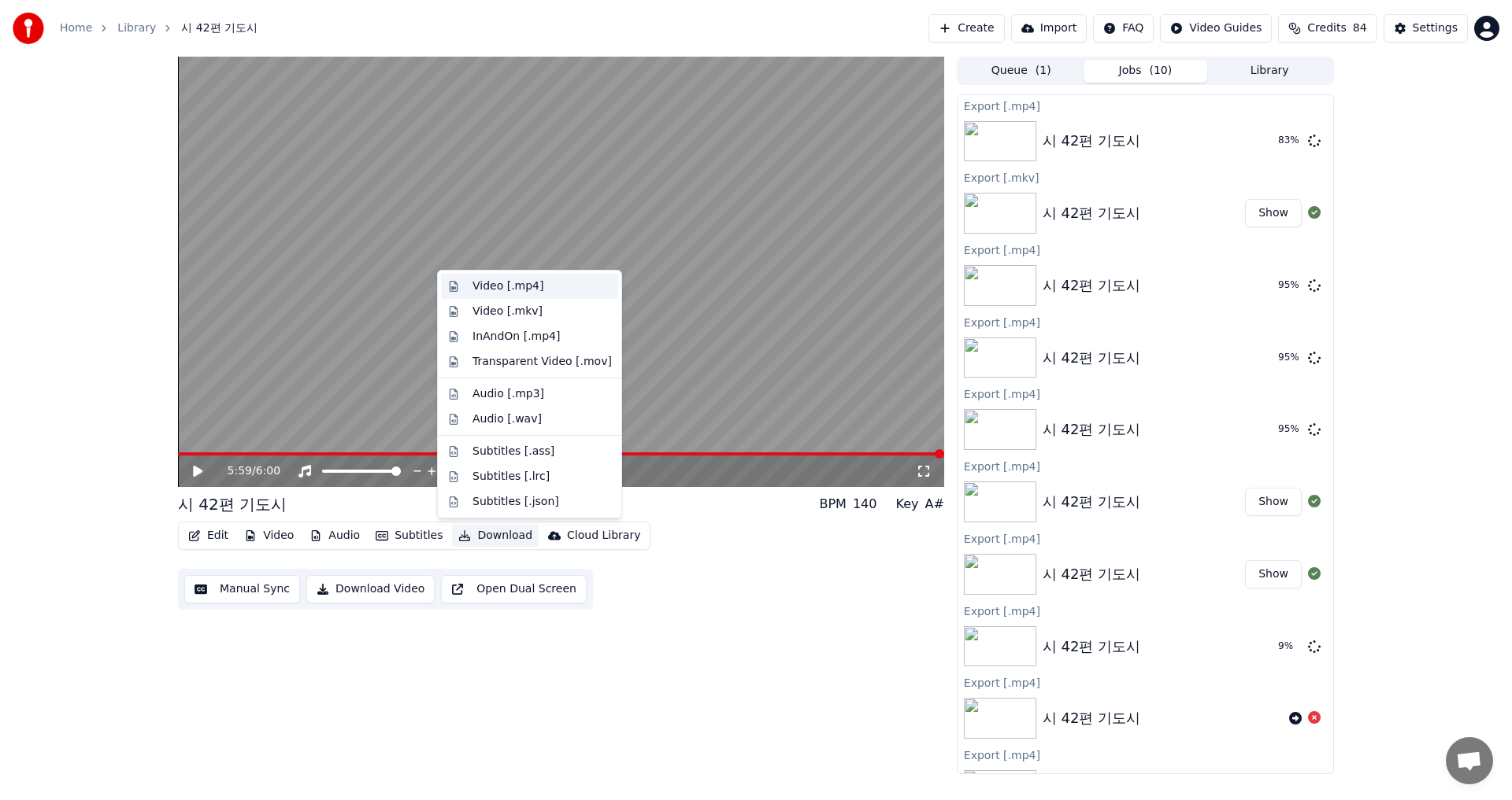
click at [498, 283] on div "Video [.mp4]" at bounding box center [507, 287] width 71 height 16
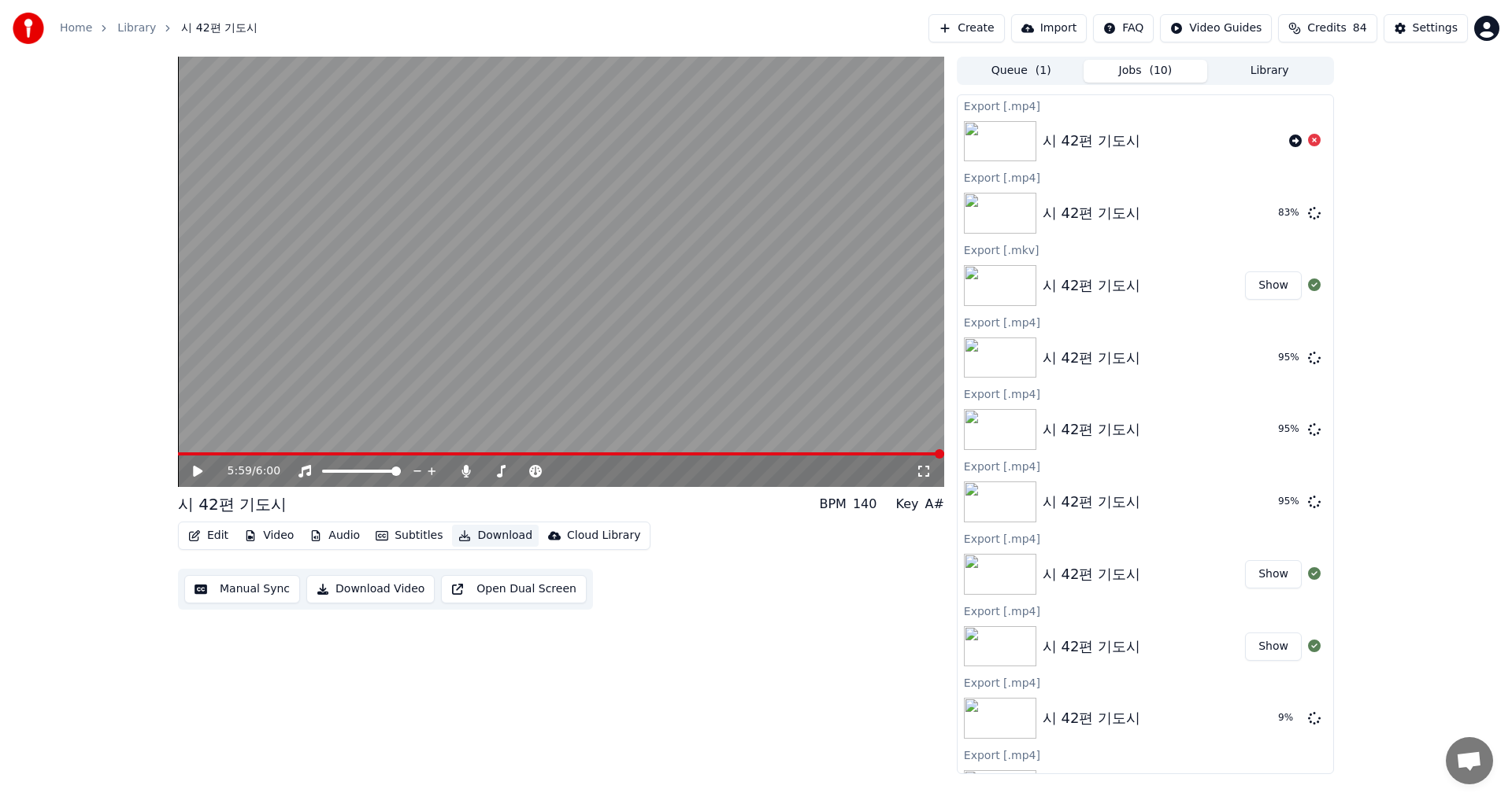
scroll to position [1010, 0]
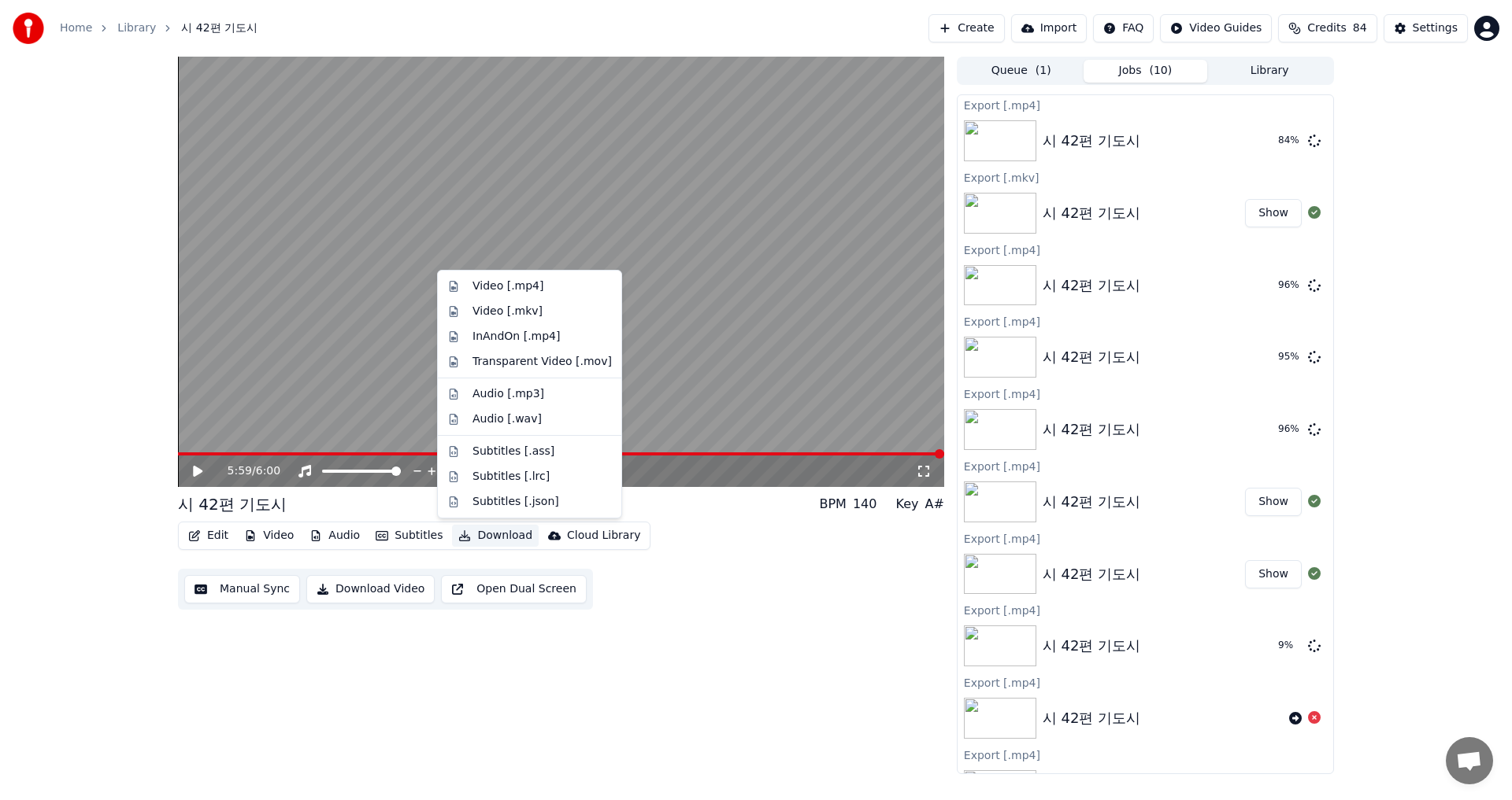
click at [459, 534] on icon "button" at bounding box center [464, 535] width 11 height 11
click at [506, 284] on div "Video [.mp4]" at bounding box center [507, 287] width 71 height 16
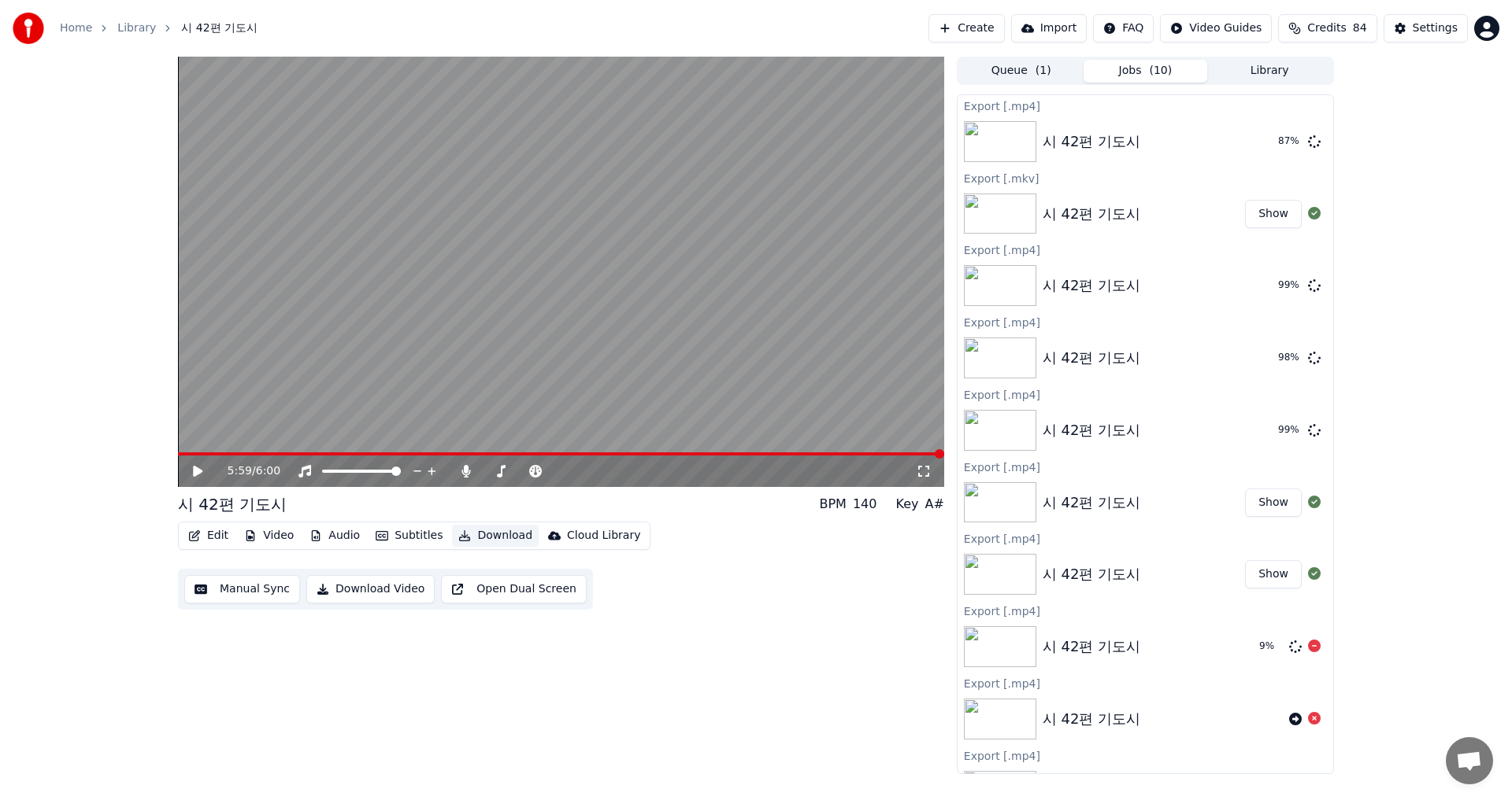
scroll to position [1271, 0]
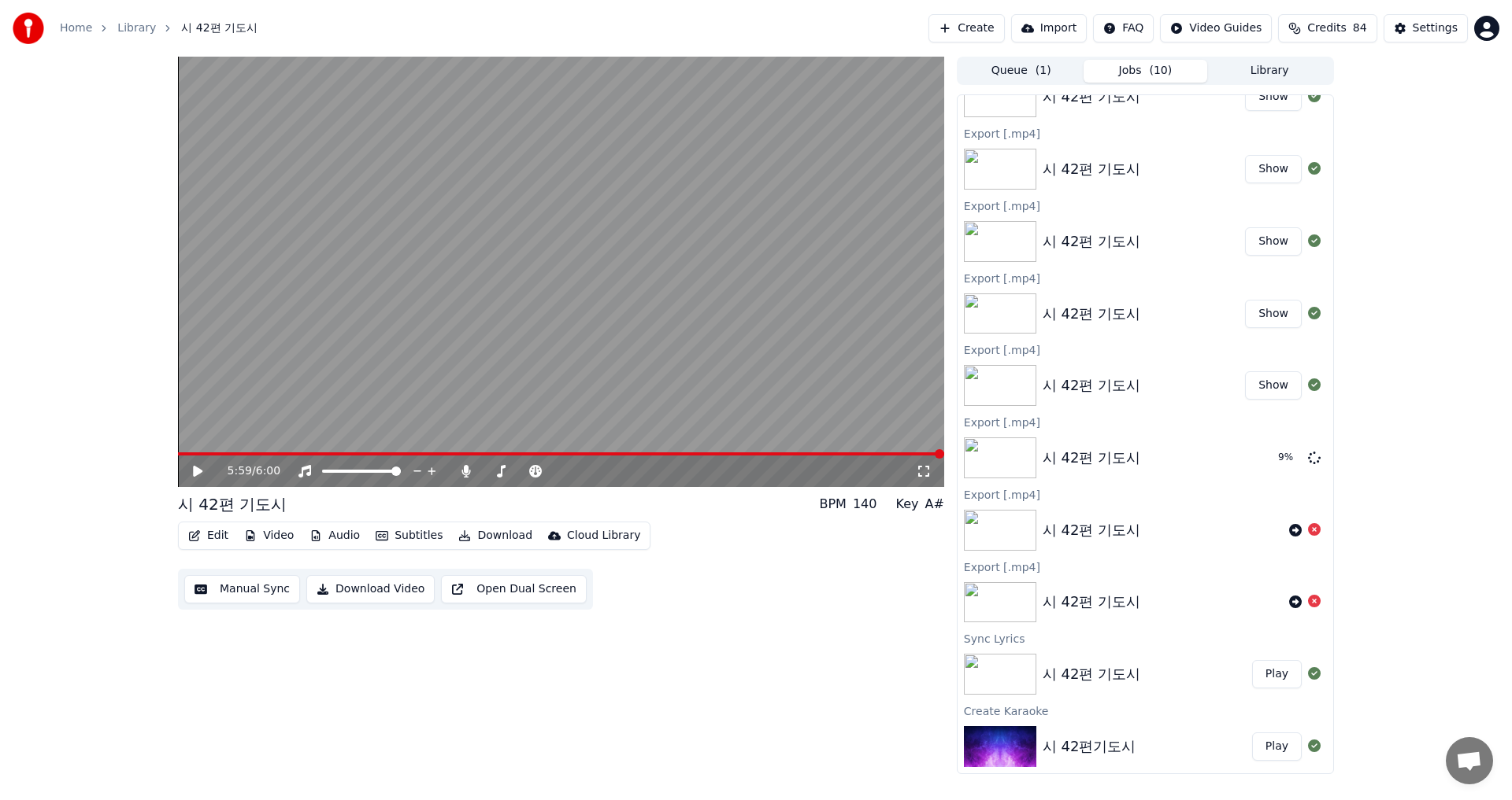
click at [1003, 386] on img at bounding box center [1000, 386] width 73 height 41
click at [1003, 385] on img at bounding box center [1000, 386] width 73 height 41
click at [1004, 384] on img at bounding box center [1000, 386] width 73 height 41
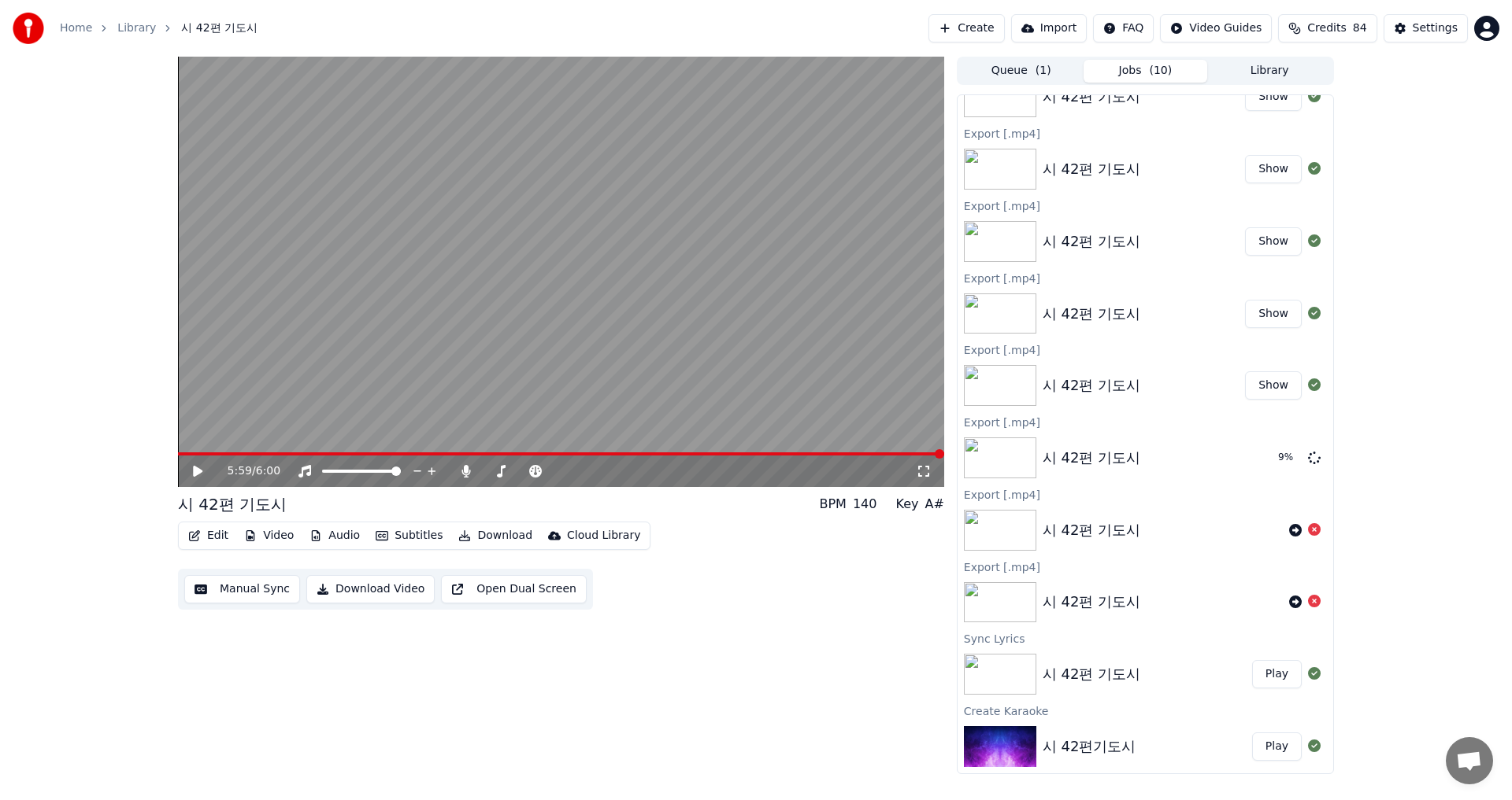
click at [1262, 388] on button "Show" at bounding box center [1273, 386] width 57 height 28
click at [1250, 388] on button "Show" at bounding box center [1273, 386] width 57 height 28
click at [1255, 307] on button "Show" at bounding box center [1273, 314] width 57 height 28
click at [1251, 238] on button "Show" at bounding box center [1273, 241] width 57 height 28
click at [1022, 530] on img at bounding box center [1000, 530] width 73 height 41
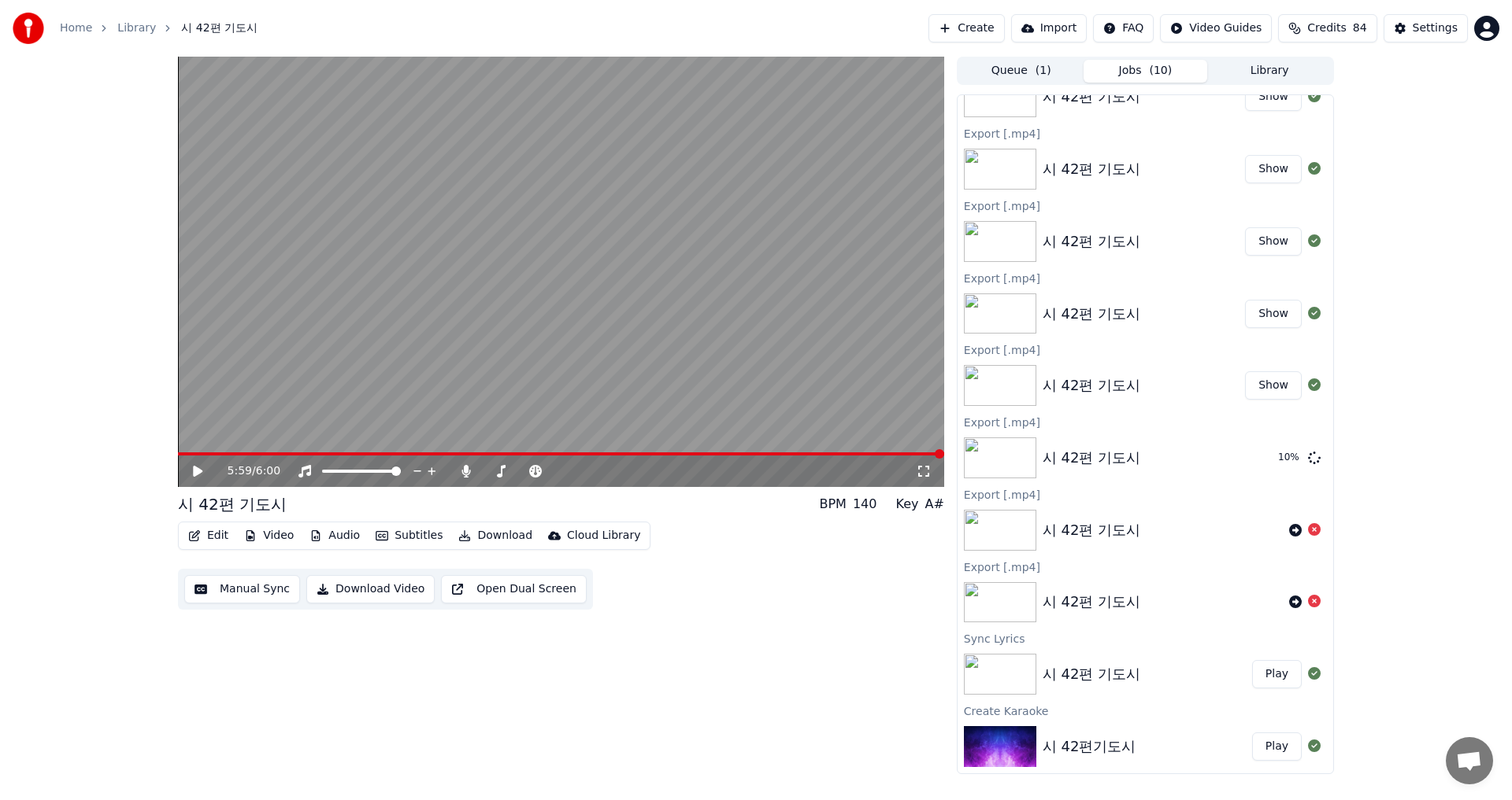
click at [1078, 740] on div "시 42편기도시" at bounding box center [1089, 747] width 94 height 22
click at [1017, 744] on img at bounding box center [1000, 746] width 73 height 41
click at [1059, 742] on div "시 42편기도시" at bounding box center [1089, 747] width 94 height 22
click at [1097, 748] on div "시 42편기도시" at bounding box center [1089, 747] width 94 height 22
click at [1255, 310] on button "Show" at bounding box center [1273, 314] width 57 height 28
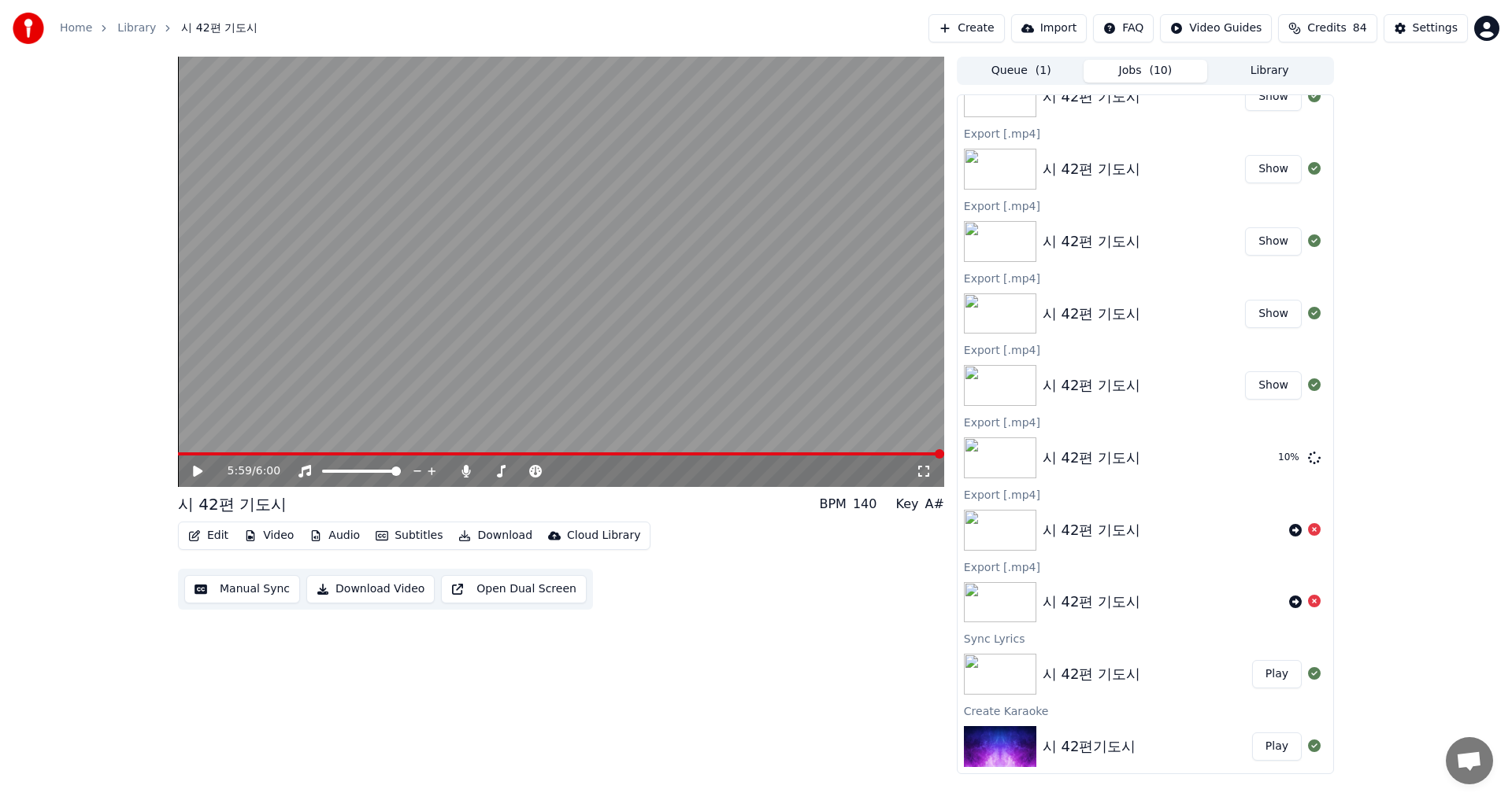
click at [1254, 314] on button "Show" at bounding box center [1273, 314] width 57 height 28
click at [1308, 312] on icon at bounding box center [1314, 313] width 13 height 13
click at [1308, 309] on icon at bounding box center [1314, 313] width 13 height 13
click at [1075, 676] on div "시 42편 기도시" at bounding box center [1091, 674] width 98 height 22
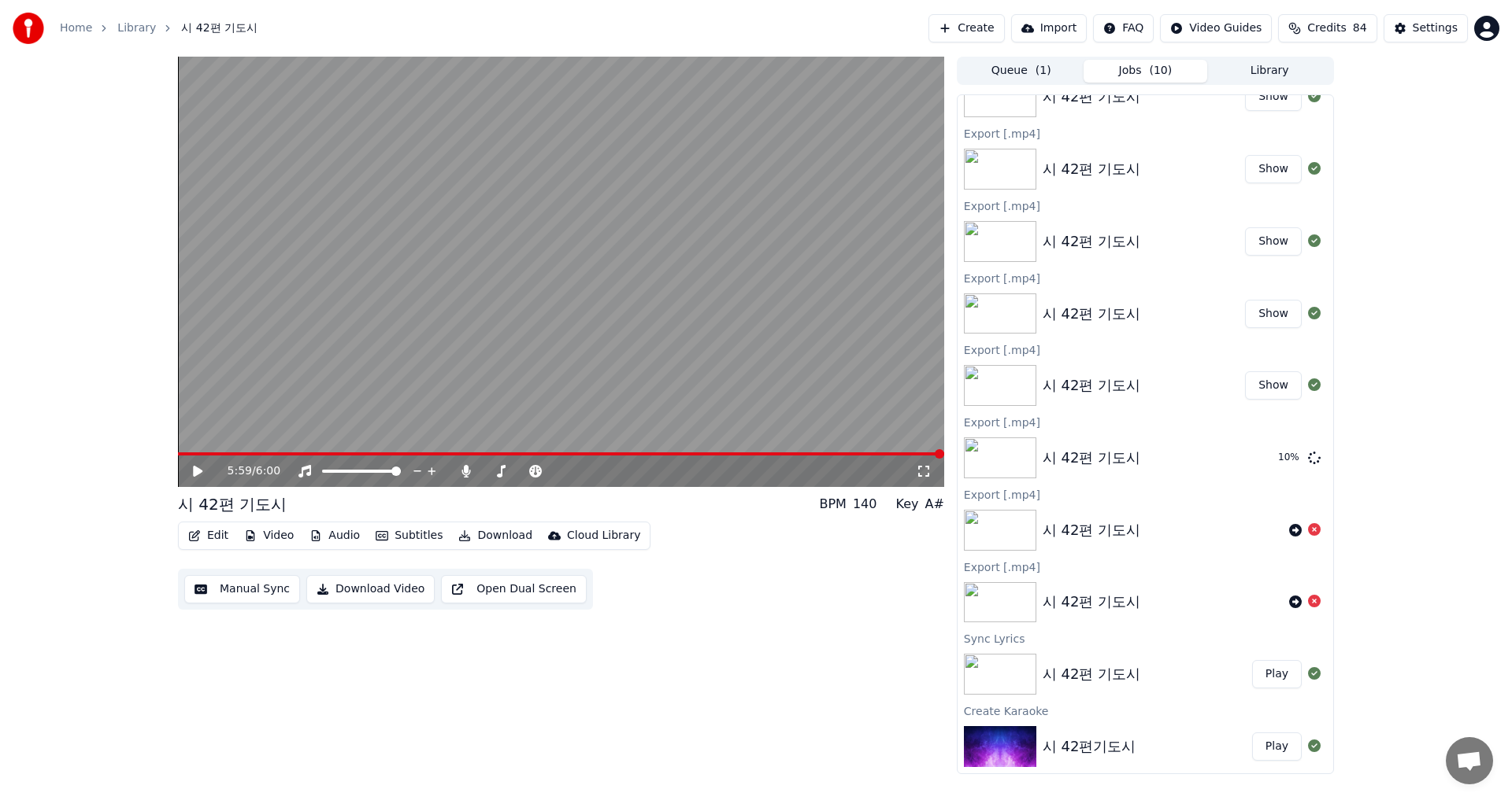
click at [1076, 677] on div "시 42편 기도시" at bounding box center [1091, 674] width 98 height 22
click at [459, 541] on icon "button" at bounding box center [464, 535] width 11 height 11
click at [459, 534] on icon "button" at bounding box center [464, 535] width 11 height 11
click at [485, 535] on button "Download" at bounding box center [494, 536] width 87 height 22
click at [474, 534] on button "Download" at bounding box center [494, 536] width 87 height 22
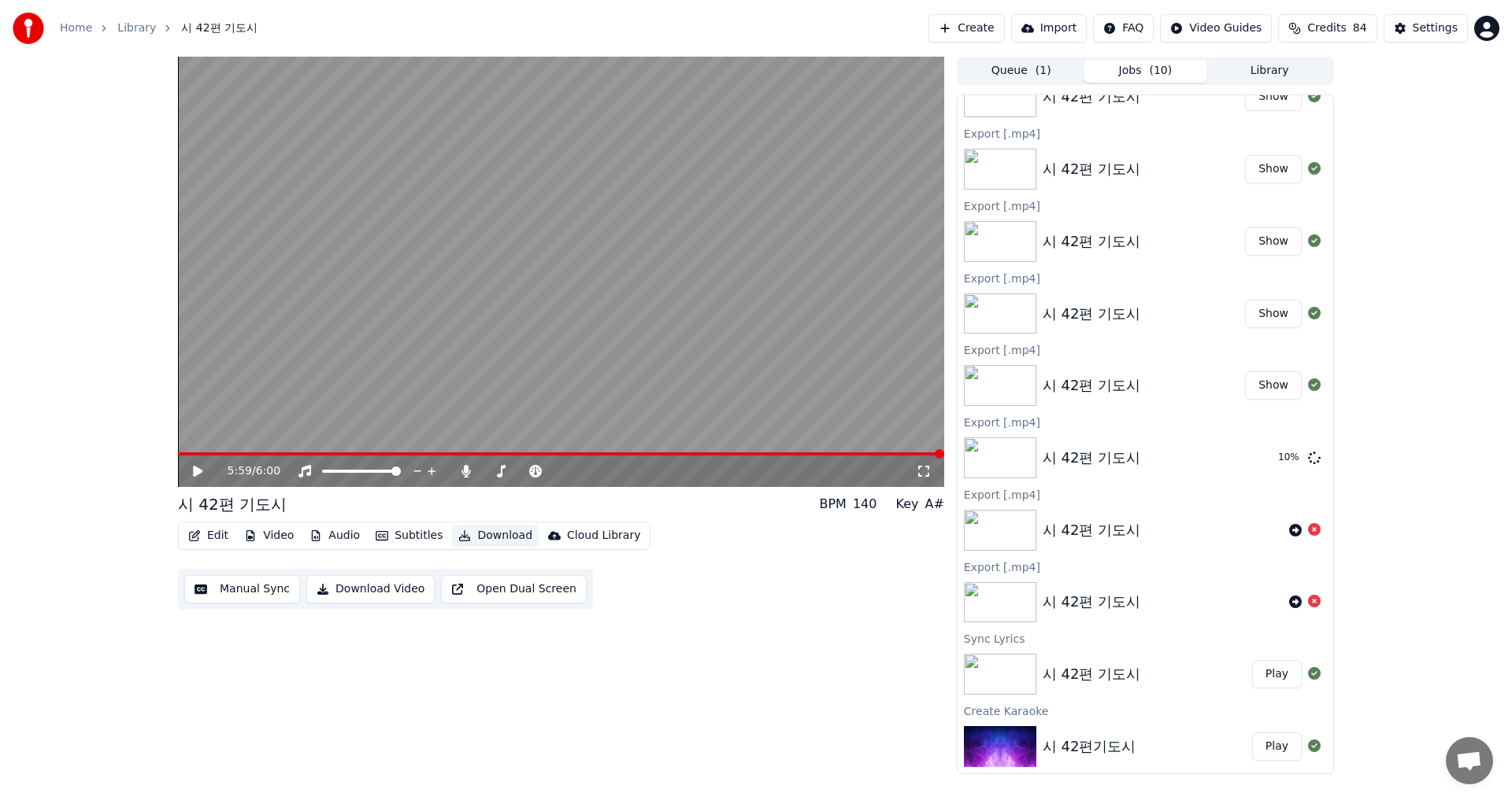
click at [459, 532] on icon "button" at bounding box center [464, 535] width 11 height 11
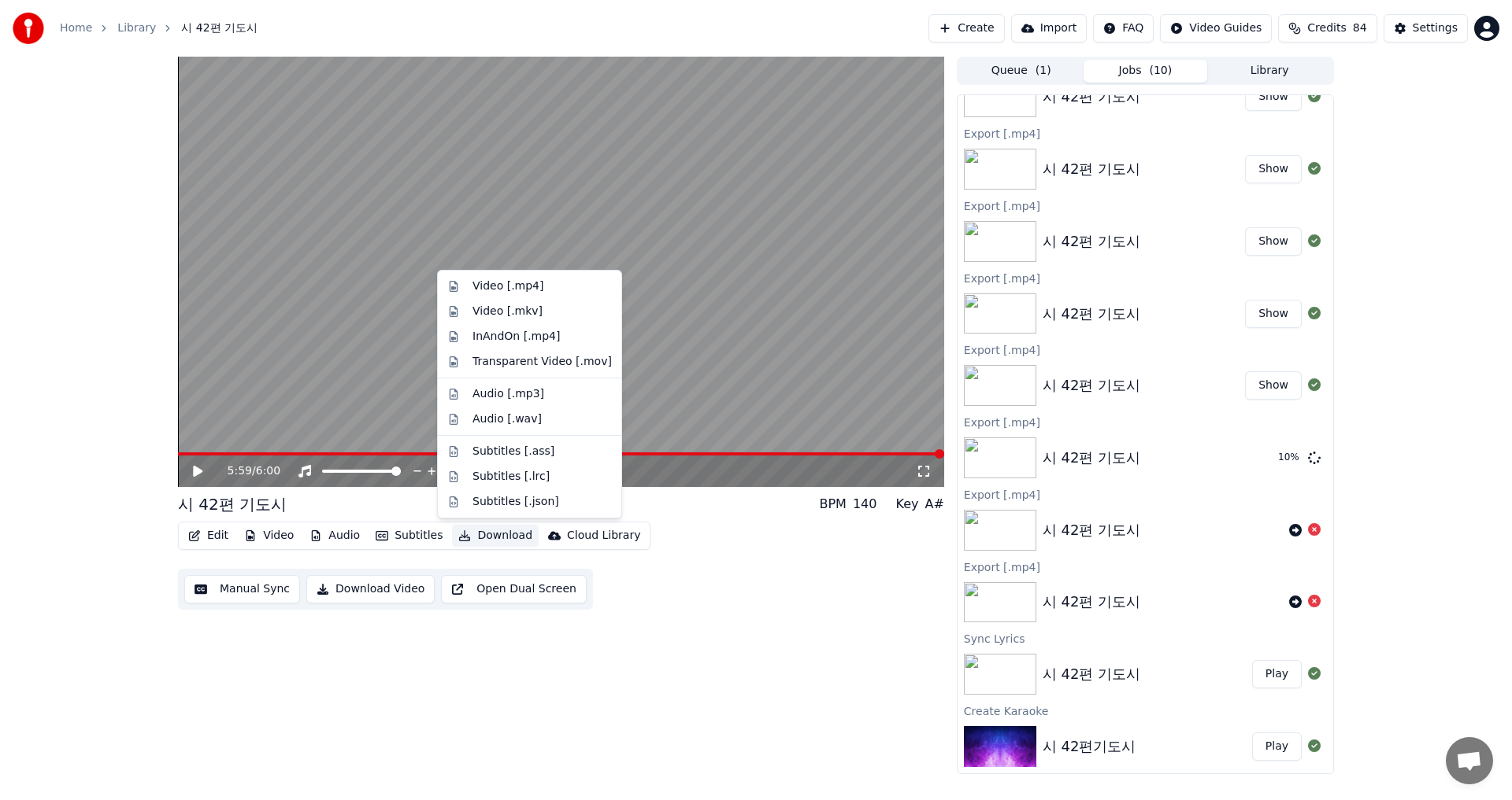
click at [465, 534] on button "Download" at bounding box center [494, 536] width 87 height 22
click at [479, 287] on div "Video [.mp4]" at bounding box center [507, 287] width 71 height 16
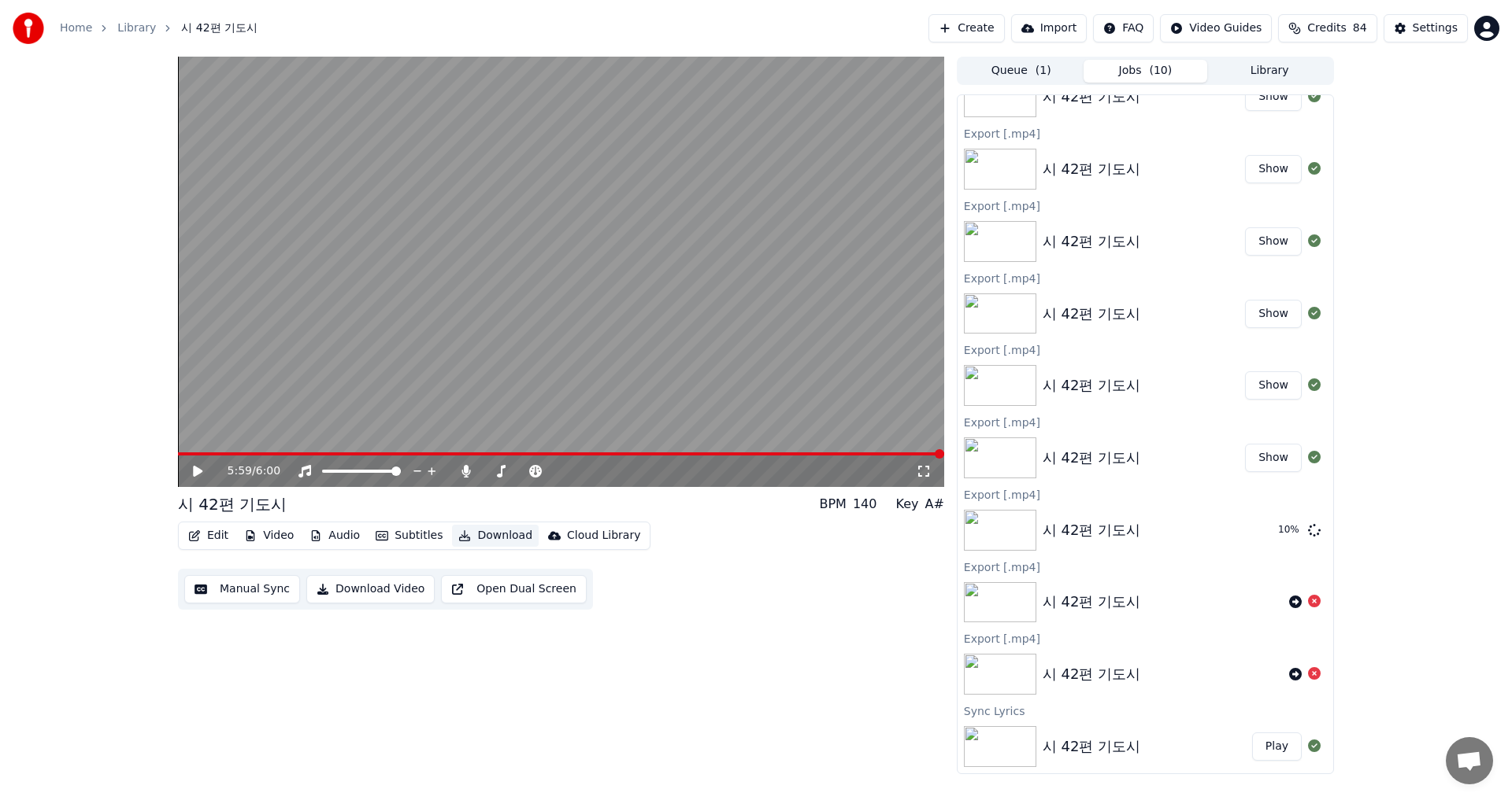
scroll to position [1344, 0]
click at [1007, 743] on img at bounding box center [1000, 746] width 73 height 41
